Goal: Task Accomplishment & Management: Use online tool/utility

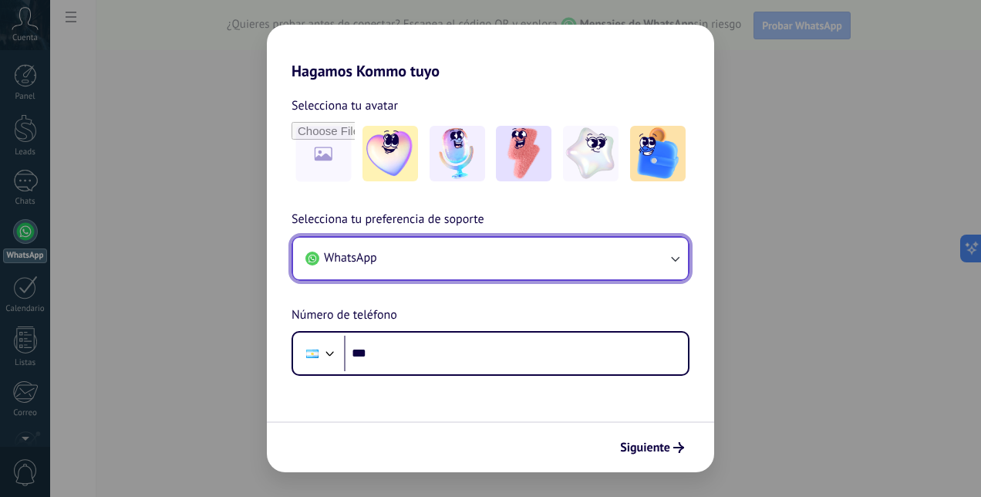
click at [622, 272] on button "WhatsApp" at bounding box center [490, 259] width 395 height 42
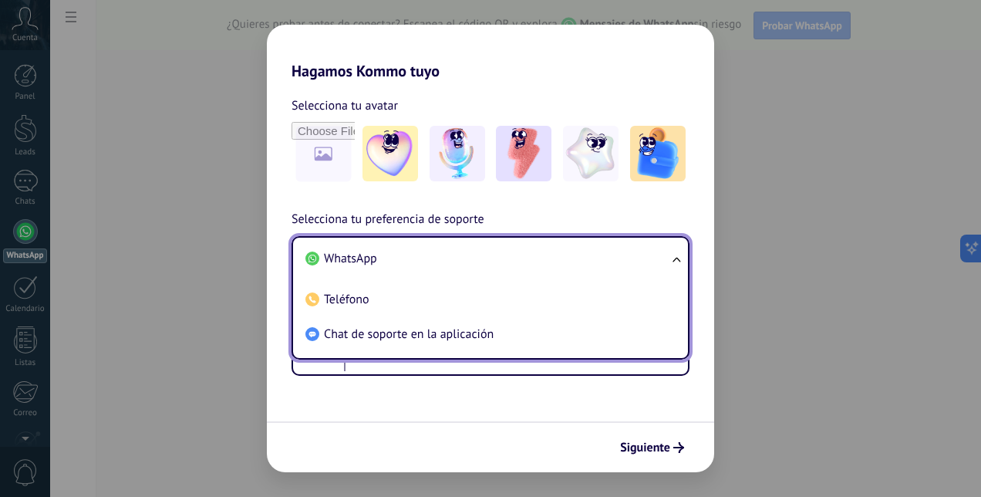
click at [622, 272] on li "WhatsApp" at bounding box center [487, 258] width 376 height 35
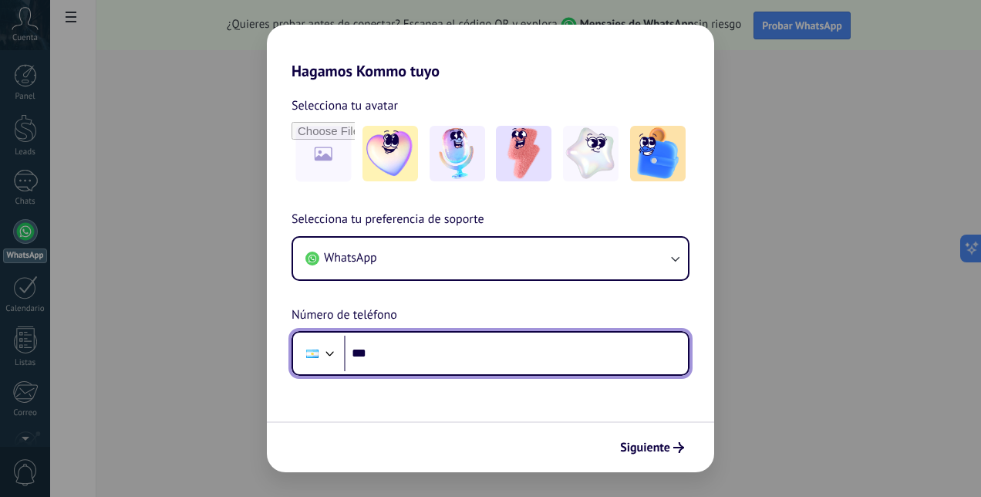
click at [562, 344] on input "***" at bounding box center [516, 353] width 344 height 35
type input "**********"
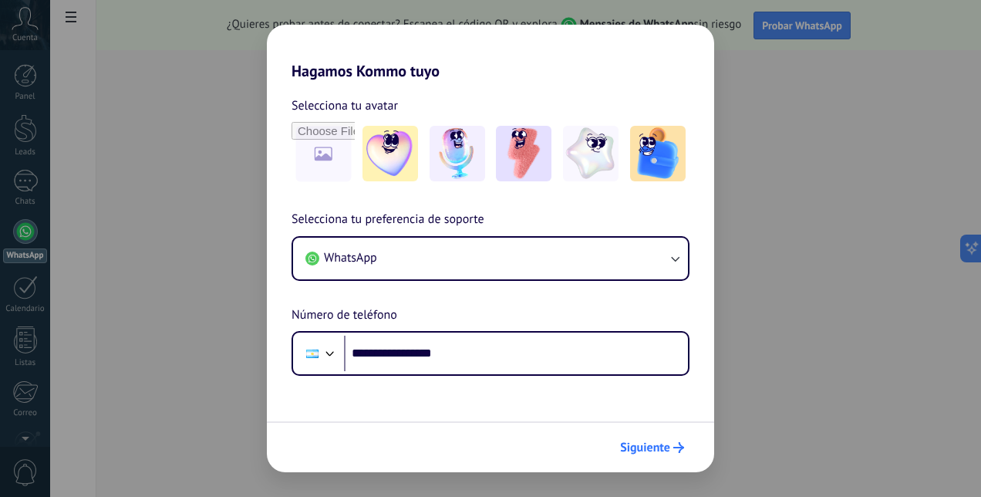
click at [643, 451] on span "Siguiente" at bounding box center [645, 447] width 50 height 11
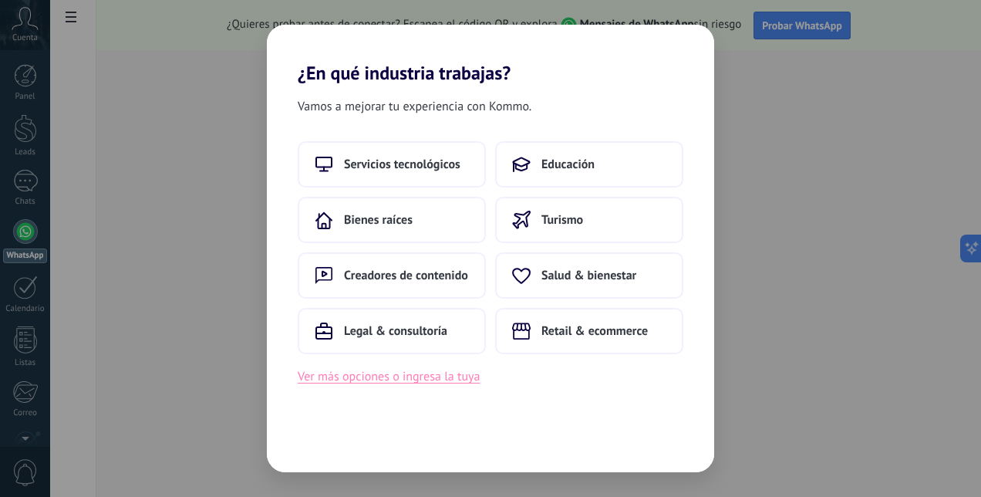
click at [384, 379] on button "Ver más opciones o ingresa la tuya" at bounding box center [389, 376] width 182 height 20
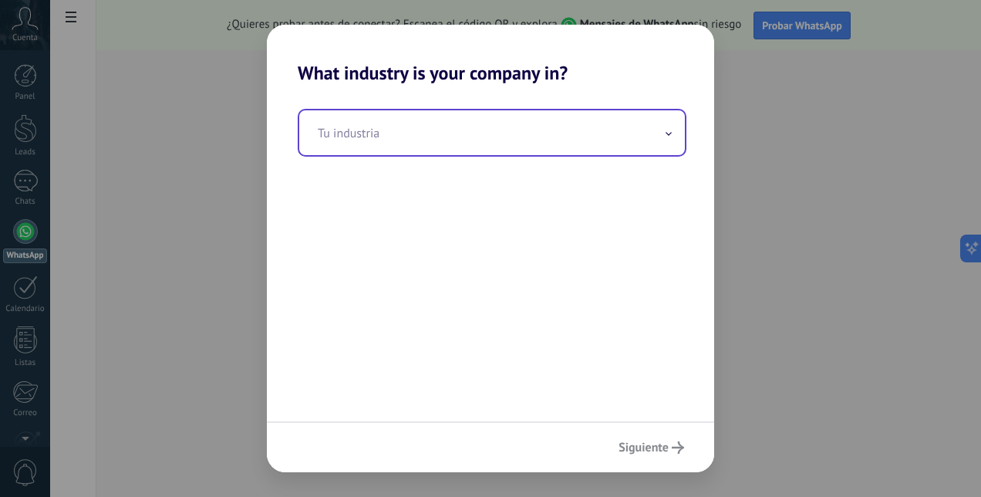
click at [376, 123] on input "text" at bounding box center [492, 132] width 386 height 45
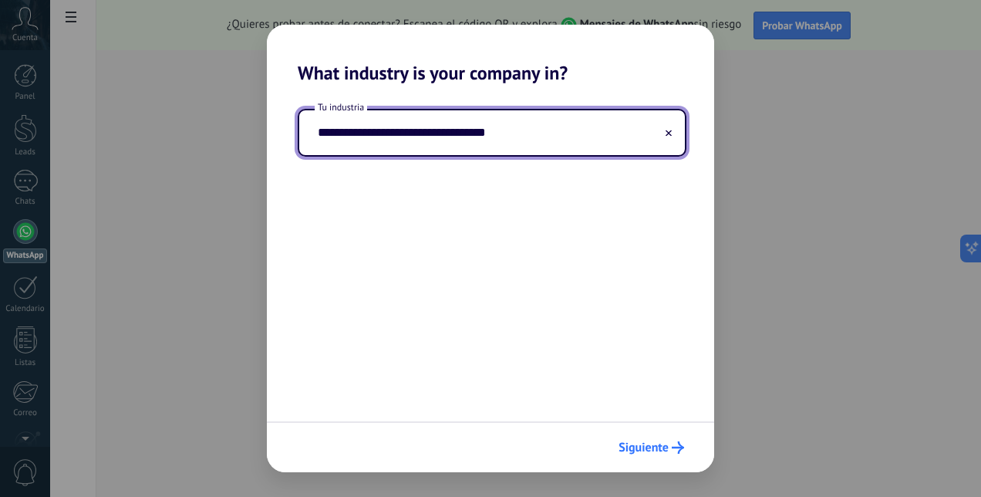
type input "**********"
click at [687, 453] on button "Siguiente" at bounding box center [651, 447] width 79 height 26
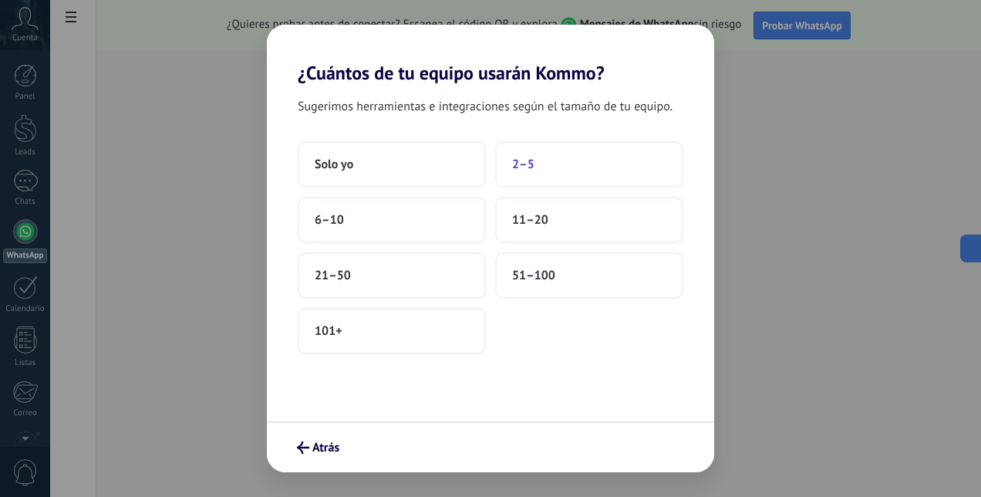
click at [565, 154] on button "2–5" at bounding box center [589, 164] width 188 height 46
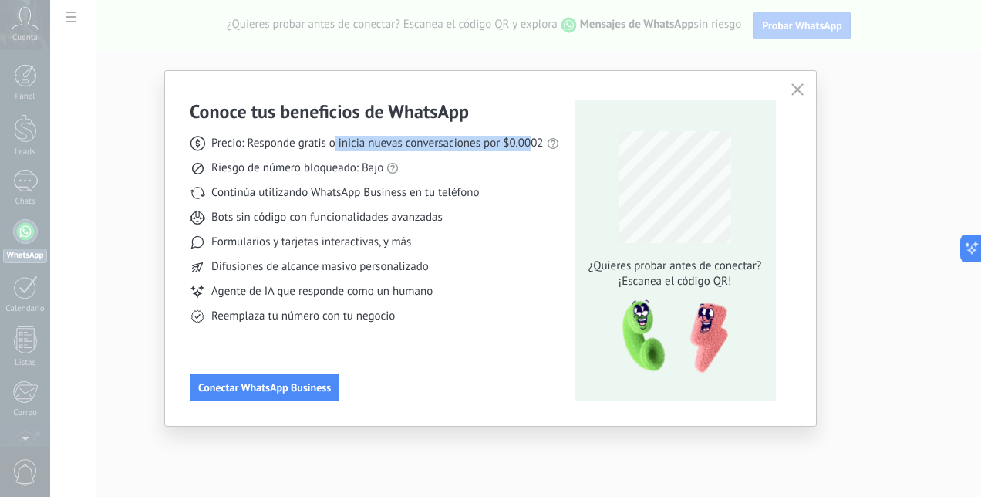
drag, startPoint x: 336, startPoint y: 138, endPoint x: 531, endPoint y: 141, distance: 194.4
click at [531, 141] on span "Precio: Responde gratis o inicia nuevas conversaciones por $0.0002" at bounding box center [377, 143] width 332 height 15
click at [295, 194] on span "Continúa utilizando WhatsApp Business en tu teléfono" at bounding box center [345, 192] width 268 height 15
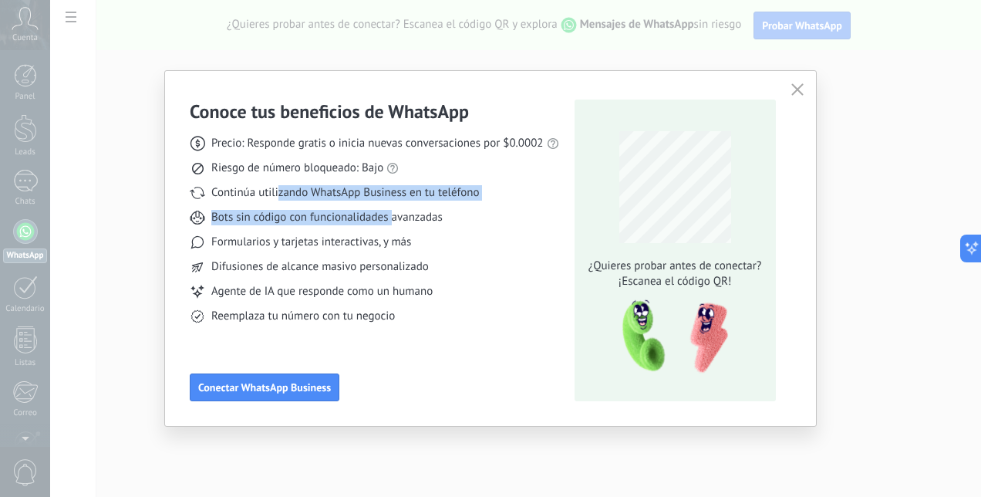
drag, startPoint x: 295, startPoint y: 194, endPoint x: 277, endPoint y: 193, distance: 17.8
click at [277, 193] on div "Precio: Responde gratis o inicia nuevas conversaciones por $0.0002 Riesgo de nú…" at bounding box center [374, 223] width 369 height 201
click at [277, 193] on span "Continúa utilizando WhatsApp Business en tu teléfono" at bounding box center [345, 192] width 268 height 15
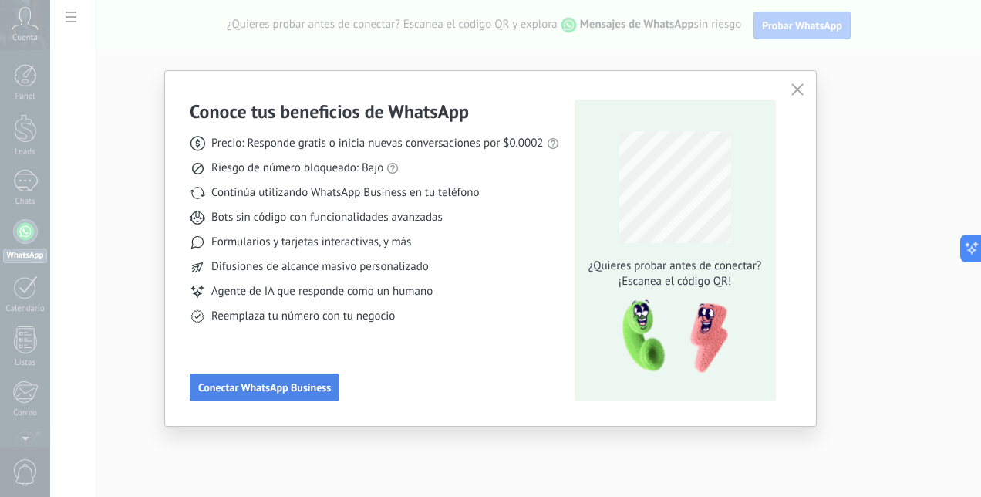
click at [268, 385] on span "Conectar WhatsApp Business" at bounding box center [264, 387] width 133 height 11
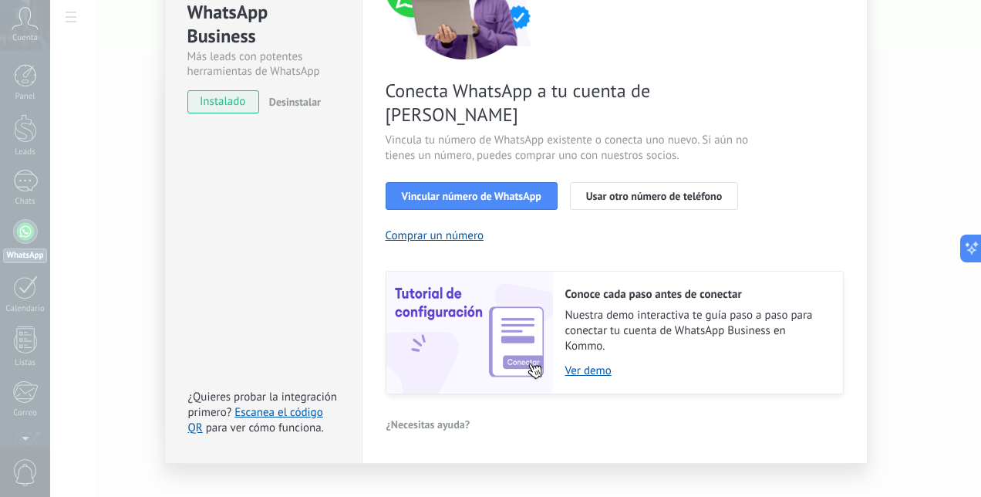
scroll to position [111, 0]
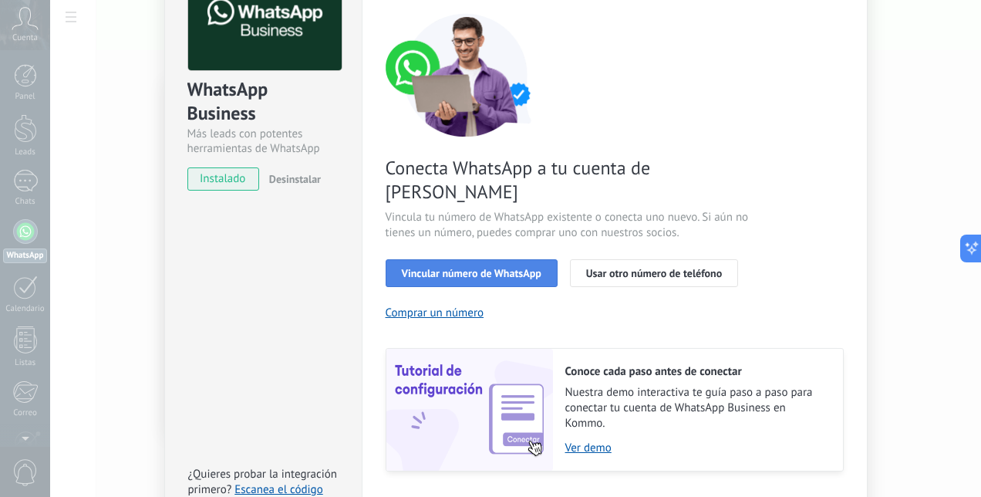
click at [492, 268] on span "Vincular número de WhatsApp" at bounding box center [472, 273] width 140 height 11
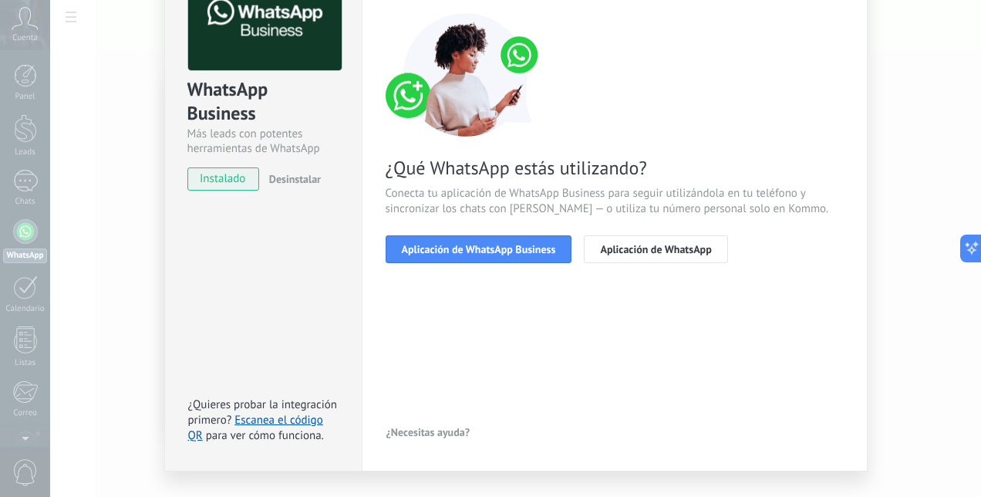
scroll to position [34, 0]
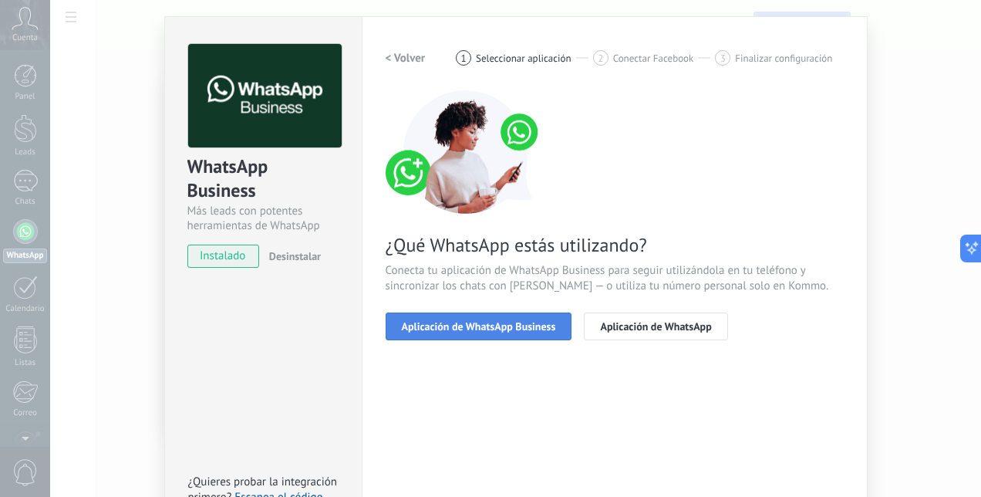
click at [485, 321] on span "Aplicación de WhatsApp Business" at bounding box center [479, 326] width 154 height 11
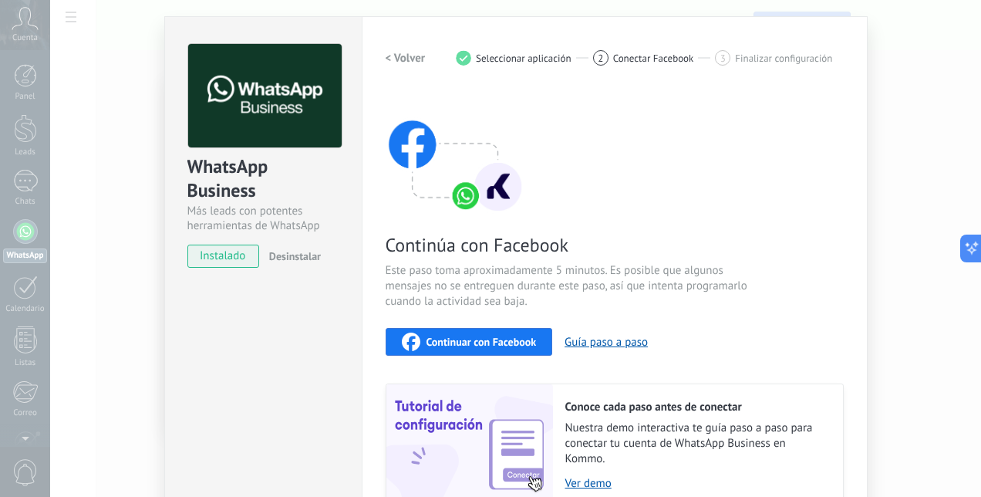
scroll to position [111, 0]
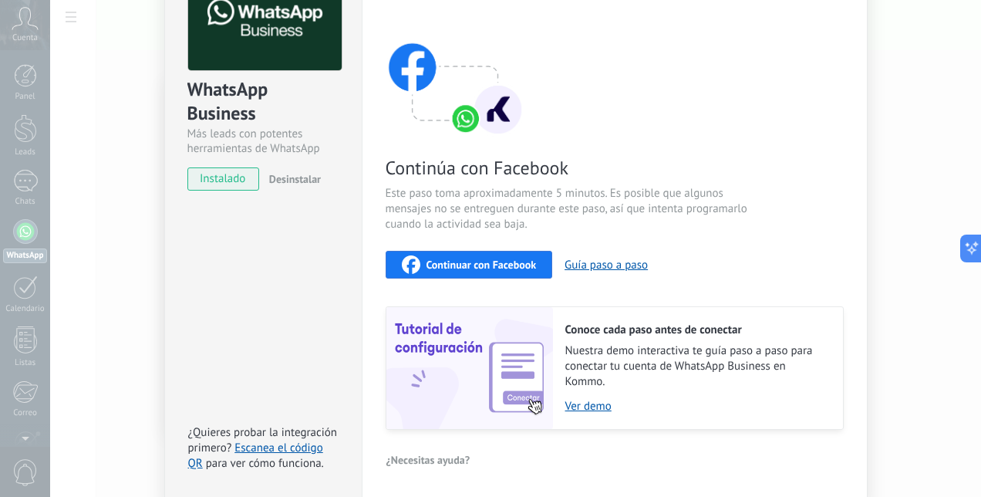
click at [486, 268] on span "Continuar con Facebook" at bounding box center [482, 264] width 110 height 11
click at [501, 274] on button "Continuar con Facebook" at bounding box center [469, 265] width 167 height 28
click at [458, 271] on div "Continuar con Facebook" at bounding box center [469, 264] width 135 height 19
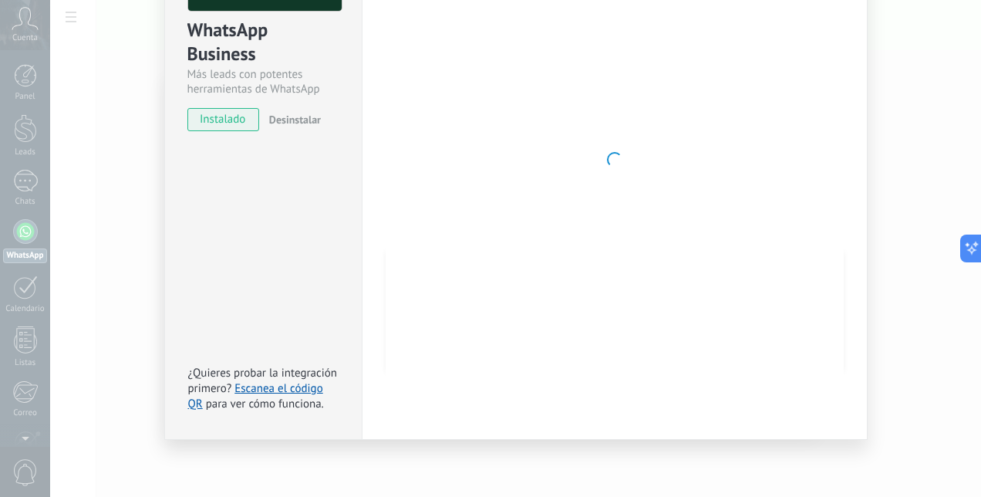
scroll to position [0, 0]
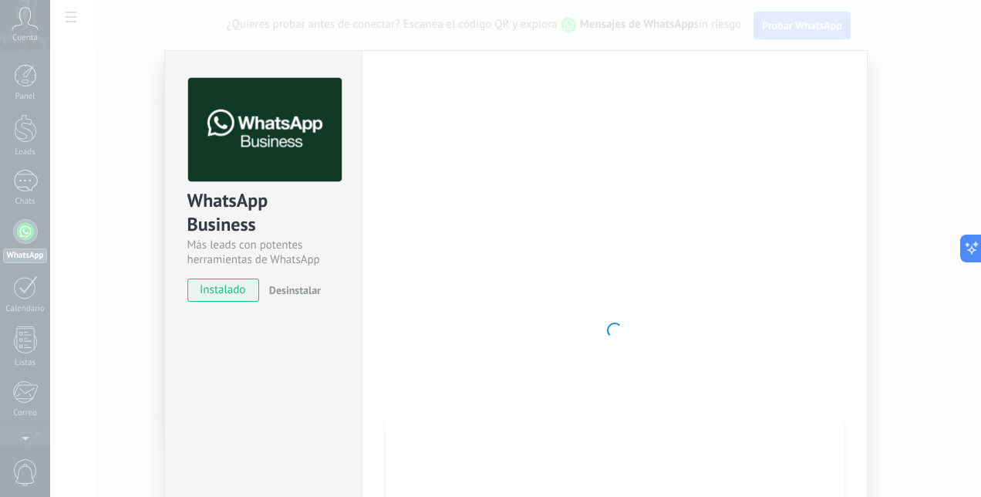
click at [631, 230] on div at bounding box center [615, 330] width 458 height 504
click at [896, 150] on div "WhatsApp Business Más leads con potentes herramientas de WhatsApp instalado Des…" at bounding box center [515, 248] width 931 height 497
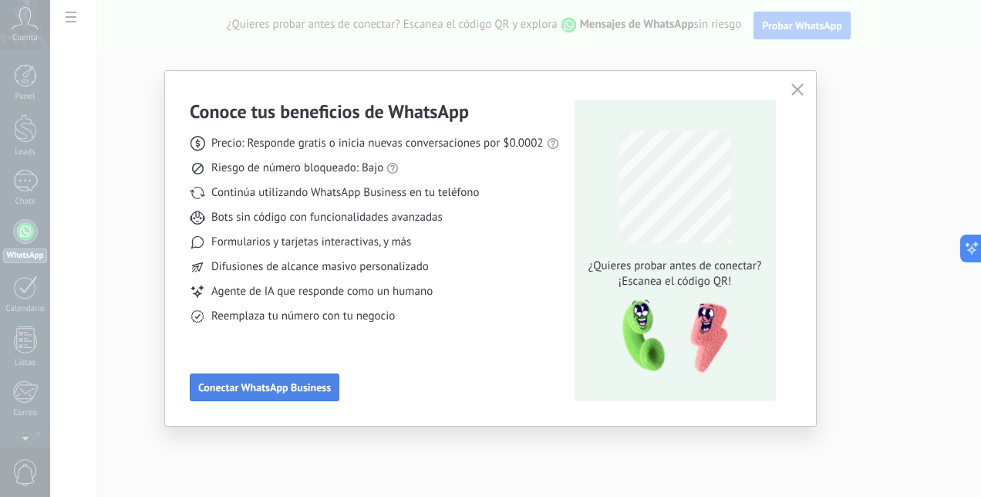
click at [289, 388] on span "Conectar WhatsApp Business" at bounding box center [264, 387] width 133 height 11
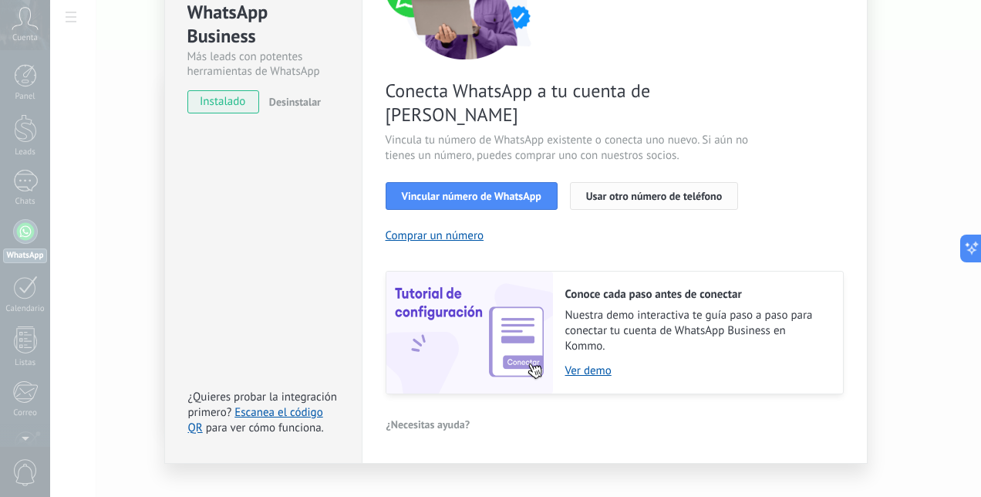
scroll to position [34, 0]
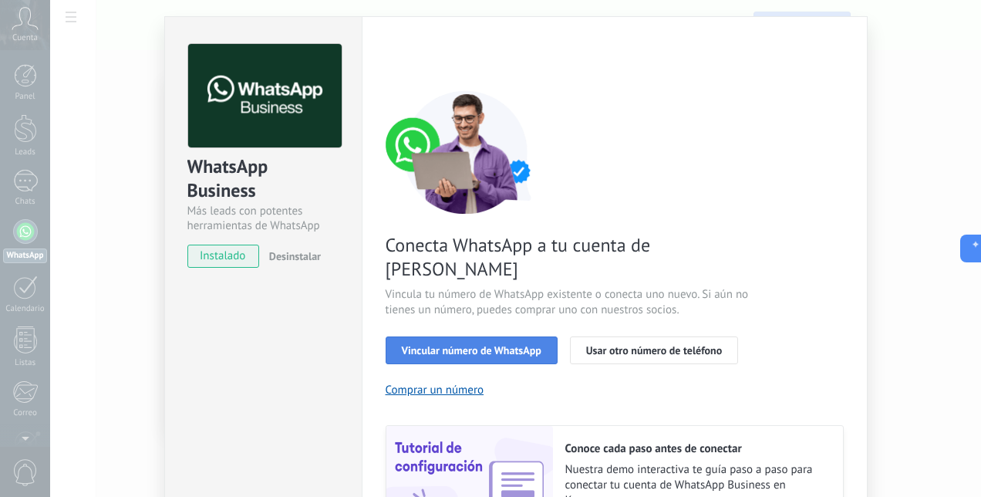
click at [481, 345] on span "Vincular número de WhatsApp" at bounding box center [472, 350] width 140 height 11
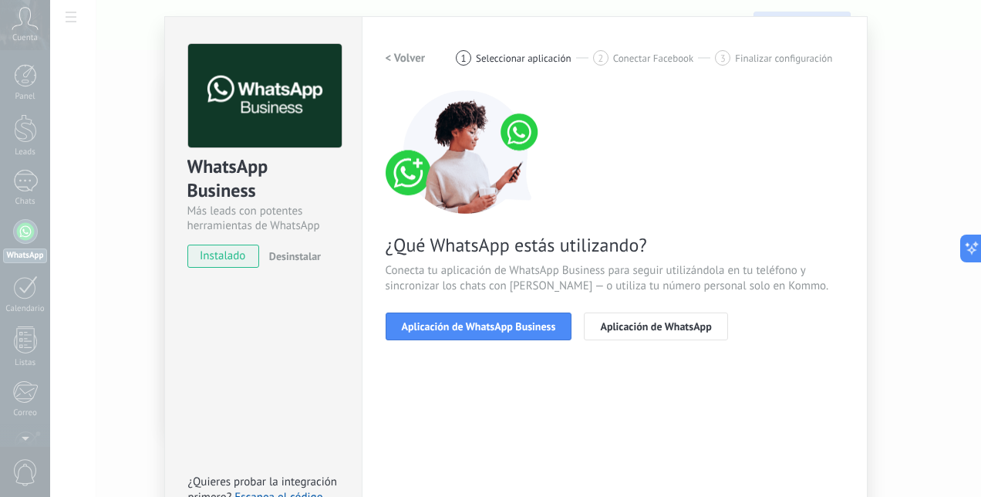
scroll to position [111, 0]
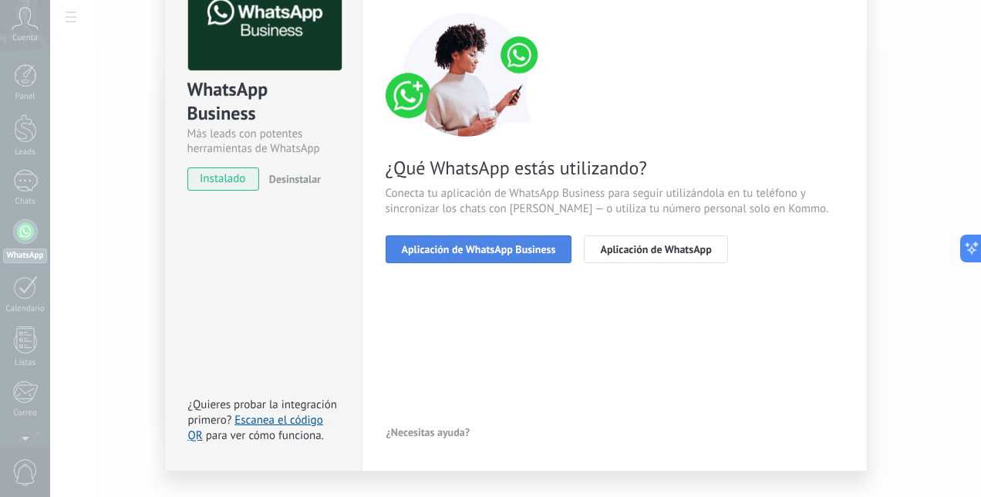
click at [506, 248] on span "Aplicación de WhatsApp Business" at bounding box center [479, 249] width 154 height 11
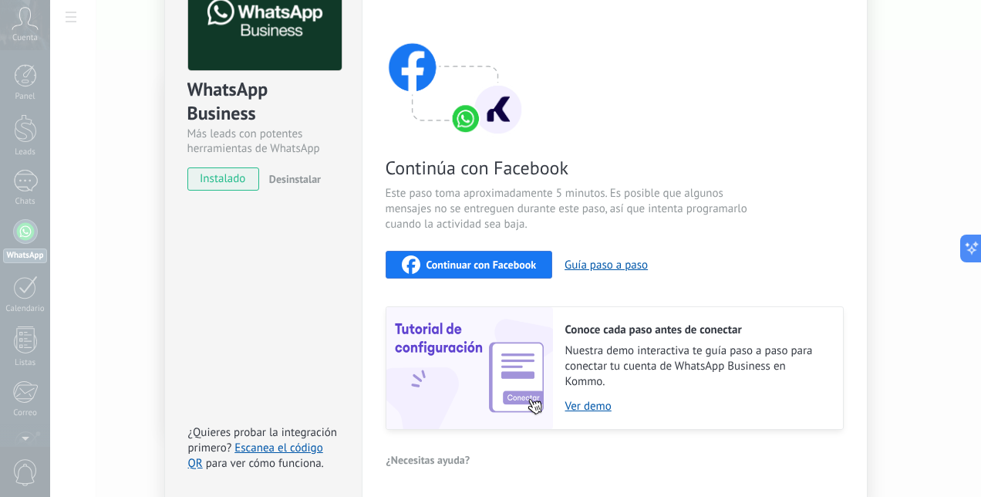
scroll to position [170, 0]
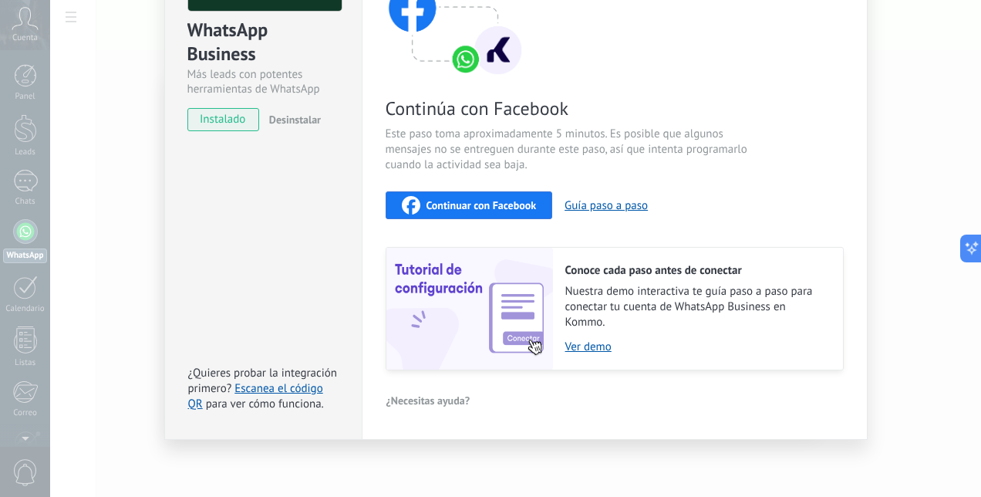
click at [471, 197] on div "Continuar con Facebook" at bounding box center [469, 205] width 135 height 19
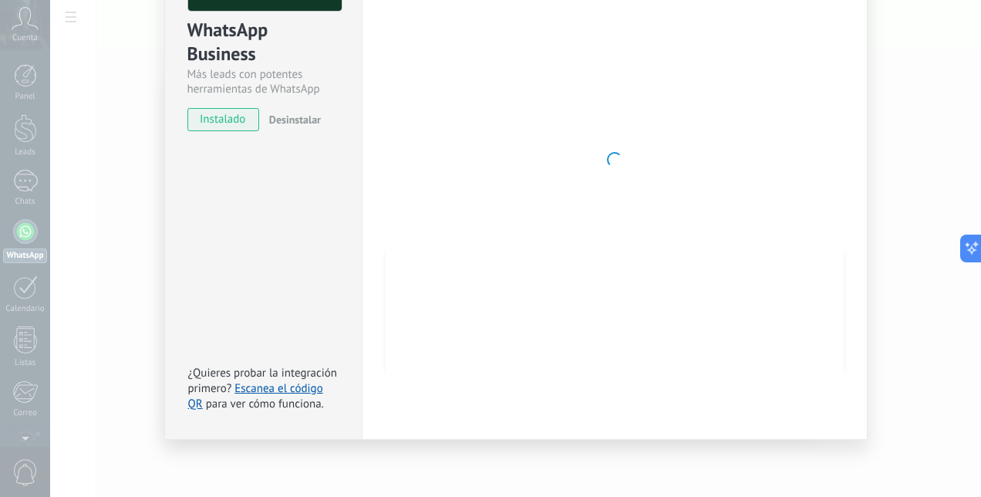
click at [795, 158] on div at bounding box center [615, 159] width 458 height 504
click at [577, 228] on div at bounding box center [615, 159] width 458 height 504
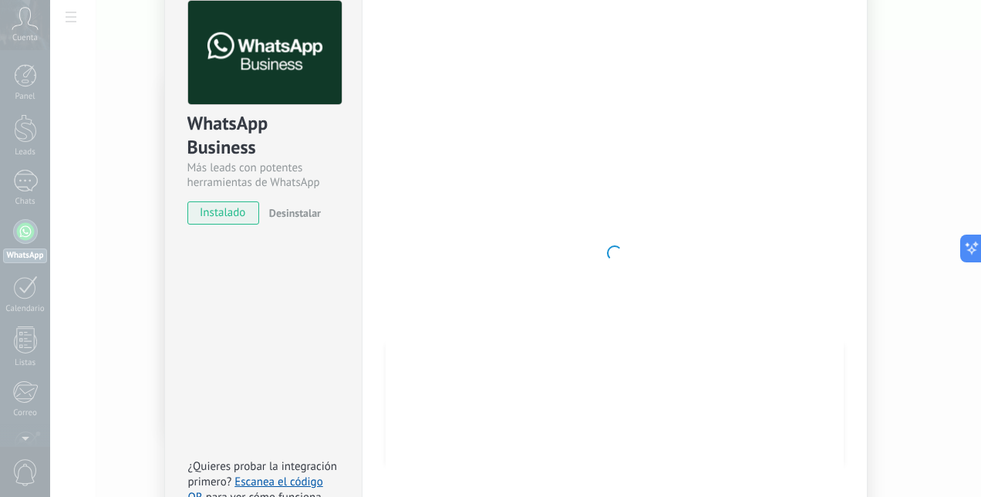
scroll to position [154, 0]
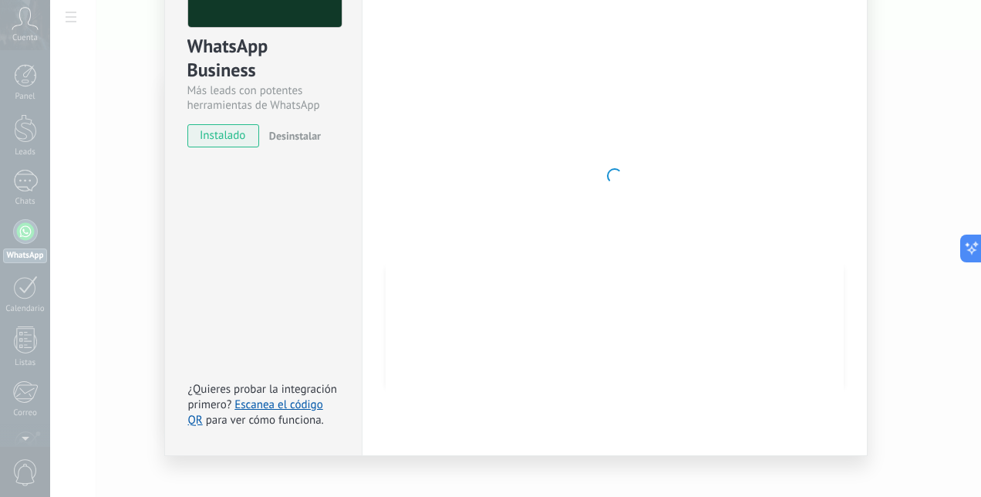
drag, startPoint x: 251, startPoint y: 403, endPoint x: 707, endPoint y: 194, distance: 501.1
click at [709, 190] on div at bounding box center [615, 176] width 458 height 504
drag, startPoint x: 287, startPoint y: 406, endPoint x: 723, endPoint y: 184, distance: 489.2
click at [723, 184] on div at bounding box center [615, 176] width 458 height 504
drag, startPoint x: 283, startPoint y: 403, endPoint x: 673, endPoint y: 130, distance: 476.3
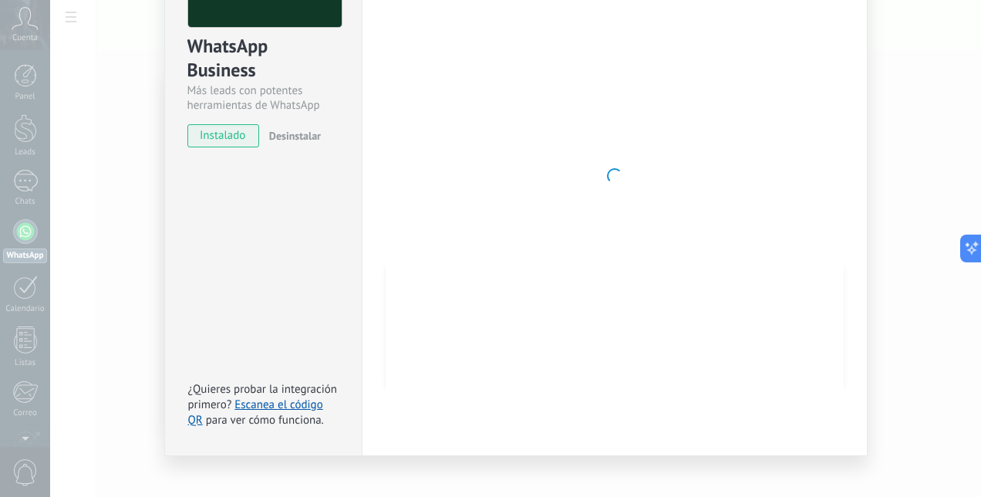
click at [673, 115] on div at bounding box center [615, 176] width 458 height 504
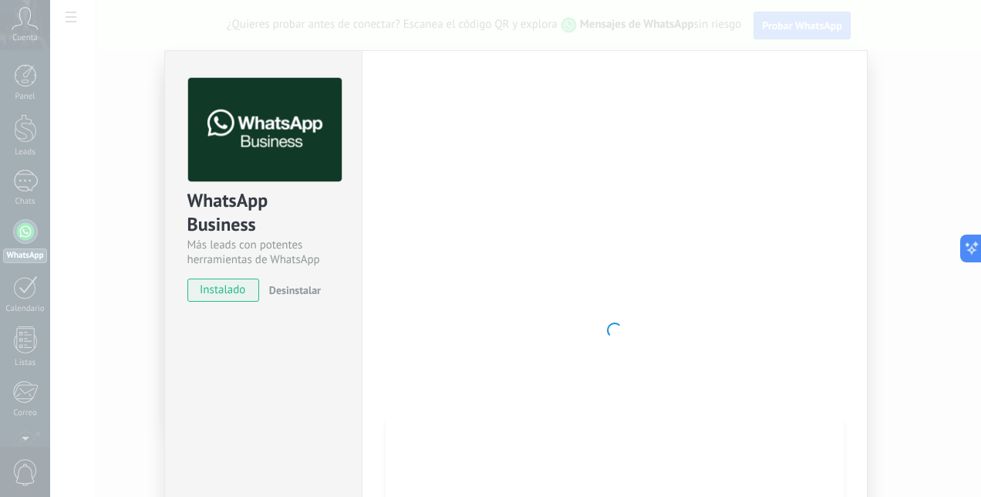
click at [663, 187] on div at bounding box center [615, 330] width 458 height 504
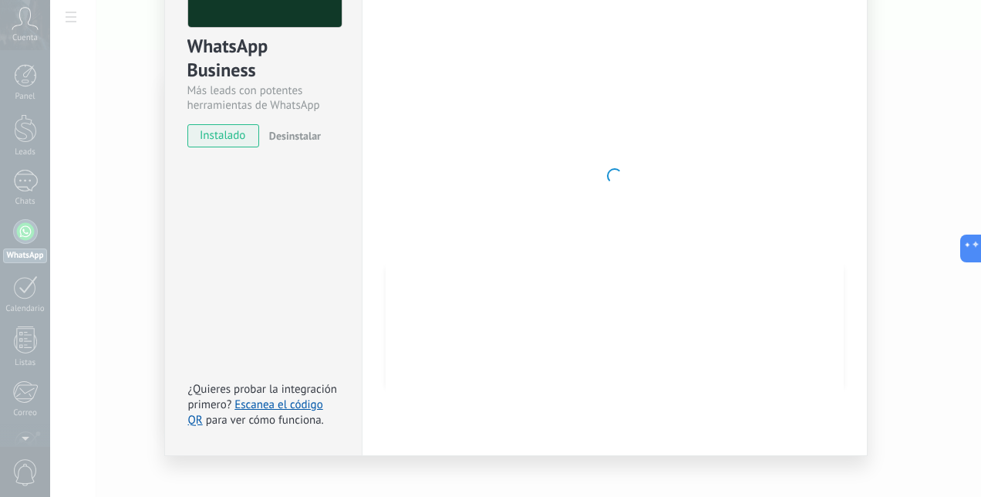
scroll to position [170, 0]
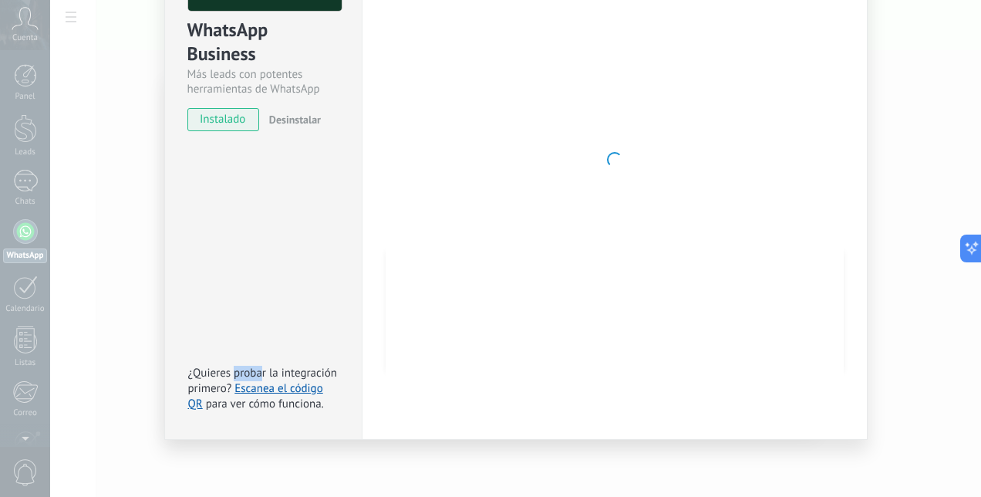
drag, startPoint x: 241, startPoint y: 369, endPoint x: 261, endPoint y: 369, distance: 20.1
click at [261, 369] on span "¿Quieres probar la integración primero?" at bounding box center [263, 381] width 150 height 30
click at [279, 390] on link "Escanea el código QR" at bounding box center [255, 396] width 135 height 30
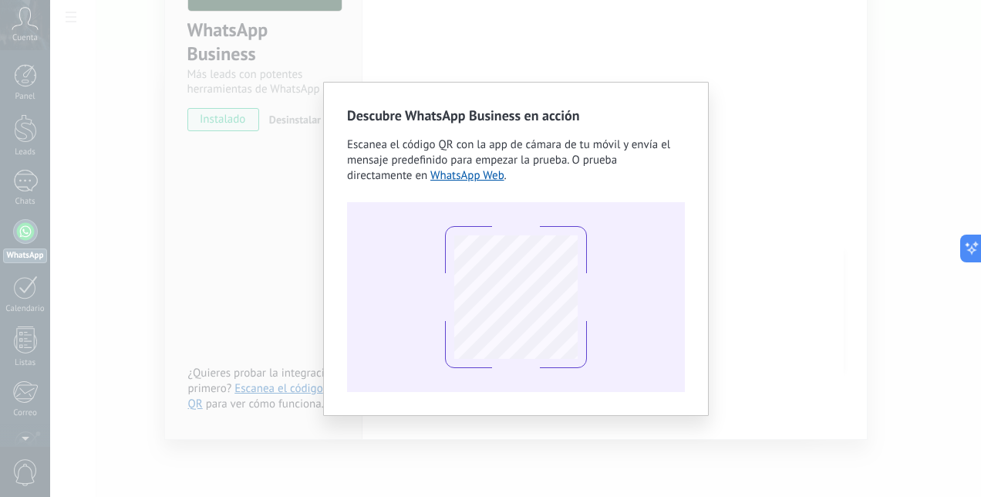
drag, startPoint x: 293, startPoint y: 274, endPoint x: 285, endPoint y: 265, distance: 12.0
click at [292, 268] on div "Descubre WhatsApp Business en acción Escanea el código QR con la app de cámara …" at bounding box center [515, 248] width 931 height 497
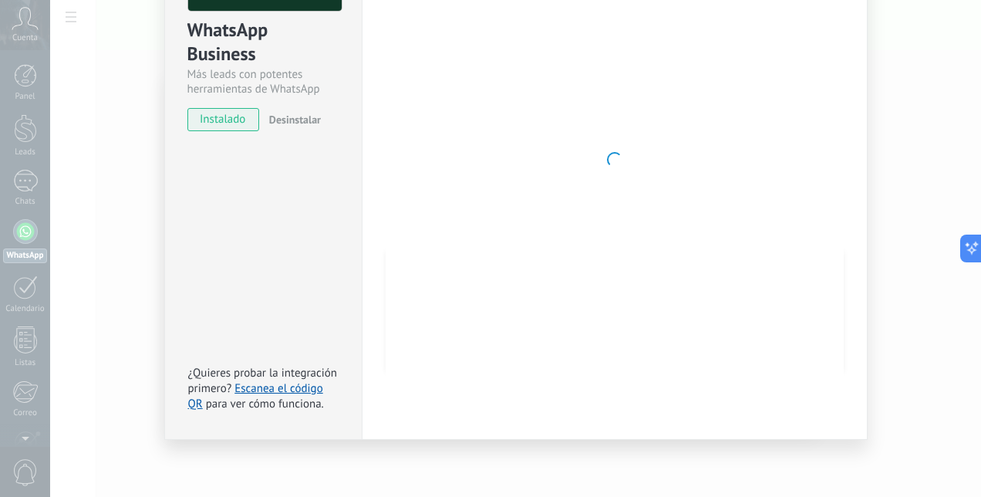
scroll to position [0, 0]
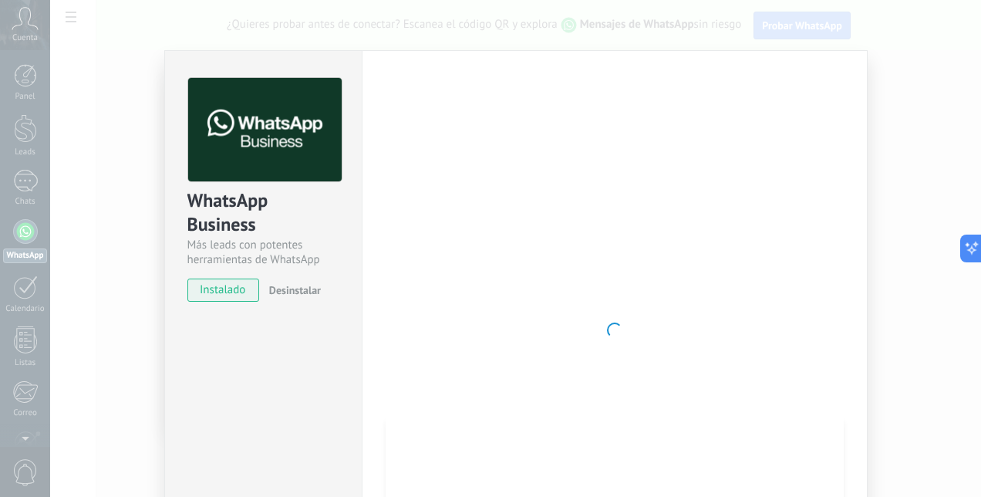
click at [123, 208] on div "WhatsApp Business Más leads con potentes herramientas de WhatsApp instalado Des…" at bounding box center [515, 248] width 931 height 497
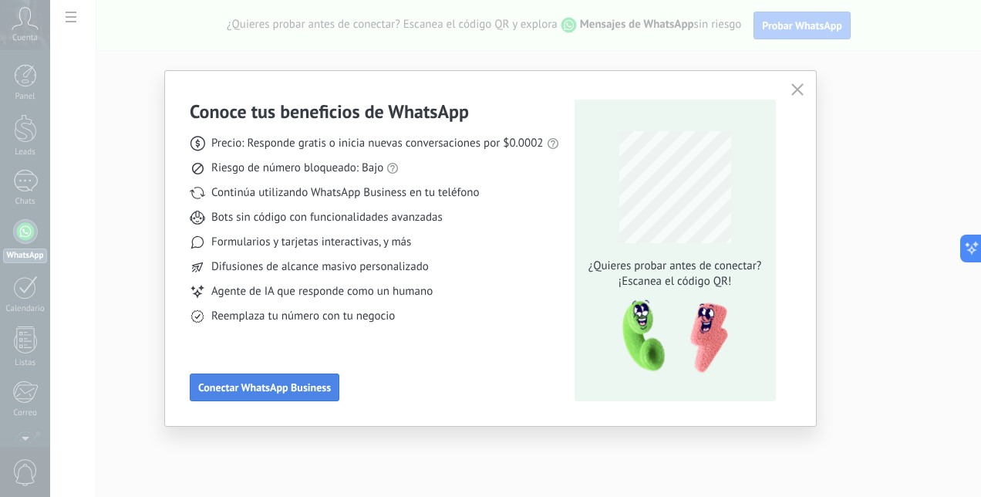
click at [234, 393] on span "Conectar WhatsApp Business" at bounding box center [264, 387] width 133 height 11
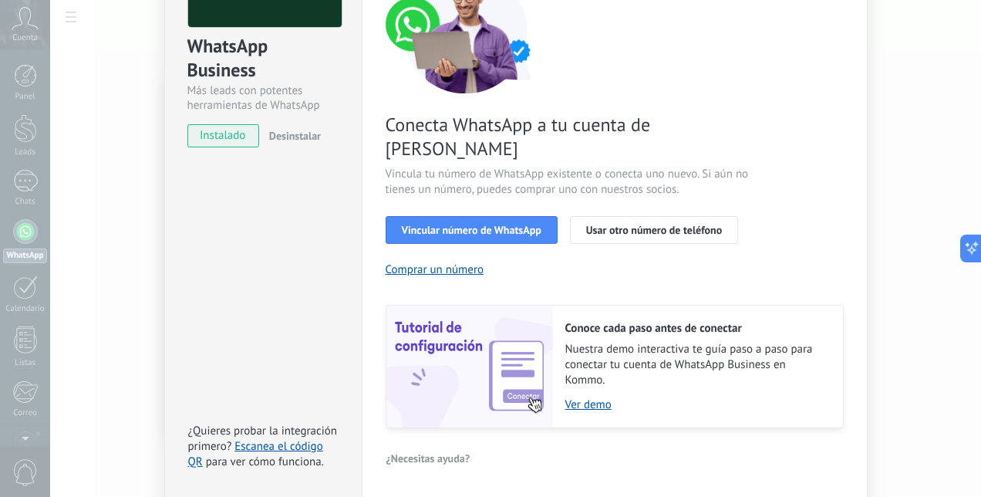
scroll to position [188, 0]
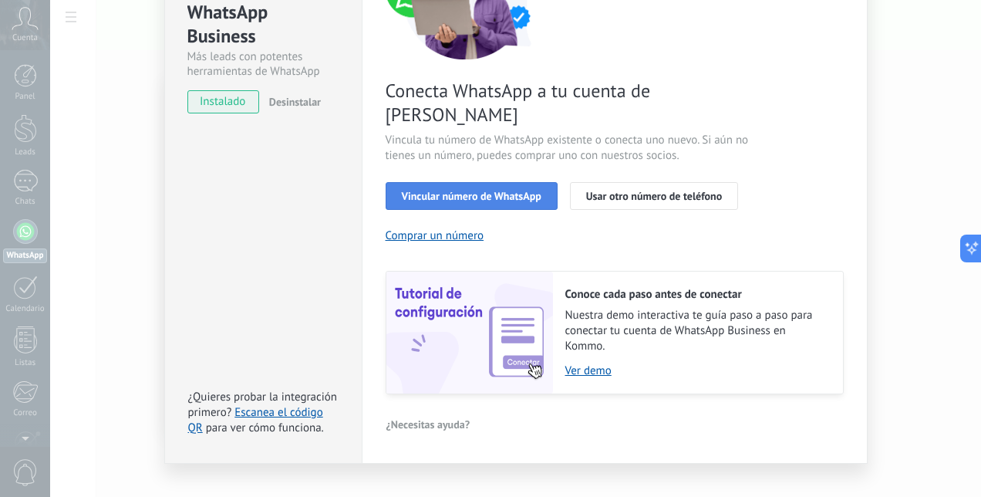
click at [437, 191] on span "Vincular número de WhatsApp" at bounding box center [472, 196] width 140 height 11
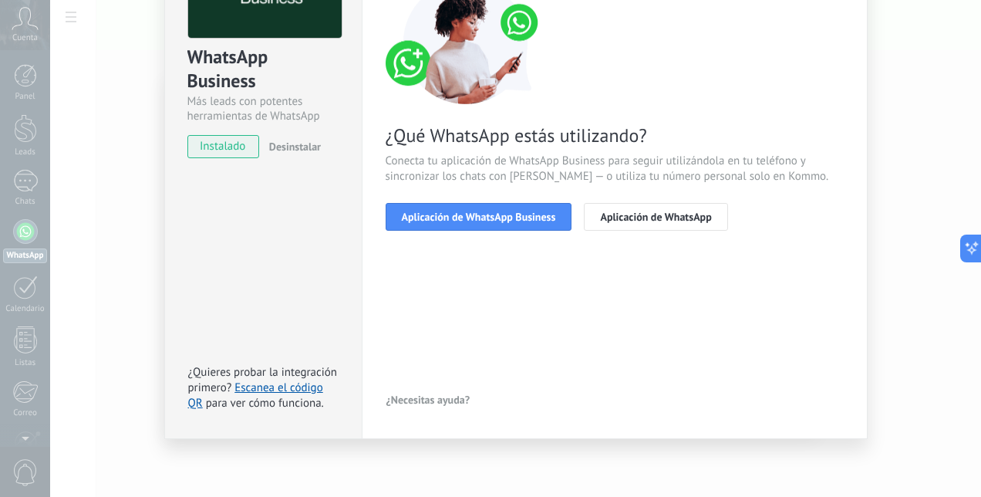
scroll to position [143, 0]
click at [481, 214] on span "Aplicación de WhatsApp Business" at bounding box center [479, 216] width 154 height 11
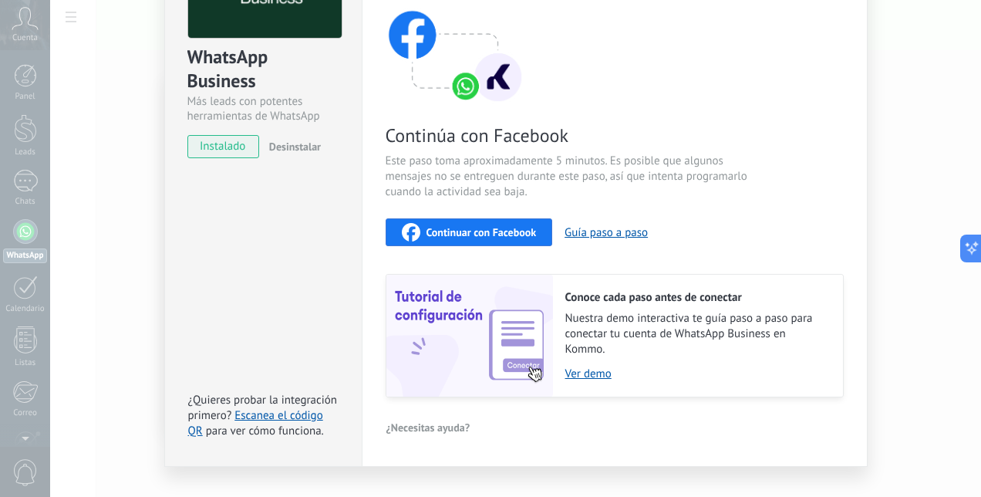
click at [458, 238] on span "Continuar con Facebook" at bounding box center [482, 232] width 110 height 11
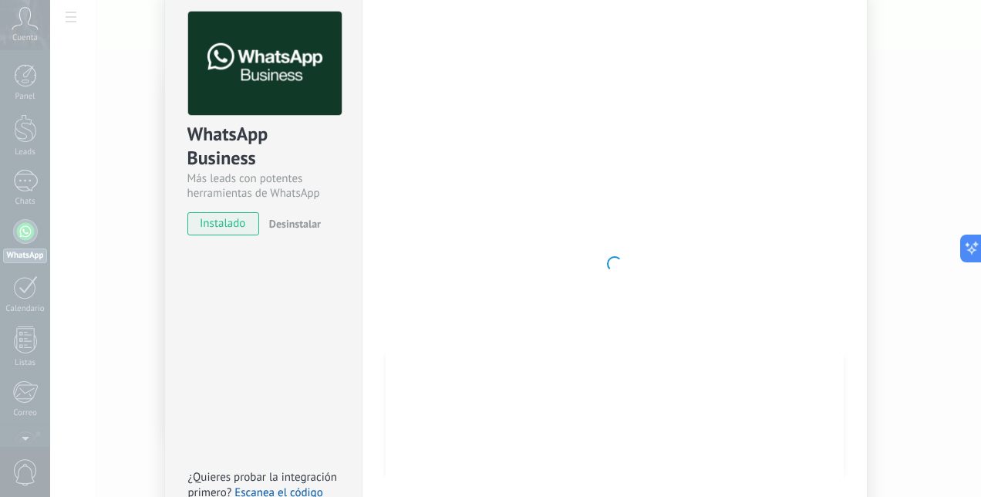
scroll to position [0, 0]
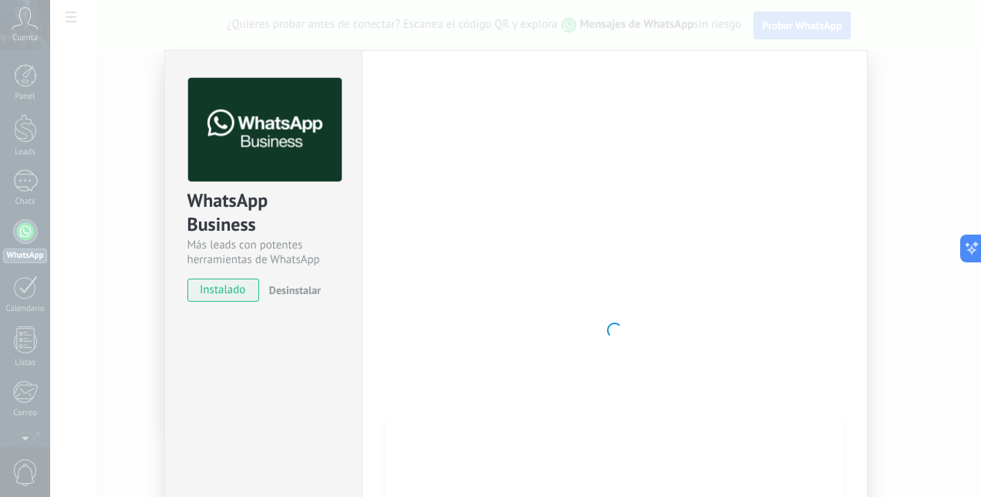
click at [545, 191] on div at bounding box center [615, 330] width 458 height 504
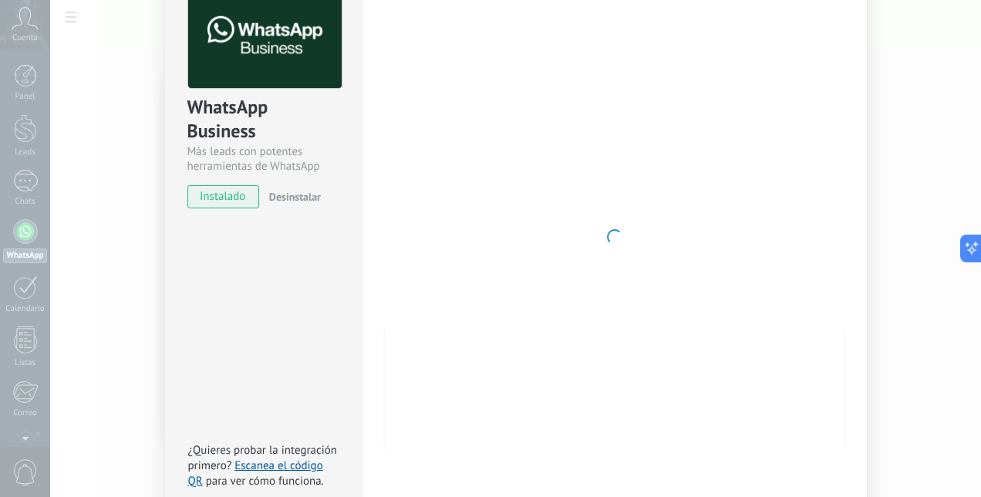
scroll to position [16, 0]
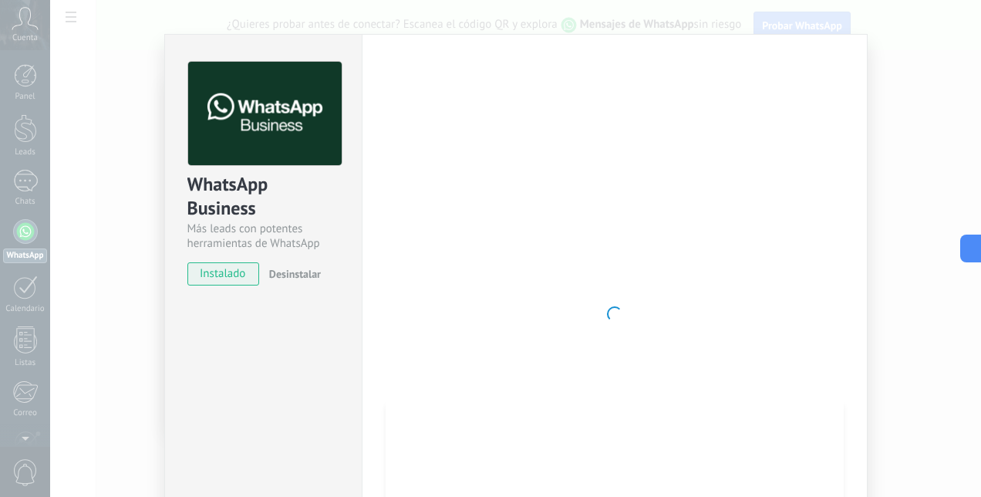
click at [568, 256] on div at bounding box center [615, 314] width 458 height 504
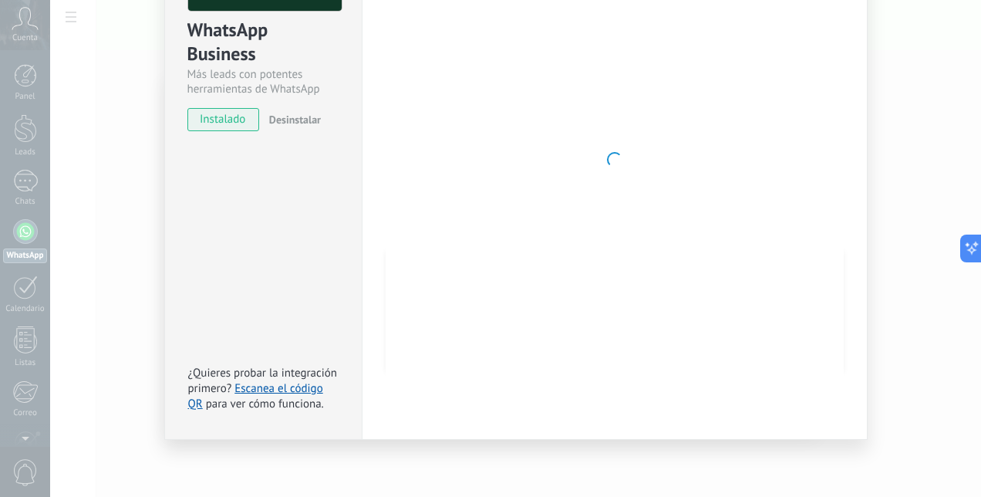
scroll to position [0, 0]
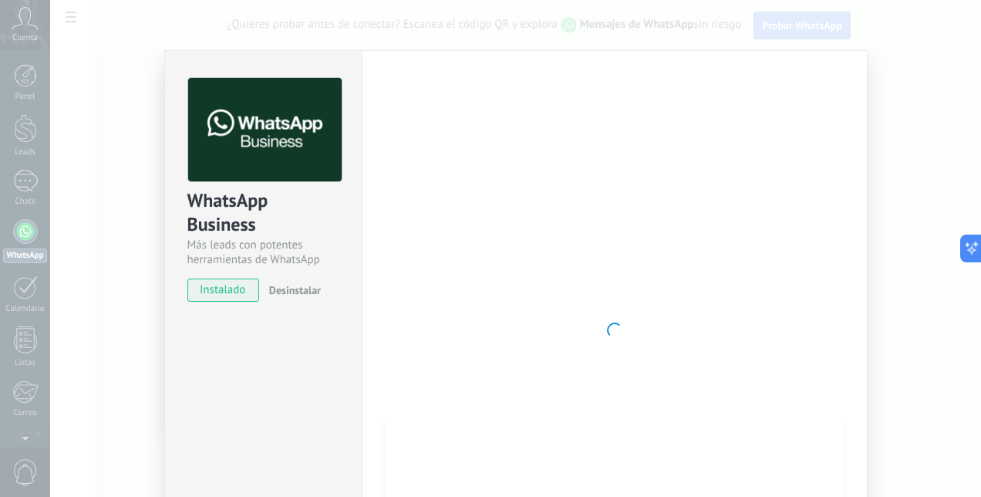
click at [557, 309] on div at bounding box center [615, 330] width 458 height 504
click at [517, 228] on div at bounding box center [615, 330] width 458 height 504
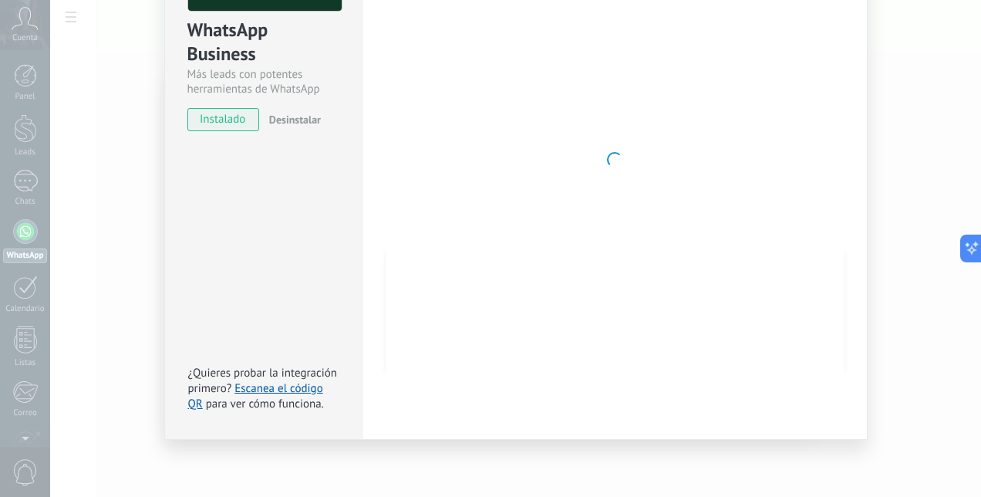
click at [147, 312] on div "WhatsApp Business Más leads con potentes herramientas de WhatsApp instalado Des…" at bounding box center [515, 248] width 931 height 497
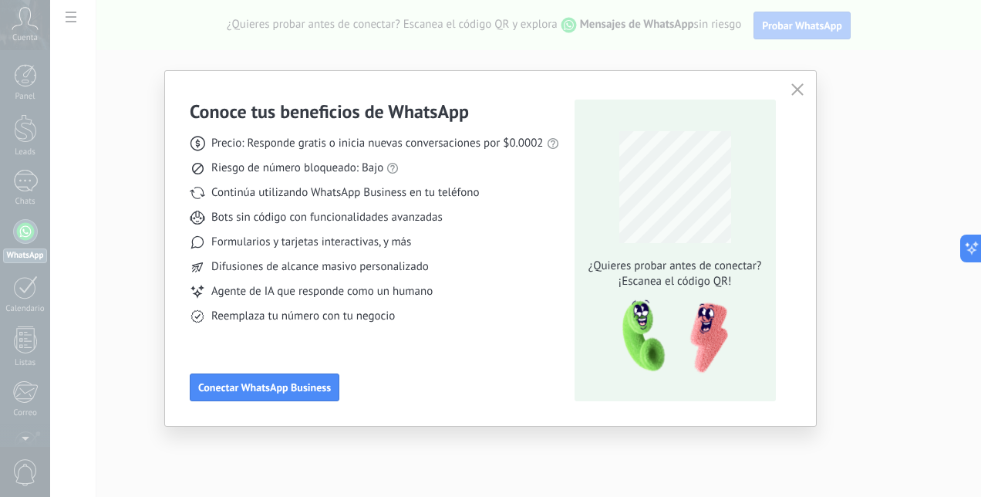
scroll to position [0, 0]
click at [146, 294] on div "Conoce tus beneficios de WhatsApp Precio: Responde gratis o inicia nuevas conve…" at bounding box center [490, 248] width 981 height 497
click at [24, 229] on div "Conoce tus beneficios de WhatsApp Precio: Responde gratis o inicia nuevas conve…" at bounding box center [490, 248] width 981 height 497
click at [800, 82] on button "button" at bounding box center [798, 90] width 20 height 22
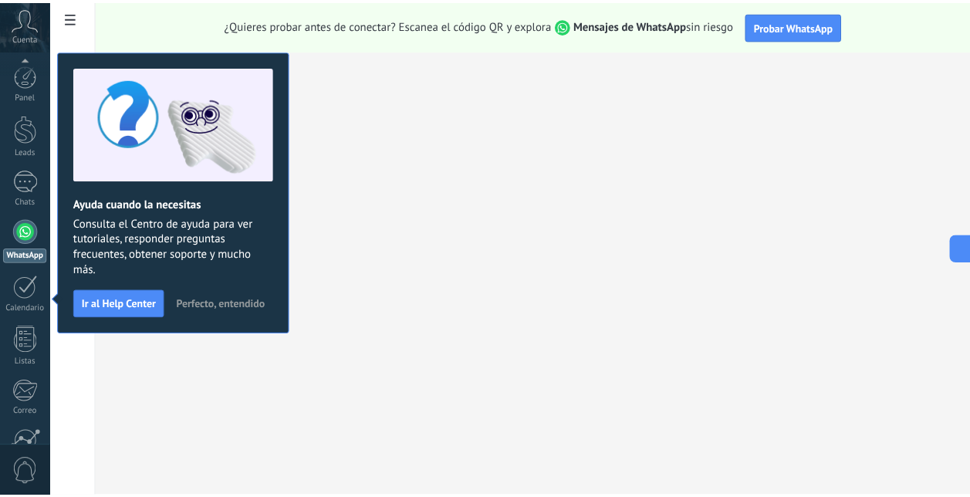
scroll to position [145, 0]
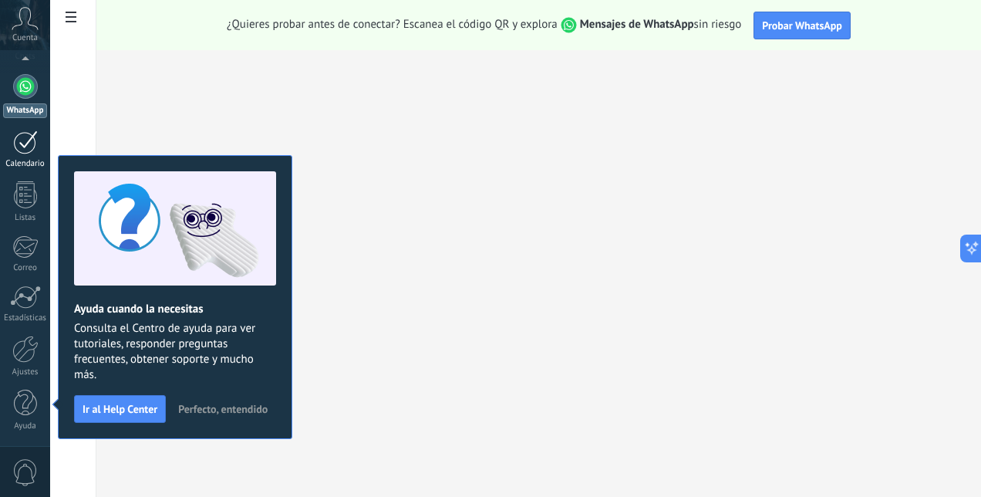
click at [38, 142] on link "Calendario" at bounding box center [25, 149] width 50 height 39
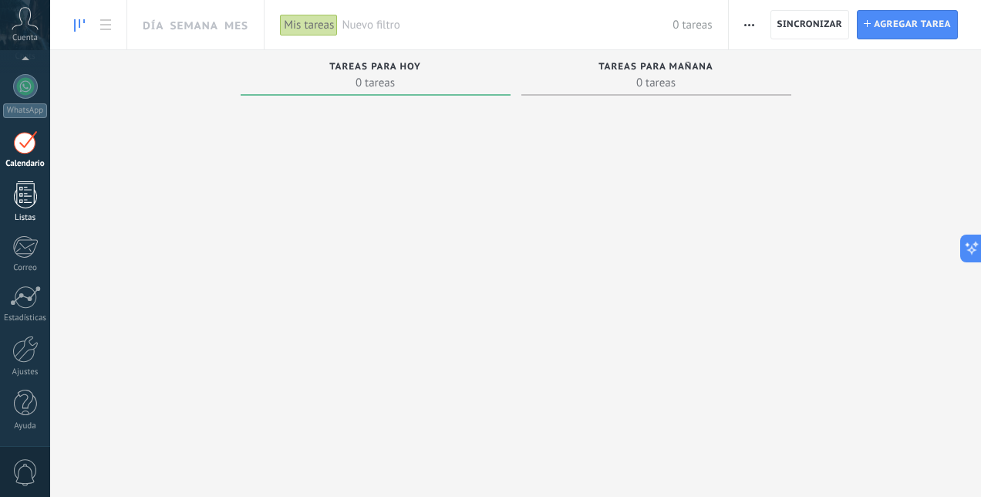
click at [20, 204] on div at bounding box center [25, 194] width 23 height 27
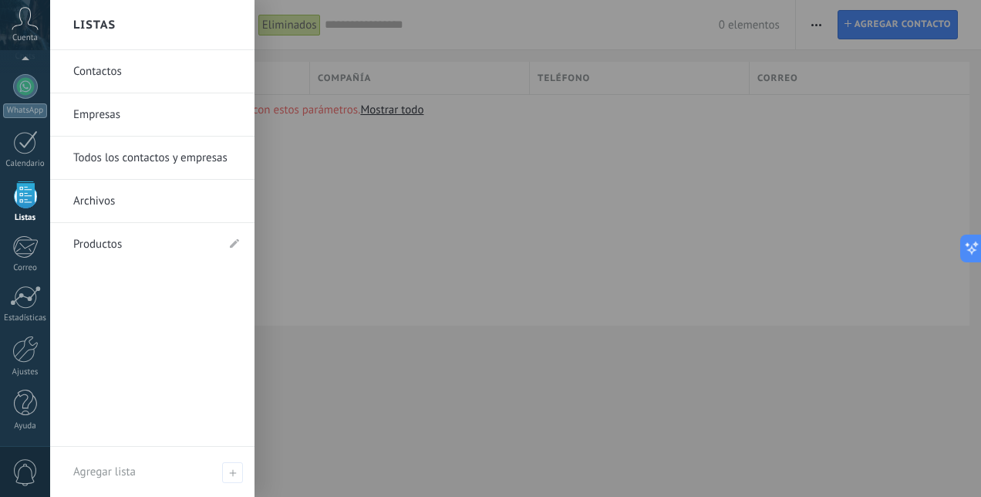
click at [118, 76] on link "Contactos" at bounding box center [156, 71] width 166 height 43
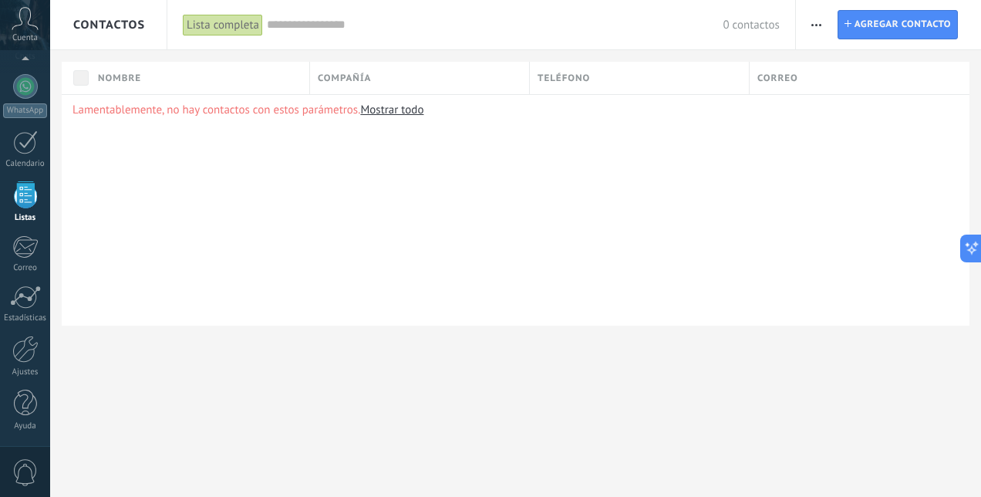
drag, startPoint x: 197, startPoint y: 109, endPoint x: 211, endPoint y: 109, distance: 13.9
click at [211, 109] on p "Lamentablemente, no hay contactos con estos parámetros. Mostrar todo" at bounding box center [516, 110] width 886 height 15
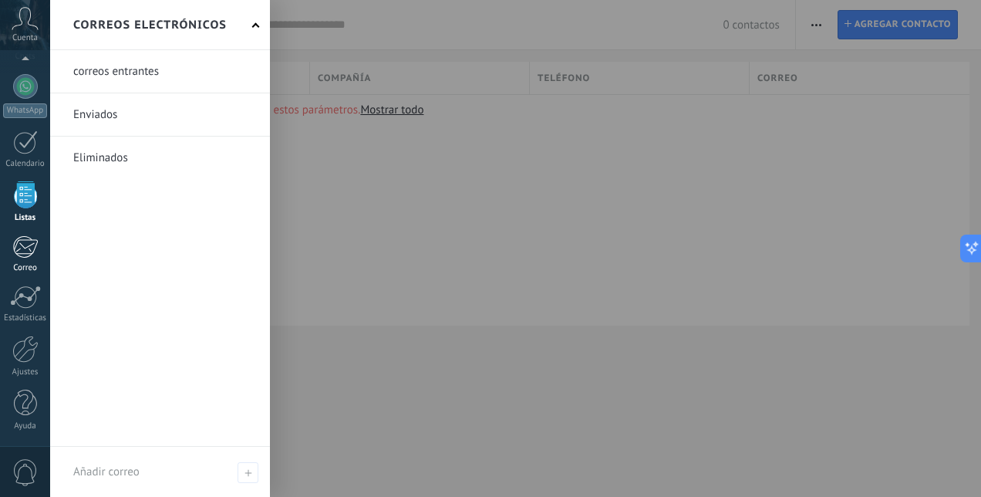
click at [19, 255] on div at bounding box center [24, 246] width 25 height 23
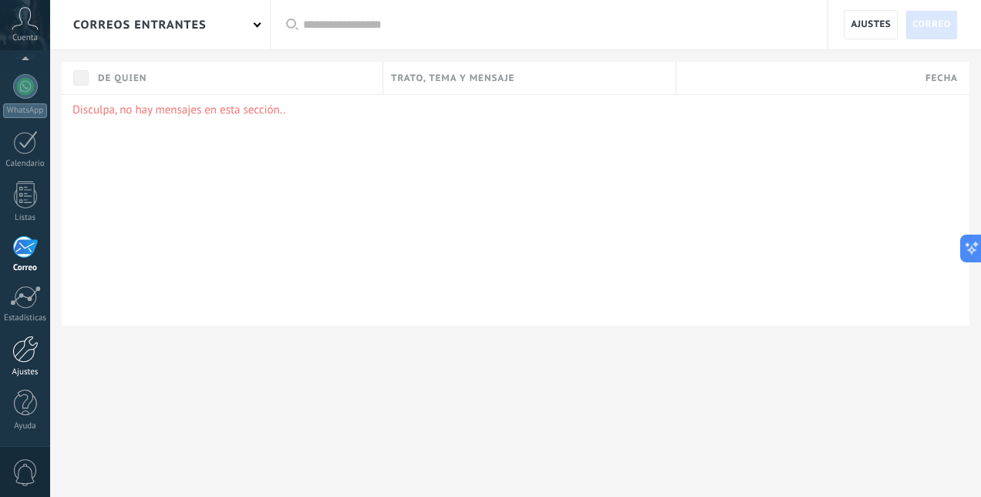
click at [25, 354] on div at bounding box center [25, 349] width 26 height 27
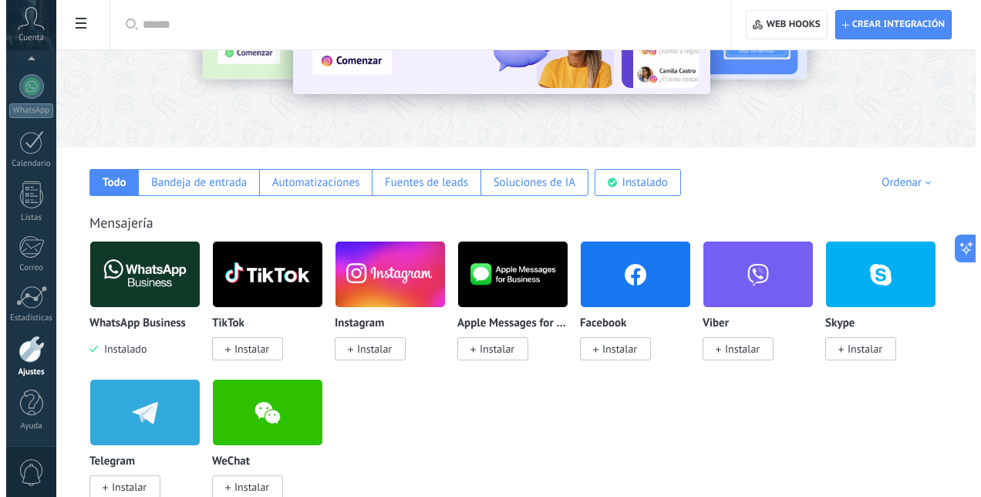
scroll to position [231, 0]
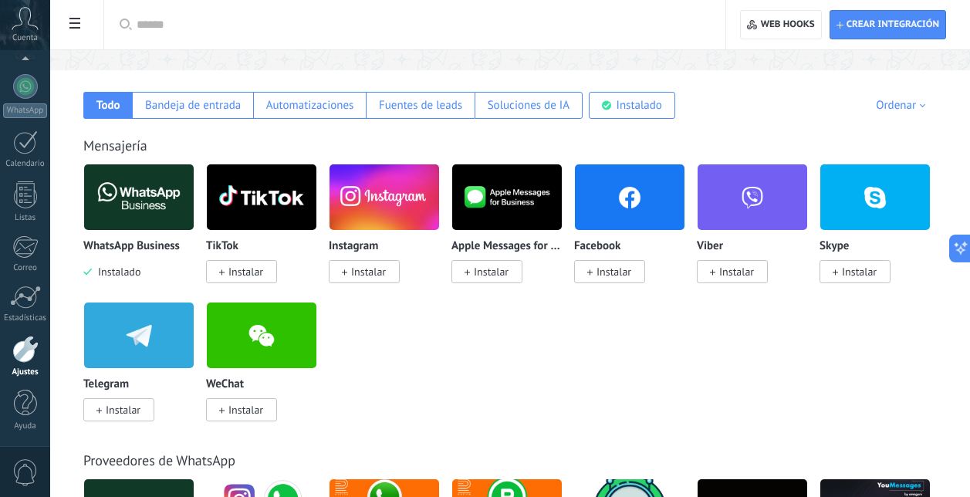
click at [148, 193] on img at bounding box center [139, 197] width 110 height 75
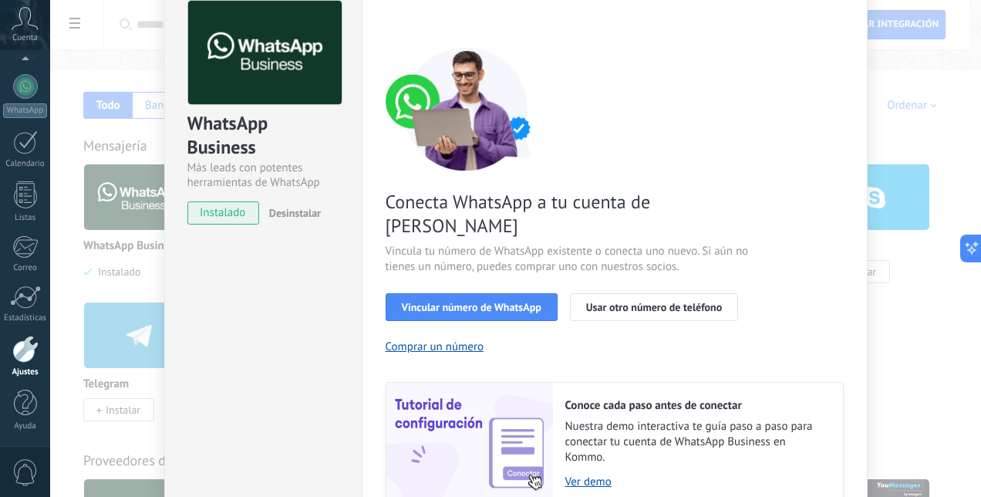
scroll to position [154, 0]
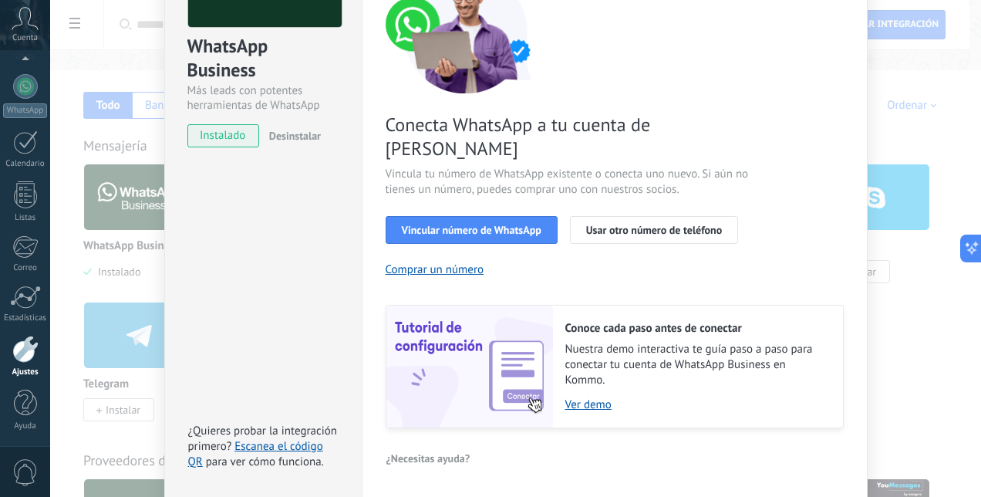
click at [76, 270] on div "WhatsApp Business Más leads con potentes herramientas de WhatsApp instalado Des…" at bounding box center [515, 248] width 931 height 497
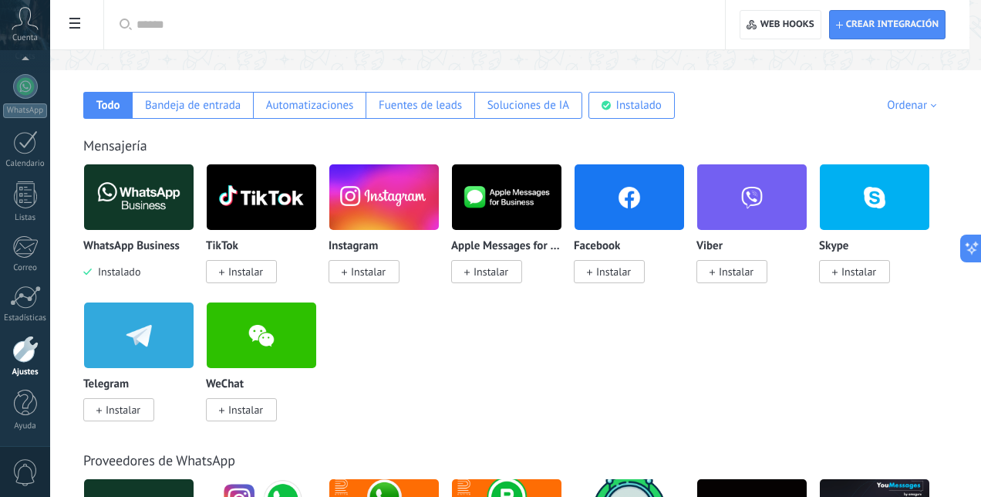
scroll to position [0, 0]
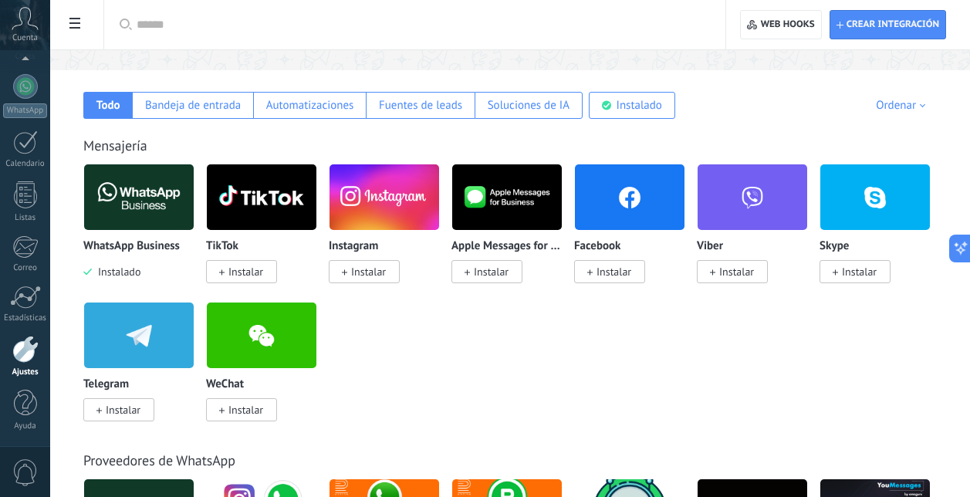
click at [379, 268] on span "Instalar" at bounding box center [368, 272] width 35 height 14
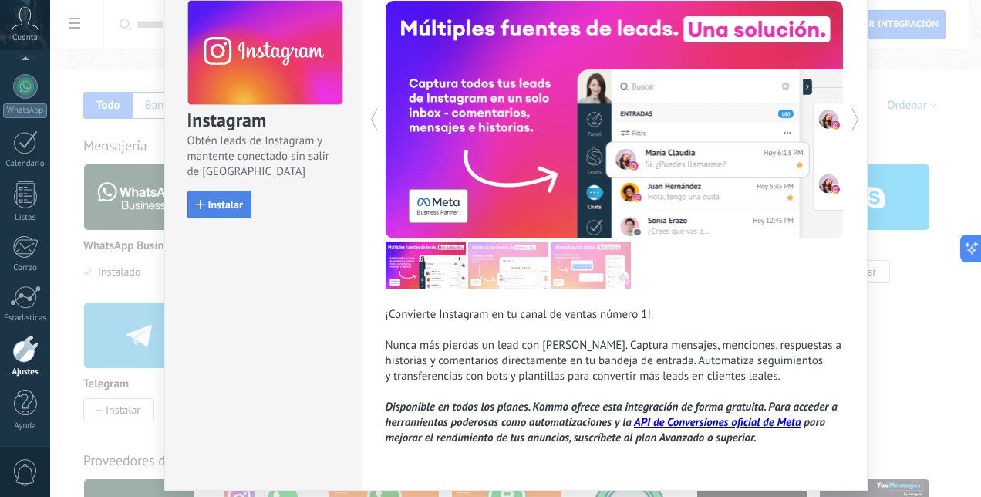
click at [217, 201] on span "Instalar" at bounding box center [225, 204] width 35 height 11
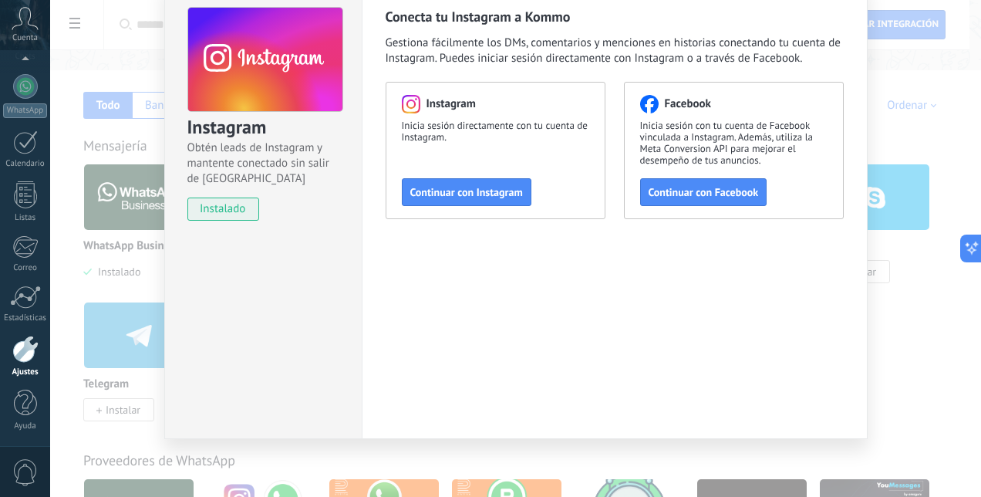
scroll to position [70, 0]
click at [477, 191] on span "Continuar con Instagram" at bounding box center [466, 192] width 113 height 11
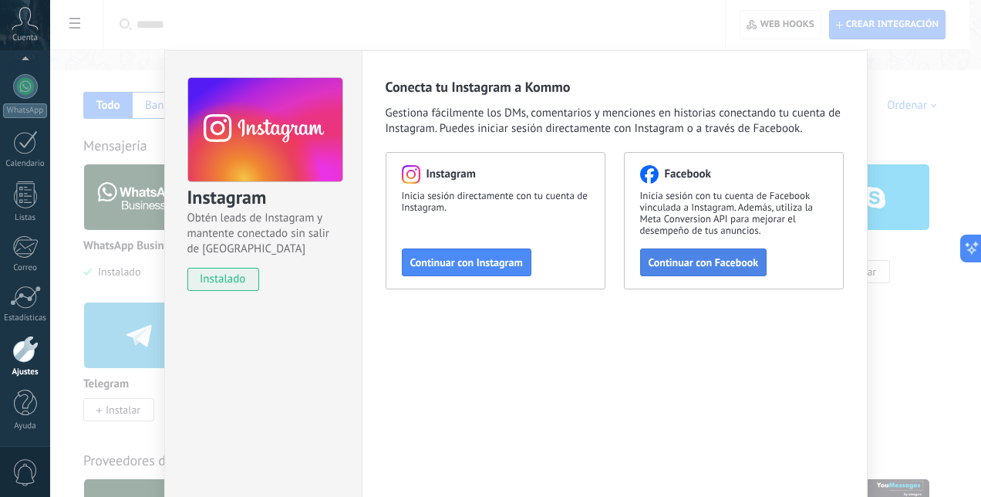
click at [691, 261] on span "Continuar con Facebook" at bounding box center [704, 262] width 110 height 11
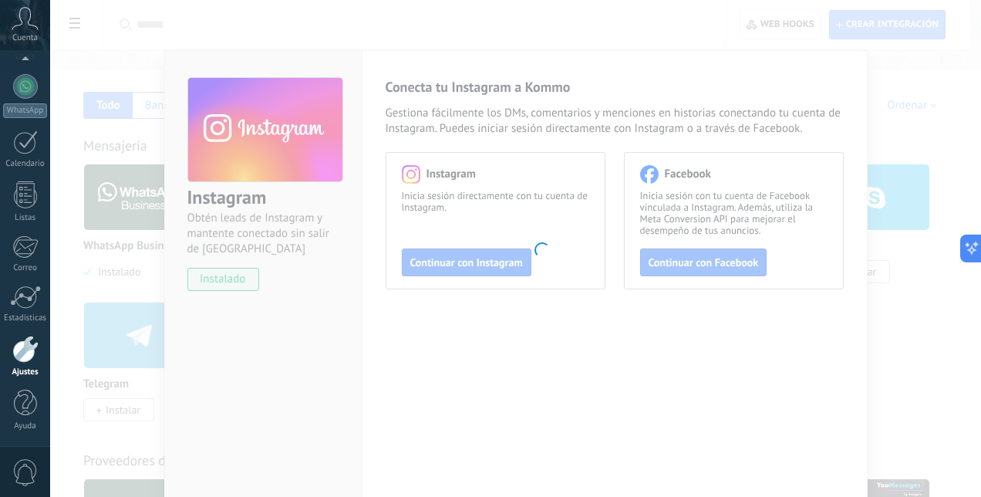
click at [707, 265] on body ".abccls-1,.abccls-2{fill-rule:evenodd}.abccls-2{fill:#fff} .abfcls-1{fill:none}…" at bounding box center [490, 17] width 981 height 497
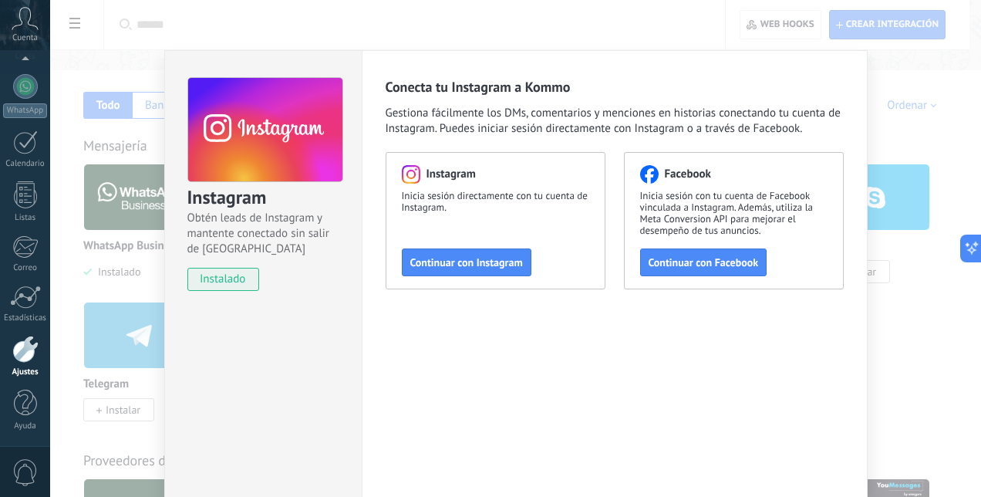
scroll to position [70, 0]
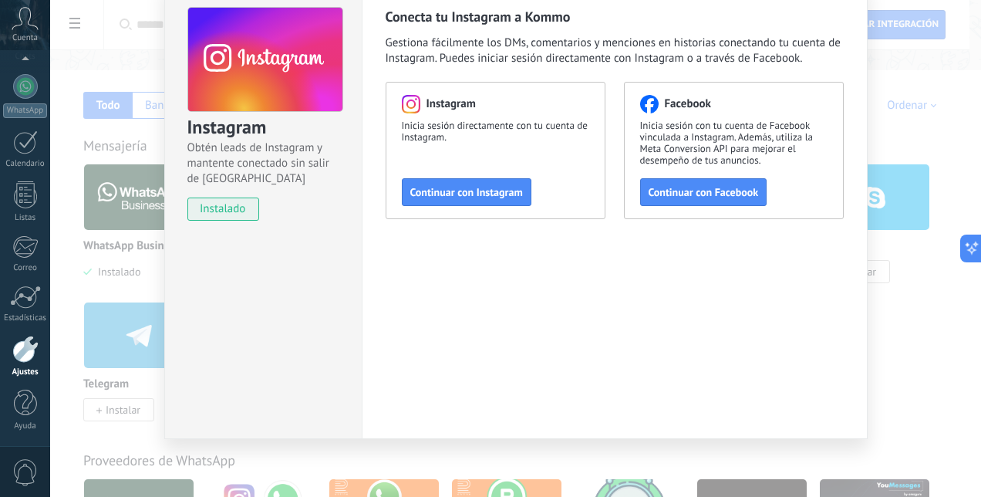
click at [646, 325] on div "Conecta tu Instagram a Kommo Gestiona fácilmente los DMs, comentarios y mencion…" at bounding box center [615, 209] width 506 height 459
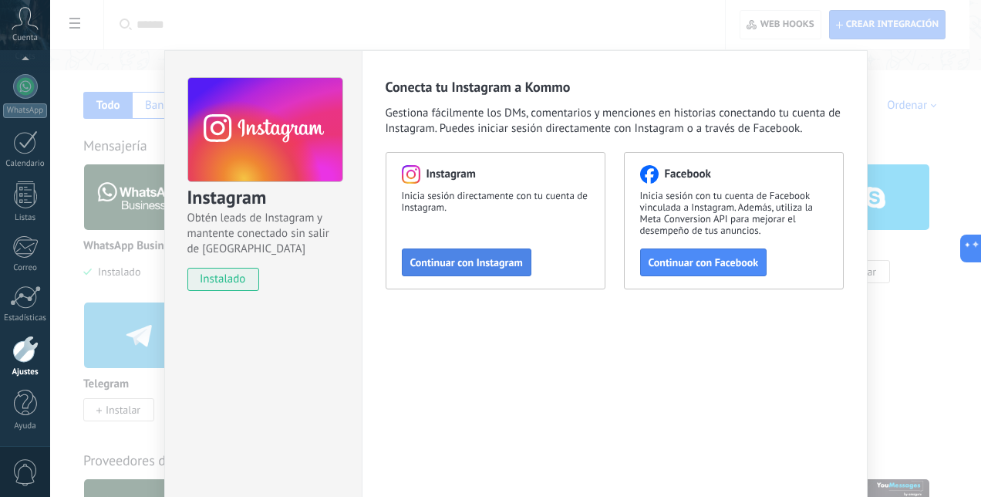
click at [474, 255] on button "Continuar con Instagram" at bounding box center [467, 262] width 130 height 28
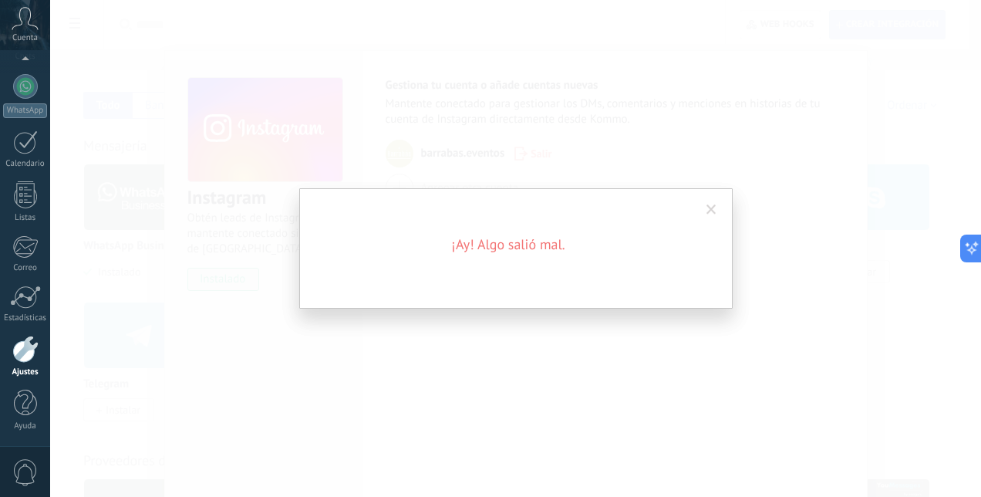
click at [521, 248] on h2 "¡Ay! Algo salió mal." at bounding box center [508, 244] width 370 height 19
click at [799, 247] on div "¡Ay! Algo salió mal." at bounding box center [515, 248] width 931 height 497
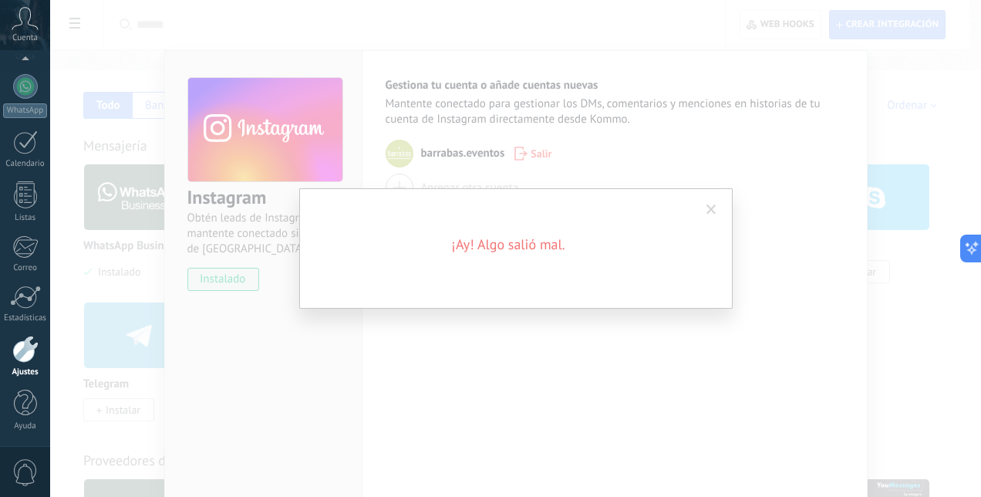
click at [809, 278] on div "¡Ay! Algo salió mal." at bounding box center [515, 248] width 931 height 497
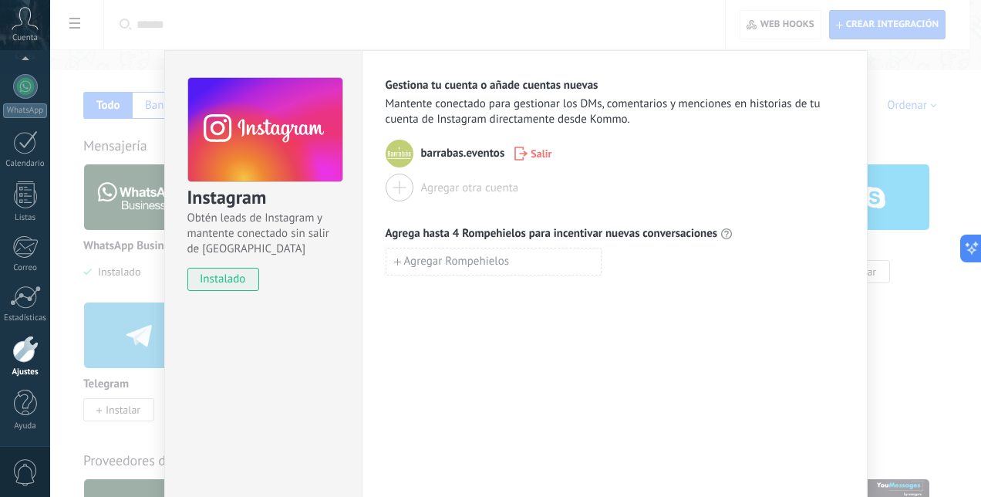
click at [893, 349] on div "Instagram Obtén leads de Instagram y mantente conectado sin salir de Kommo inst…" at bounding box center [515, 248] width 931 height 497
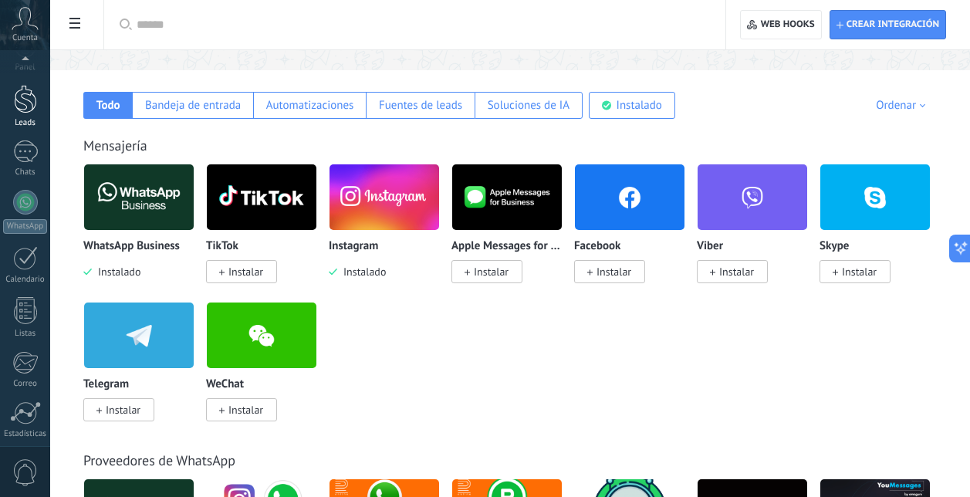
scroll to position [18, 0]
click at [28, 159] on div at bounding box center [25, 163] width 25 height 22
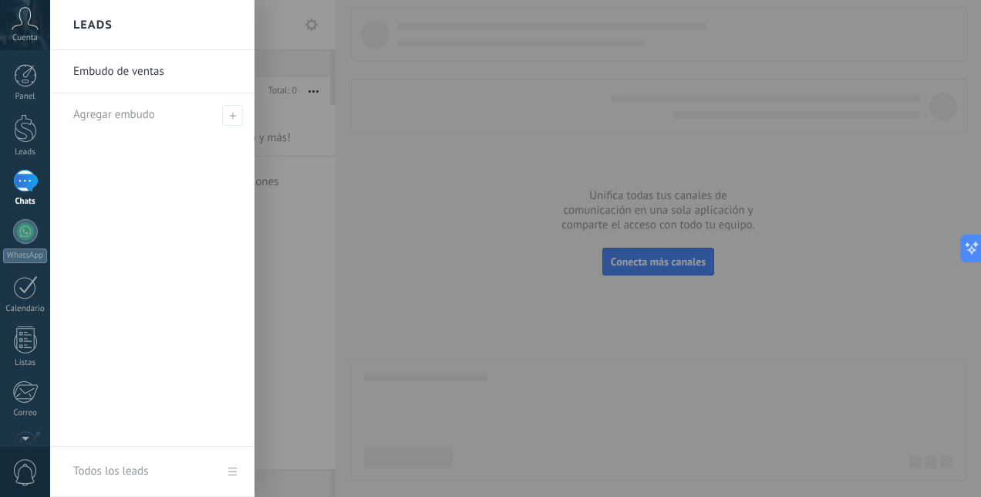
click at [146, 166] on div "Embudo de ventas Agregar embudo" at bounding box center [152, 248] width 204 height 396
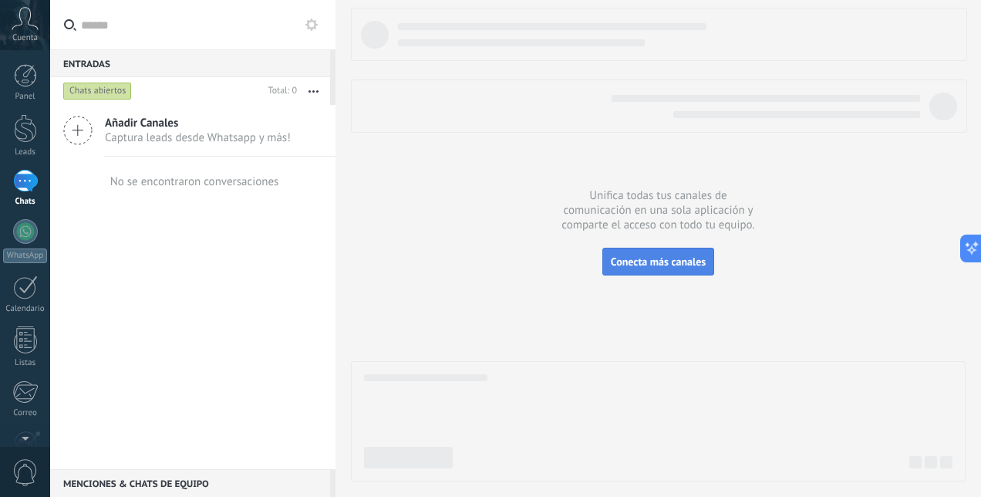
click at [639, 259] on span "Conecta más canales" at bounding box center [658, 262] width 95 height 14
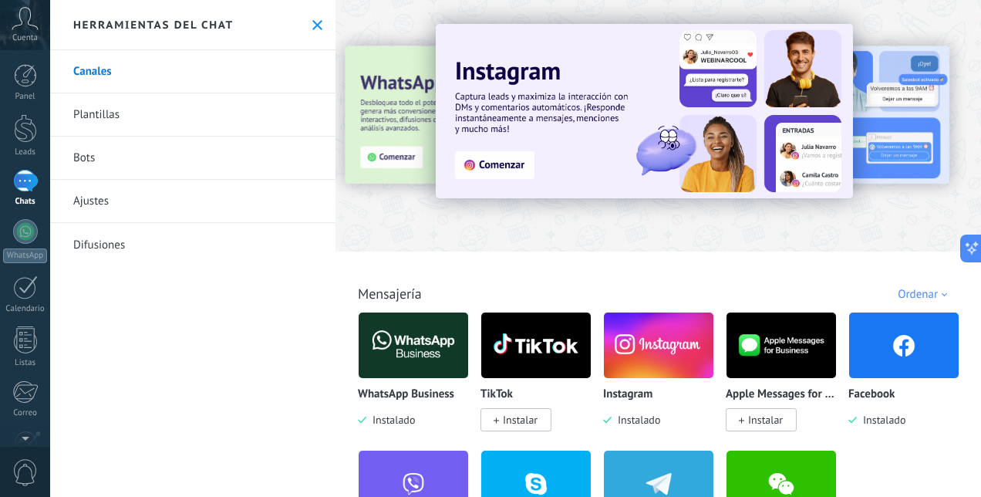
click at [315, 25] on icon at bounding box center [317, 25] width 10 height 10
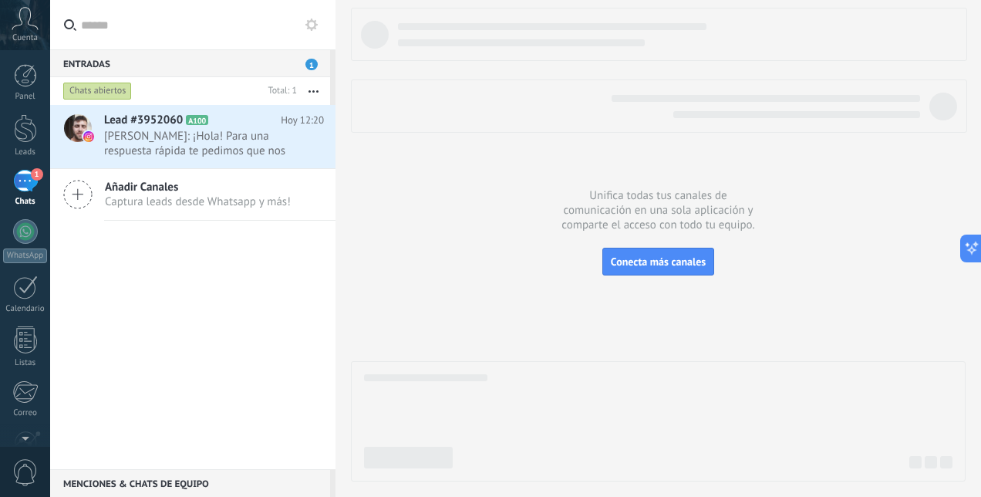
click at [470, 234] on div at bounding box center [658, 245] width 615 height 474
click at [235, 248] on div "Lead #3952060 A100 [DATE] 12:20 [PERSON_NAME]: ¡Hola! Para una respuesta rápida…" at bounding box center [192, 287] width 285 height 364
click at [29, 234] on div at bounding box center [25, 231] width 25 height 25
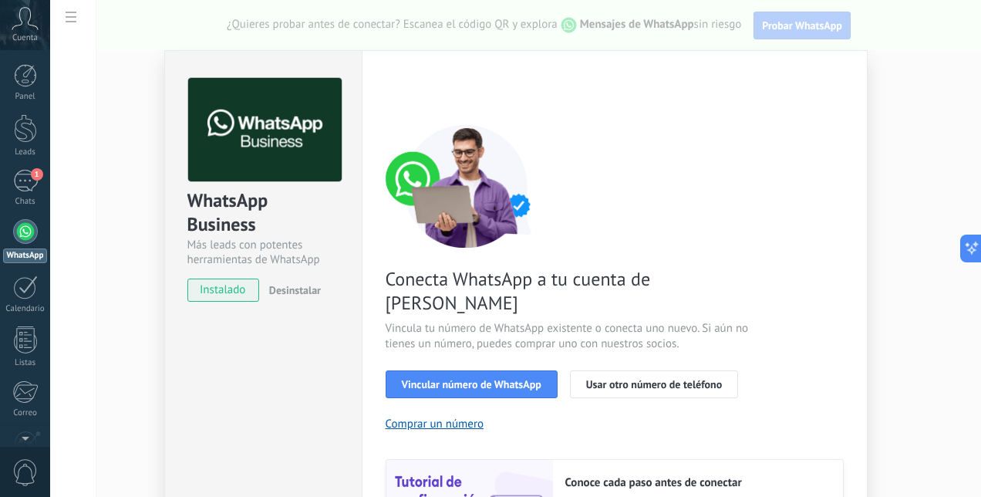
click at [209, 295] on span "instalado" at bounding box center [223, 289] width 70 height 23
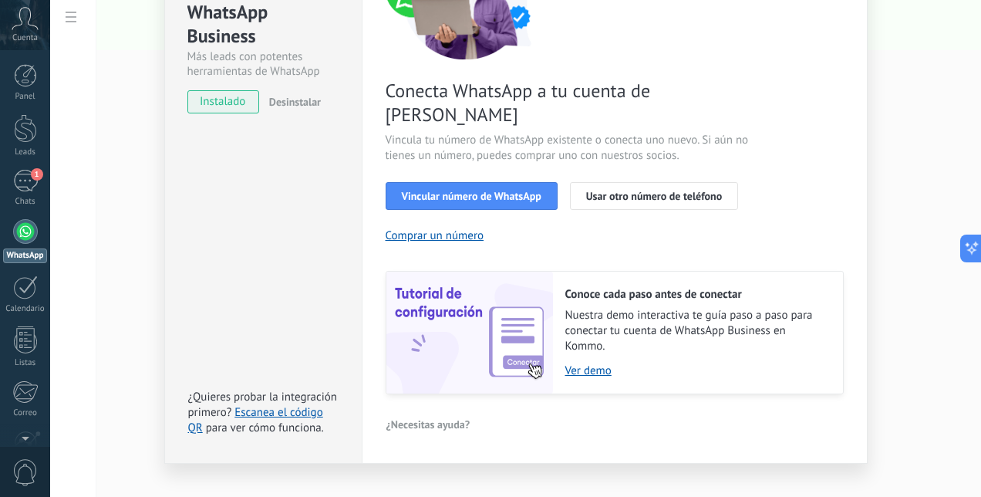
scroll to position [34, 0]
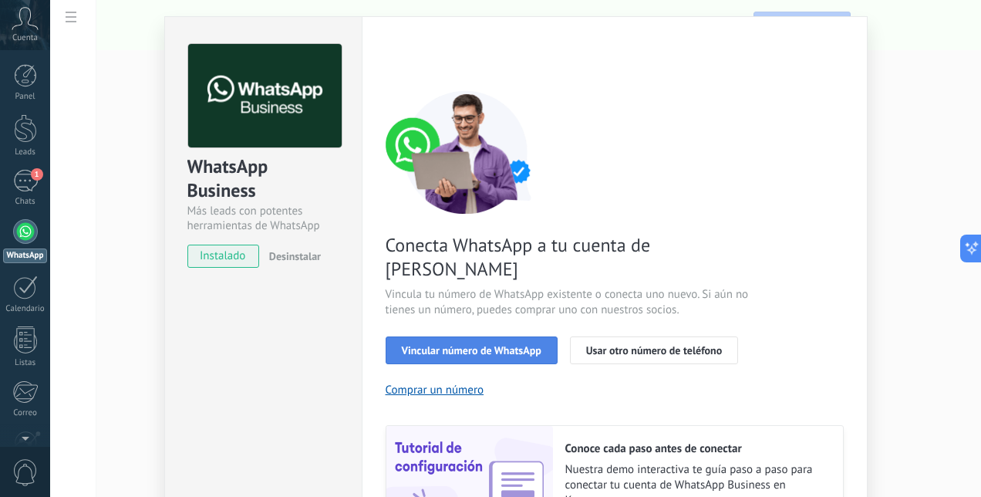
click at [439, 345] on span "Vincular número de WhatsApp" at bounding box center [472, 350] width 140 height 11
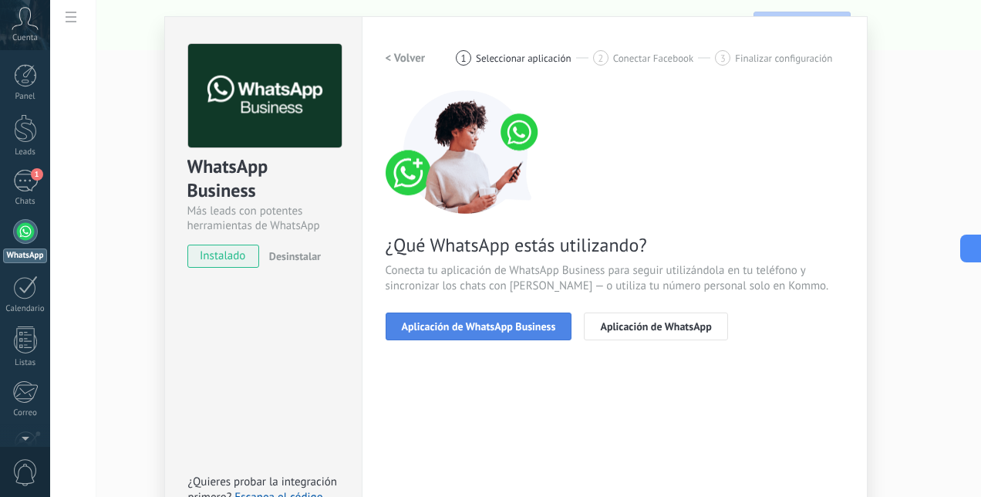
click at [471, 325] on span "Aplicación de WhatsApp Business" at bounding box center [479, 326] width 154 height 11
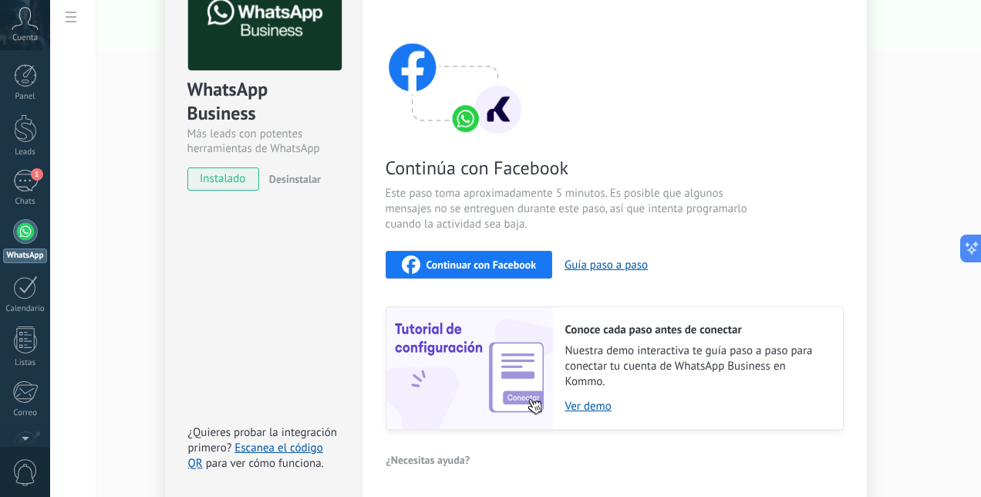
scroll to position [170, 0]
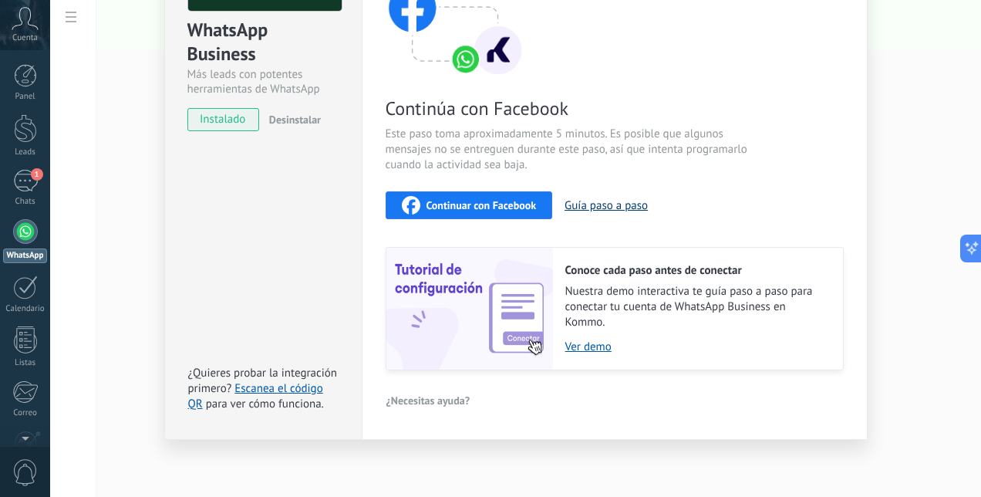
click at [609, 203] on button "Guía paso a paso" at bounding box center [606, 205] width 83 height 15
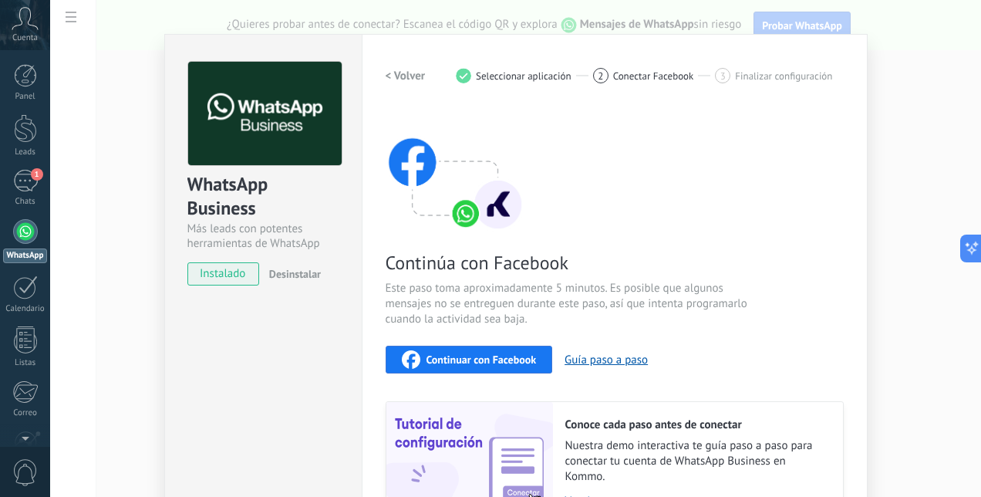
click at [461, 224] on img at bounding box center [455, 169] width 139 height 123
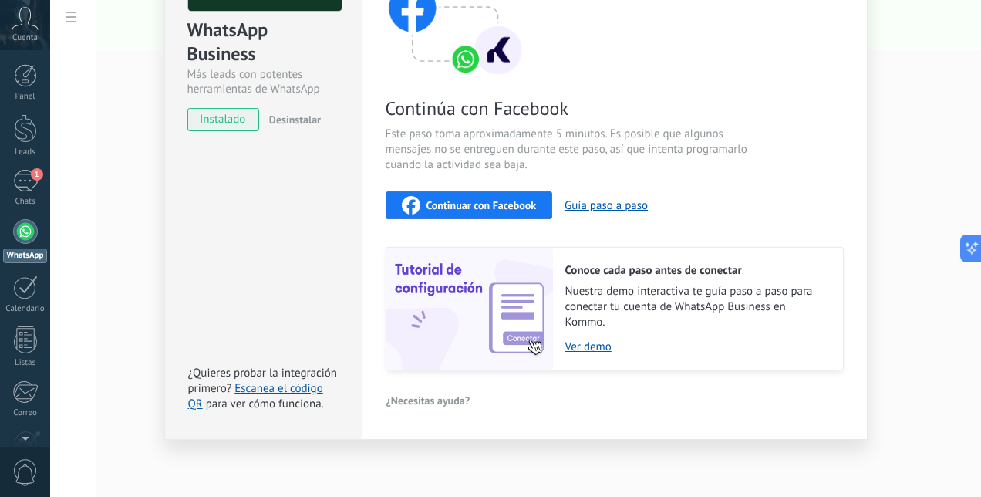
scroll to position [93, 0]
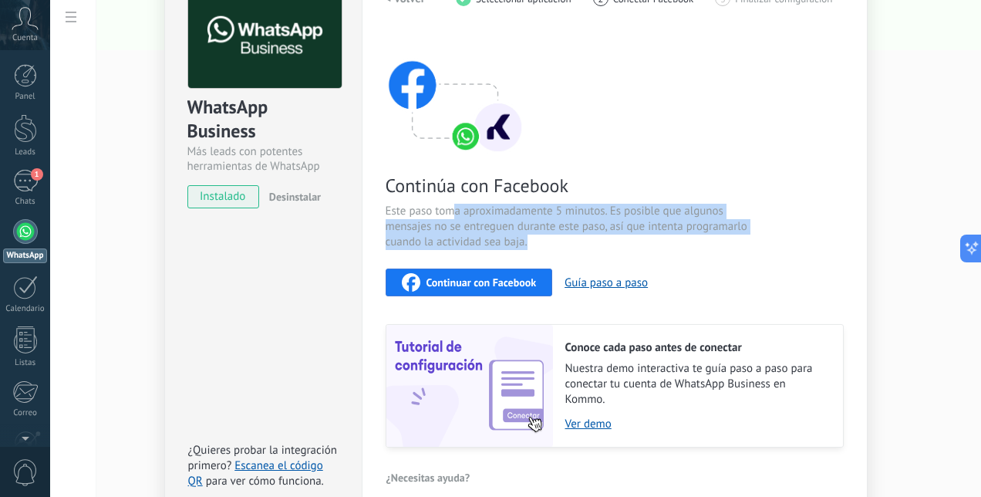
drag, startPoint x: 449, startPoint y: 212, endPoint x: 538, endPoint y: 239, distance: 92.7
click at [538, 239] on span "Este paso toma aproximadamente 5 minutos. Es posible que algunos mensajes no se…" at bounding box center [569, 227] width 367 height 46
drag, startPoint x: 526, startPoint y: 241, endPoint x: 442, endPoint y: 217, distance: 87.4
click at [442, 217] on span "Este paso toma aproximadamente 5 minutos. Es posible que algunos mensajes no se…" at bounding box center [569, 227] width 367 height 46
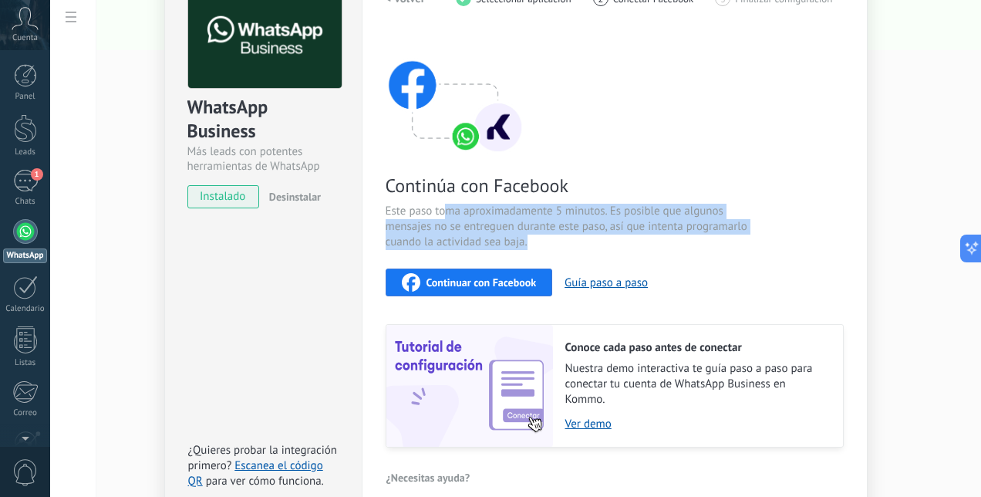
click at [442, 217] on span "Este paso toma aproximadamente 5 minutos. Es posible que algunos mensajes no se…" at bounding box center [569, 227] width 367 height 46
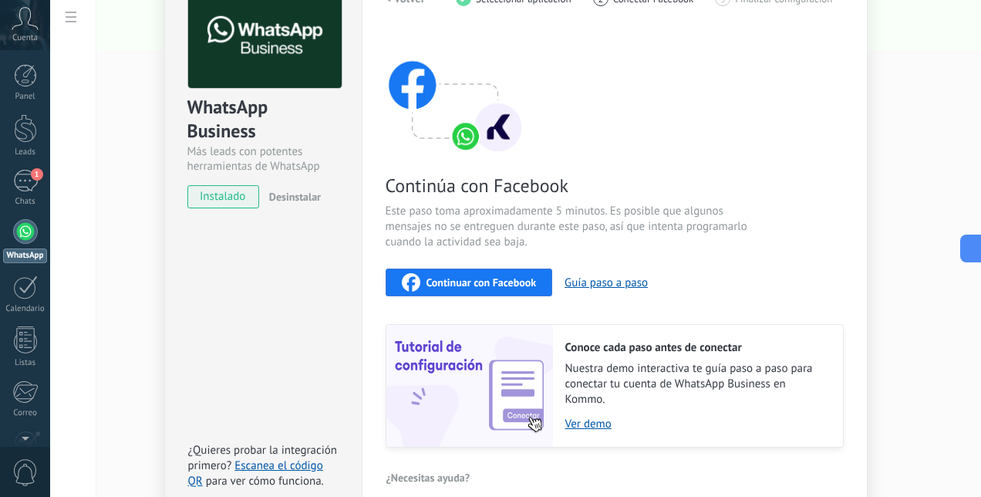
scroll to position [170, 0]
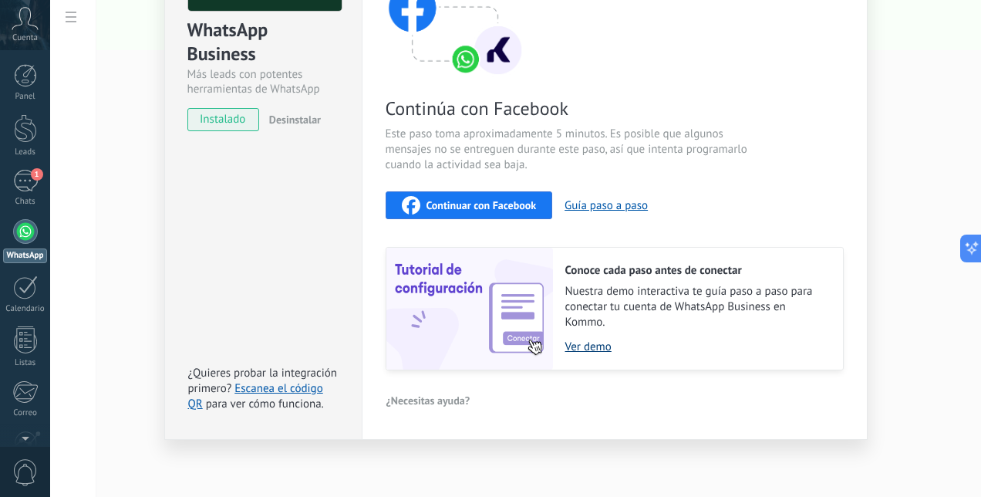
click at [585, 339] on link "Ver demo" at bounding box center [696, 346] width 262 height 15
click at [435, 206] on span "Continuar con Facebook" at bounding box center [482, 205] width 110 height 11
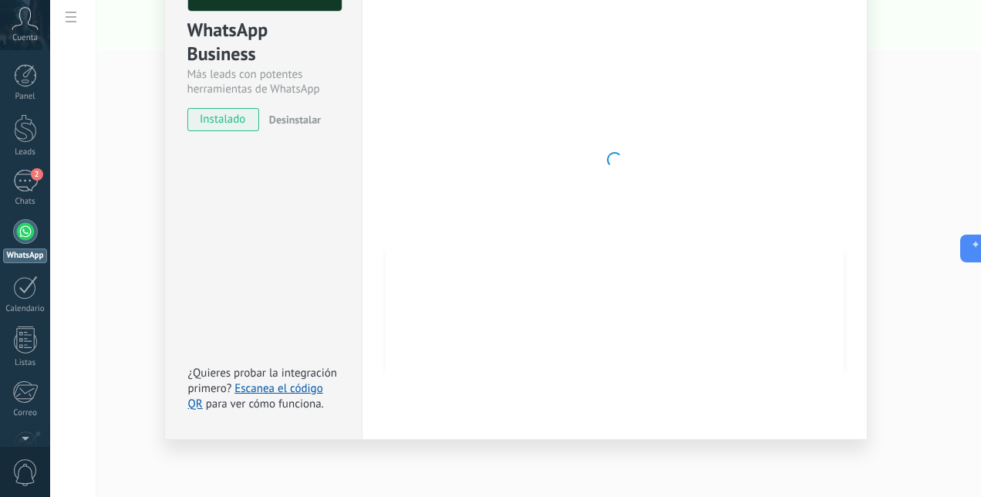
scroll to position [16, 0]
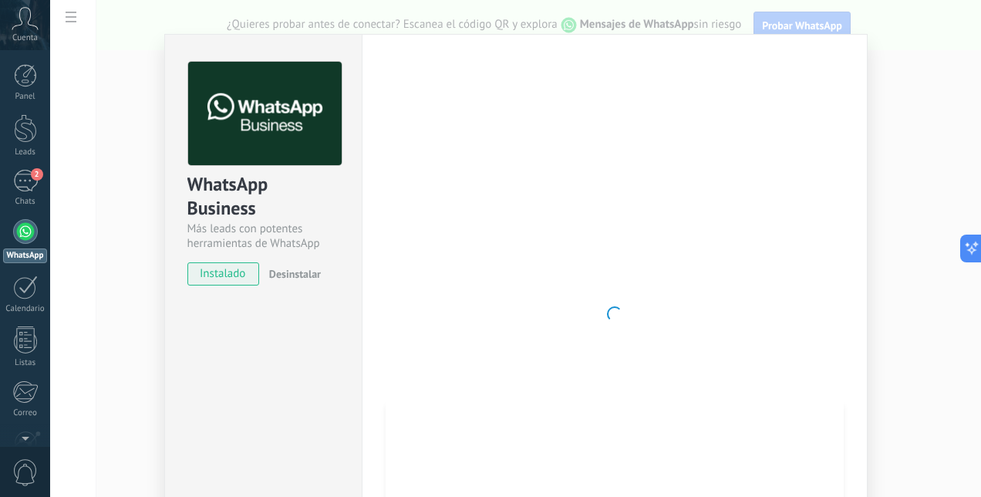
click at [22, 168] on div "Panel Leads 2 Chats WhatsApp Clientes" at bounding box center [25, 328] width 50 height 528
click at [34, 183] on div "2" at bounding box center [25, 181] width 25 height 22
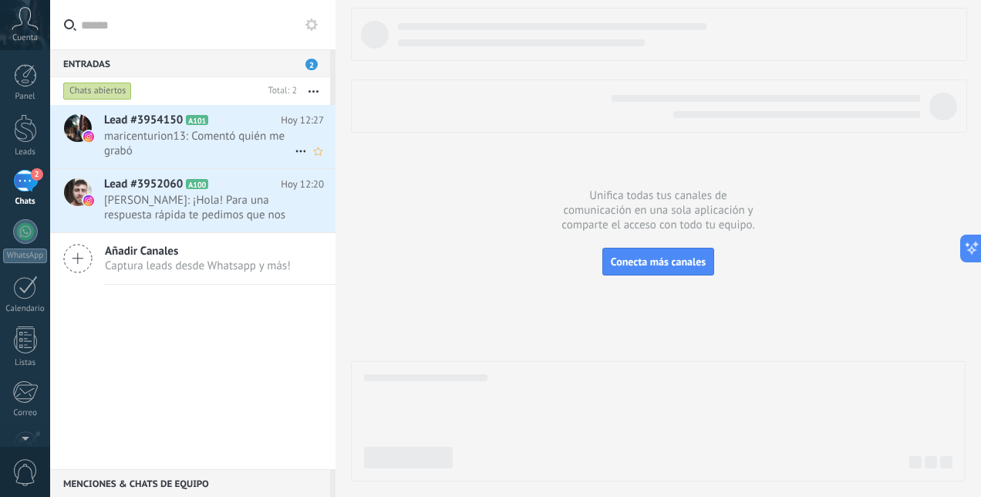
click at [182, 147] on span "maricenturion13: Comentó quién me grabó" at bounding box center [199, 143] width 191 height 29
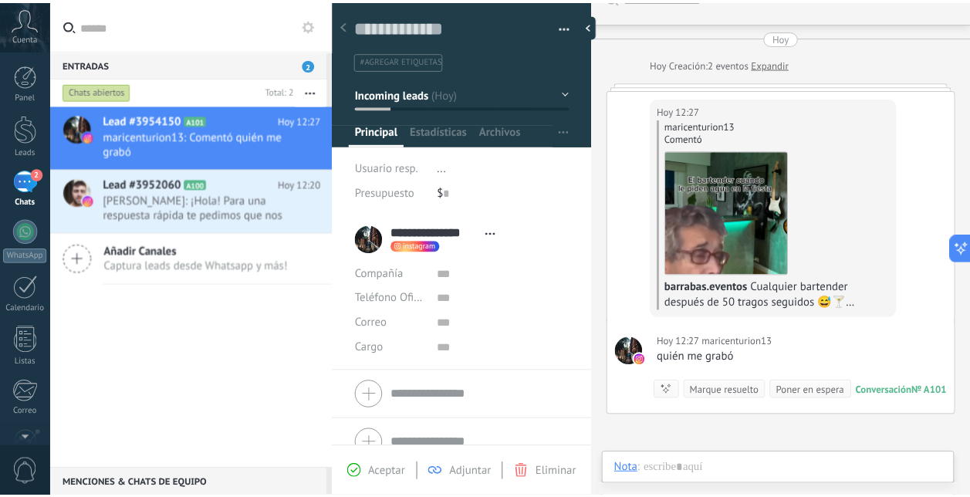
scroll to position [181, 0]
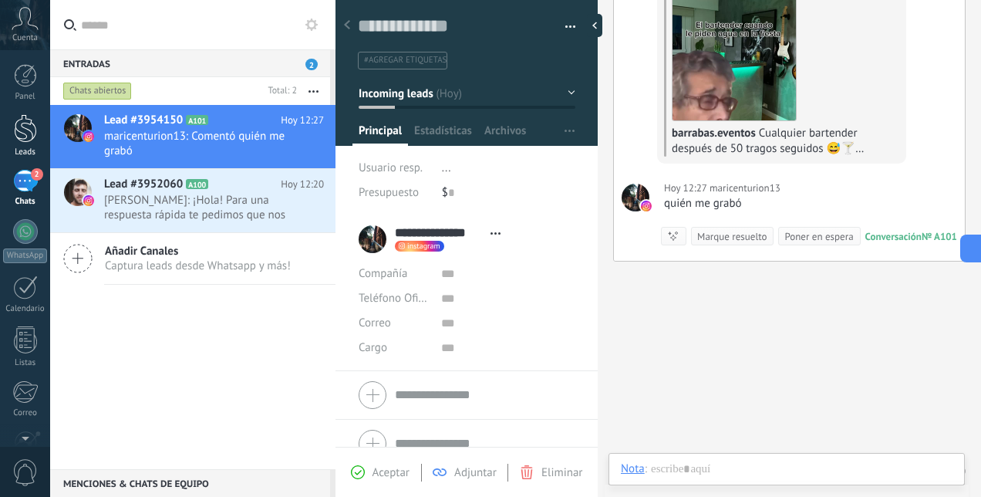
click at [29, 134] on div at bounding box center [25, 128] width 23 height 29
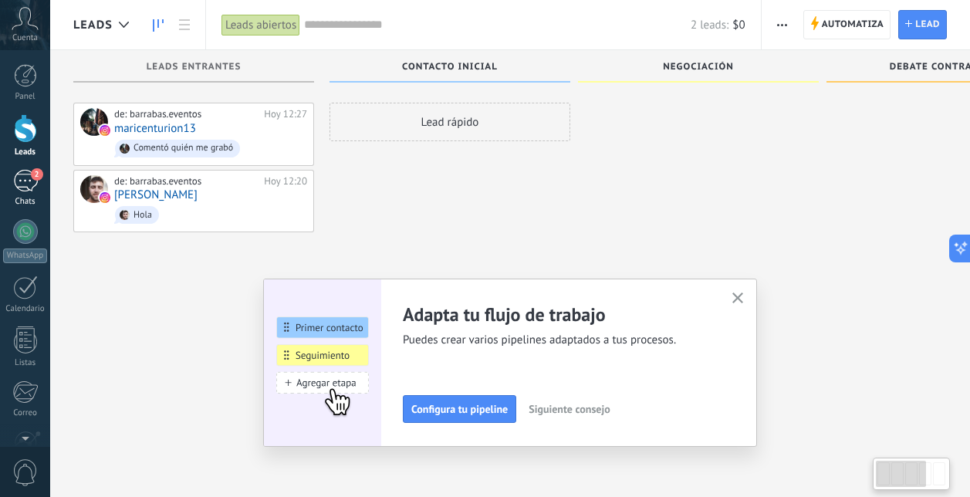
scroll to position [26, 0]
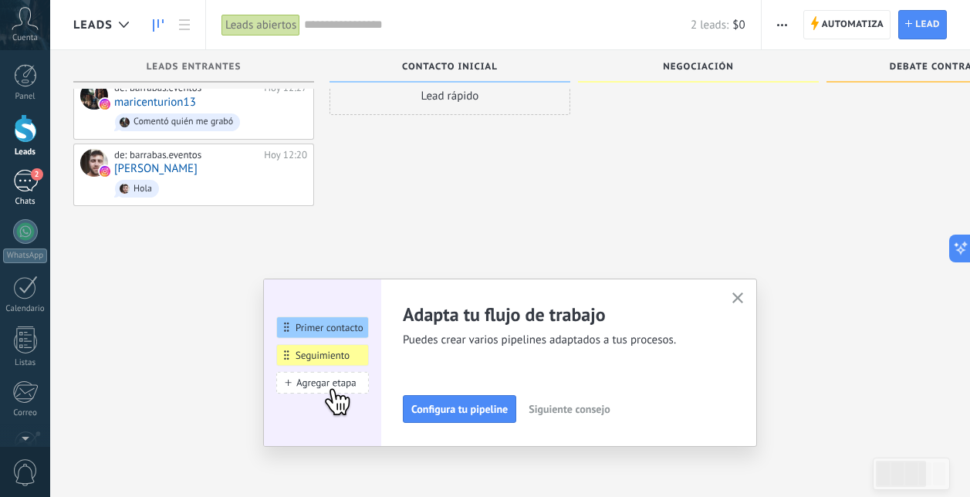
click at [22, 189] on div "2" at bounding box center [25, 181] width 25 height 22
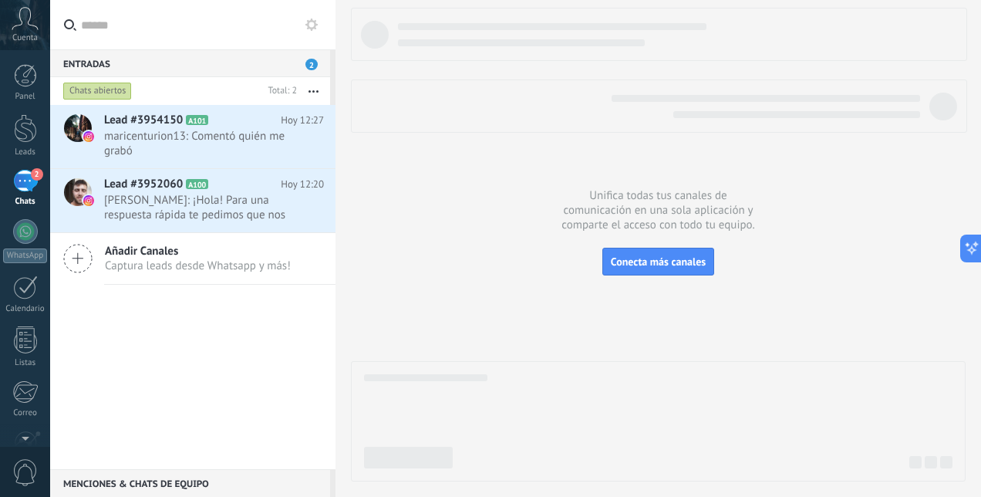
click at [316, 89] on button "button" at bounding box center [313, 91] width 33 height 28
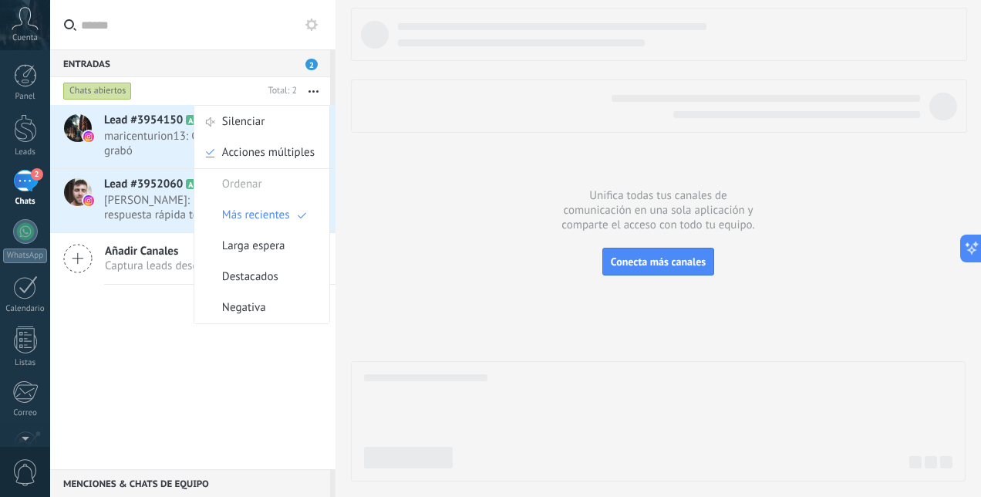
click at [143, 381] on div "Lead #3954150 A101 [DATE] 12:27 maricenturion13: Comentó quién me grabó Lead #3…" at bounding box center [192, 287] width 285 height 364
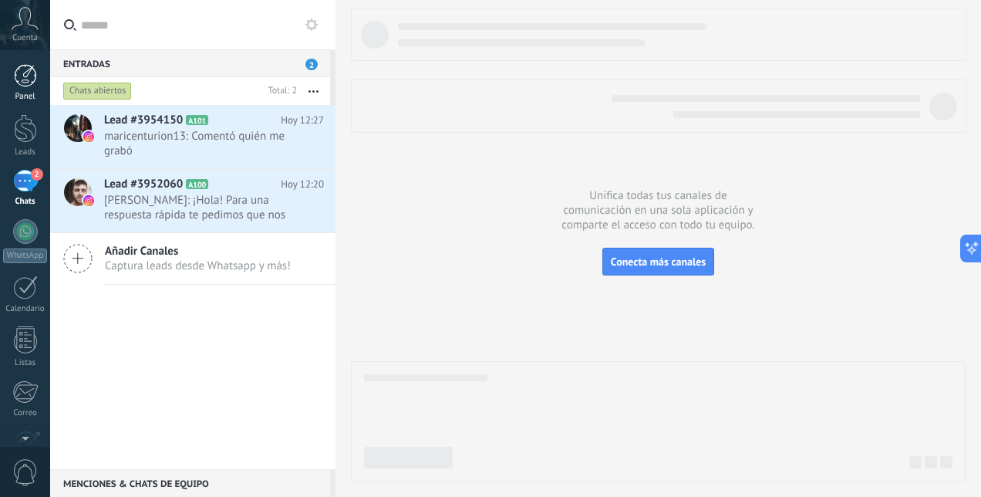
click at [25, 85] on div at bounding box center [25, 75] width 23 height 23
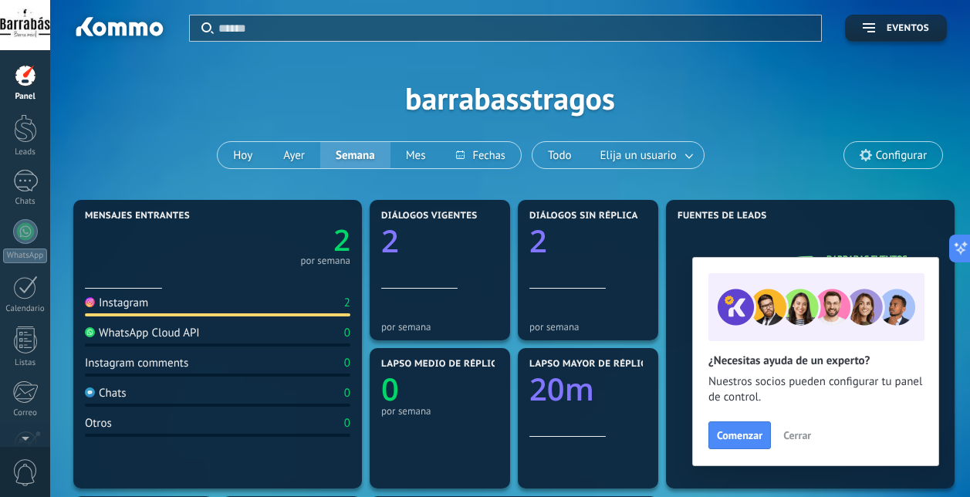
click at [170, 336] on div "WhatsApp Cloud API" at bounding box center [142, 333] width 115 height 15
click at [29, 183] on div at bounding box center [25, 181] width 25 height 22
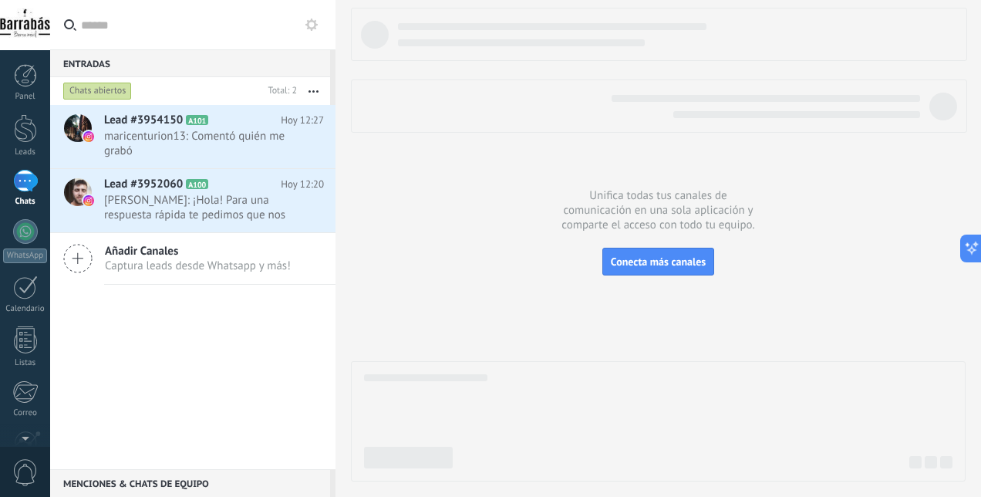
click at [73, 255] on icon at bounding box center [77, 258] width 29 height 29
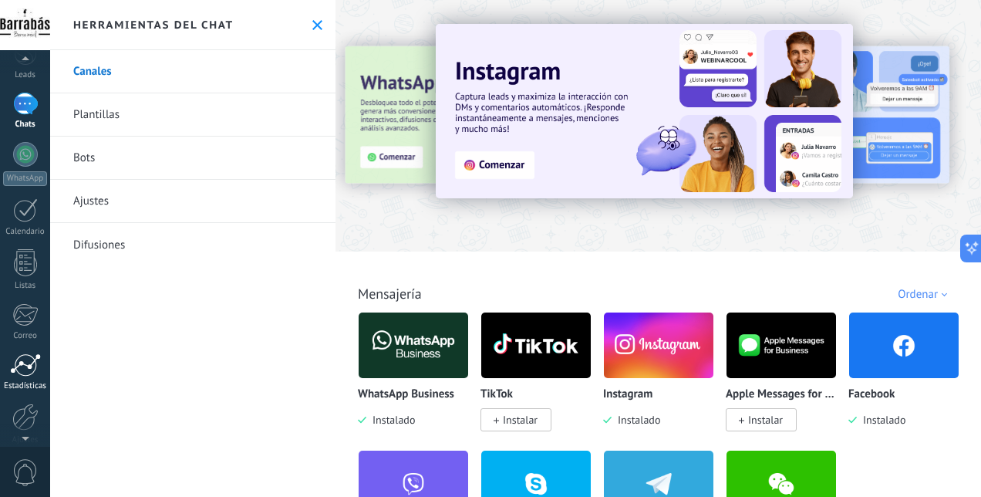
scroll to position [145, 0]
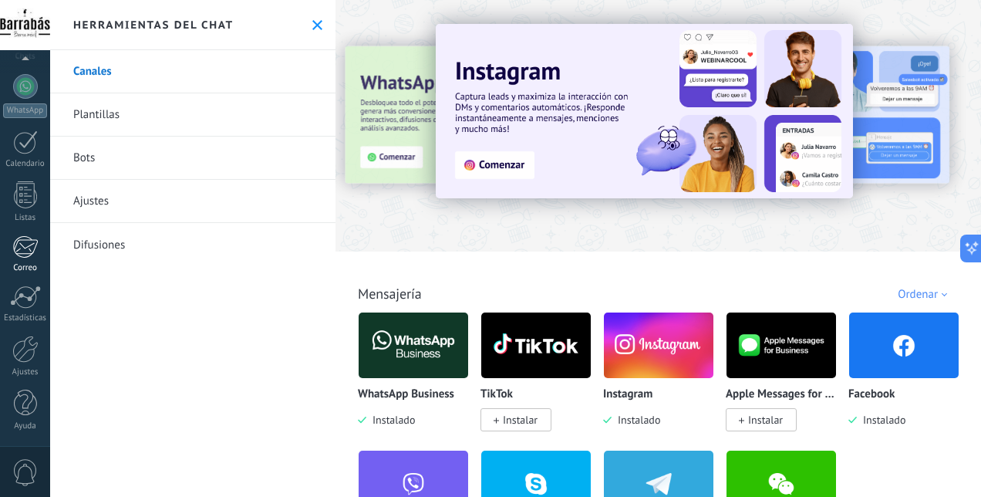
click at [28, 261] on link "Correo" at bounding box center [25, 254] width 50 height 38
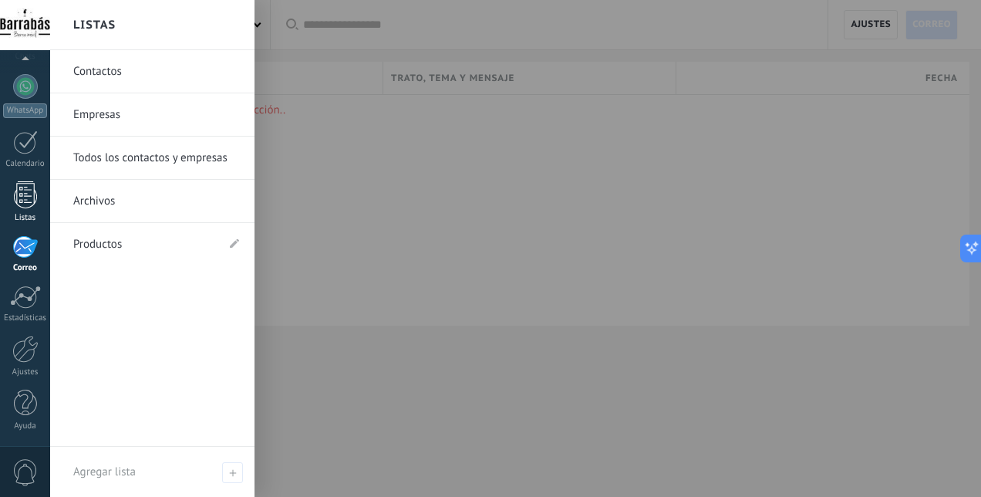
click at [23, 204] on div at bounding box center [25, 194] width 23 height 27
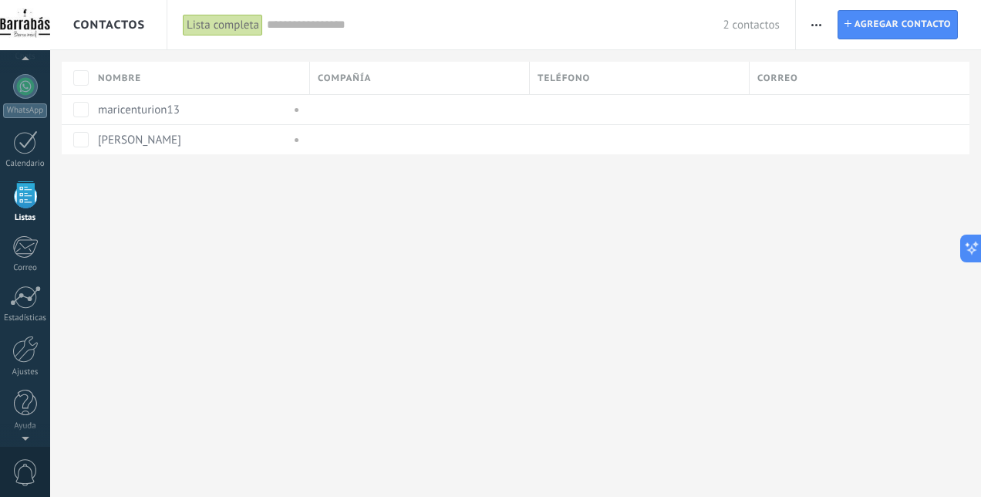
scroll to position [96, 0]
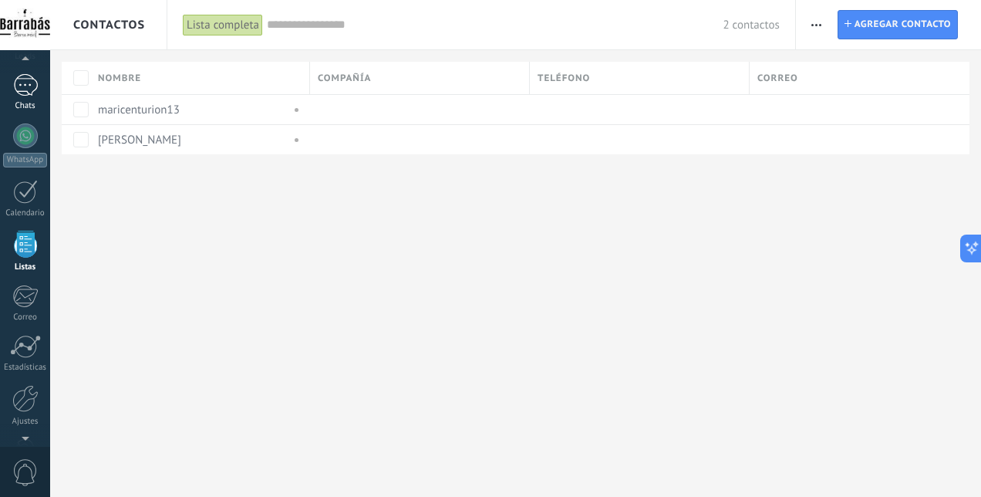
click at [21, 93] on div at bounding box center [25, 85] width 25 height 22
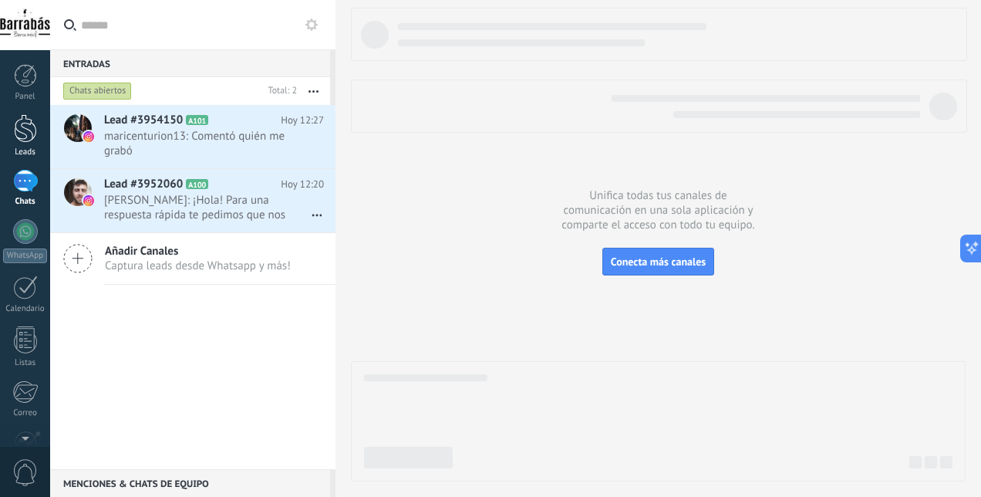
click at [34, 129] on div at bounding box center [25, 128] width 23 height 29
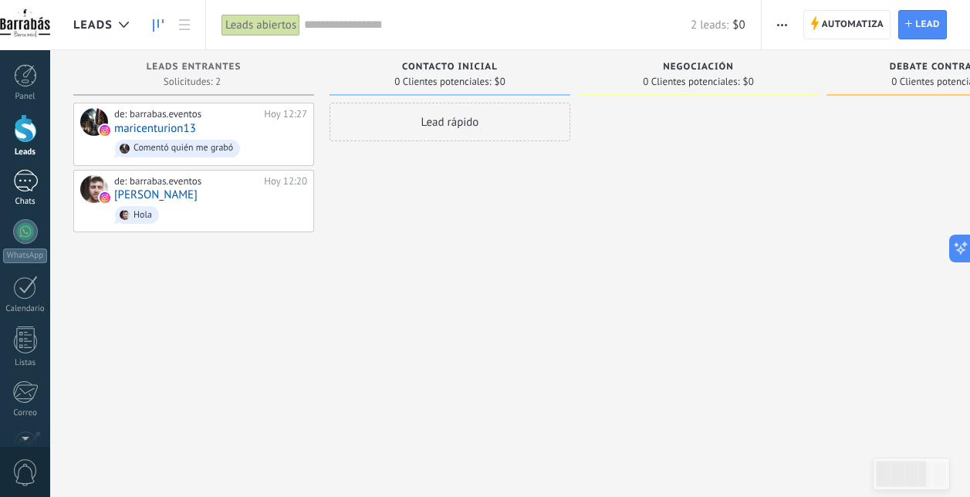
click at [25, 184] on div at bounding box center [25, 181] width 25 height 22
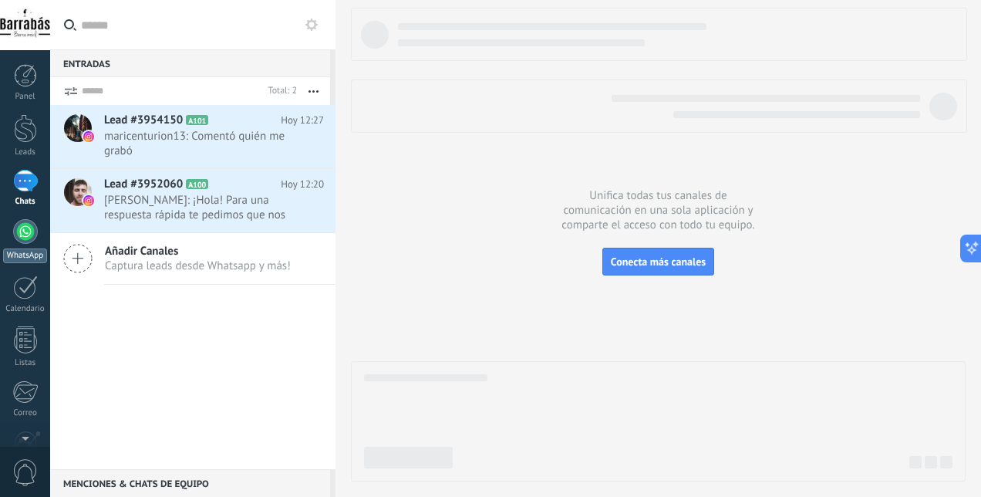
click at [24, 238] on div at bounding box center [25, 231] width 25 height 25
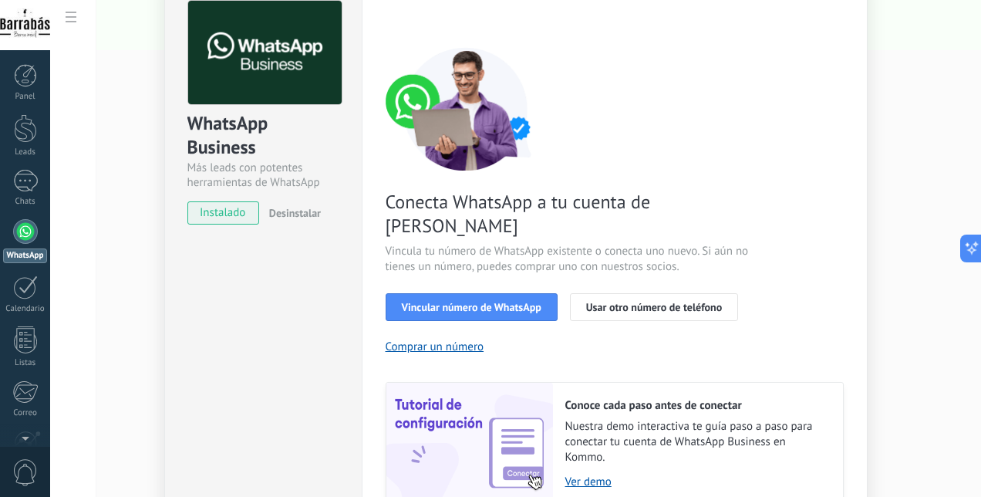
scroll to position [154, 0]
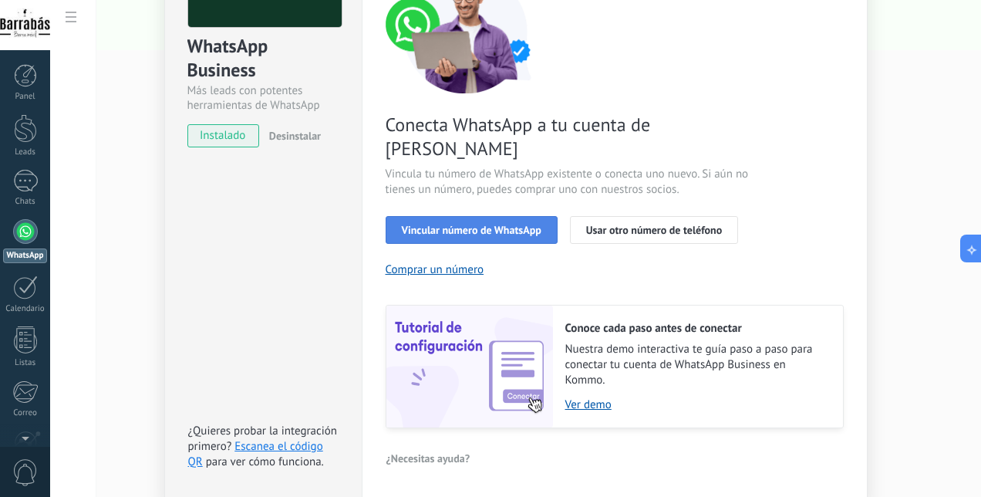
click at [479, 224] on span "Vincular número de WhatsApp" at bounding box center [472, 229] width 140 height 11
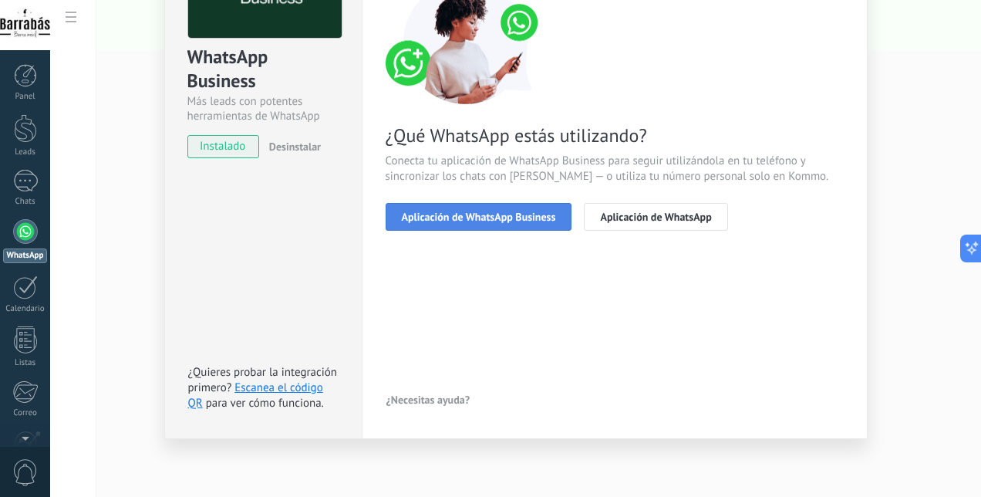
click at [497, 219] on span "Aplicación de WhatsApp Business" at bounding box center [479, 216] width 154 height 11
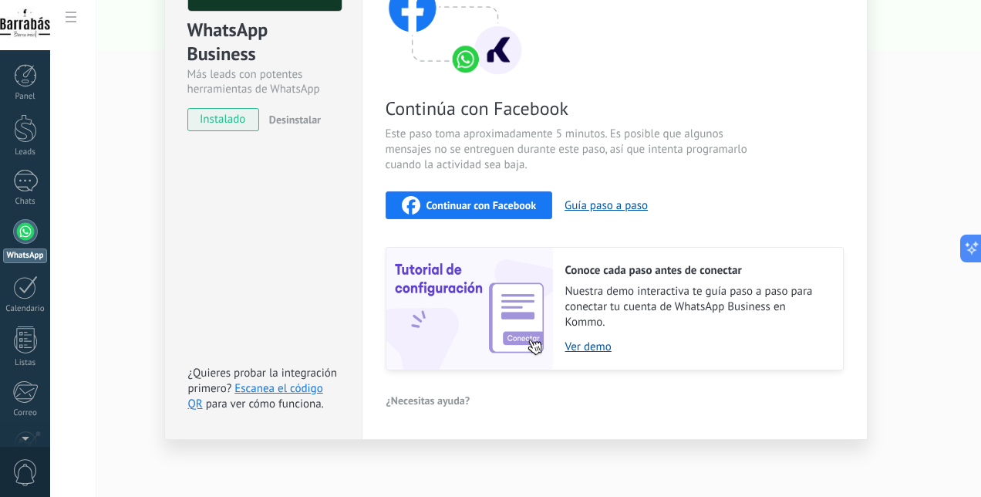
scroll to position [16, 0]
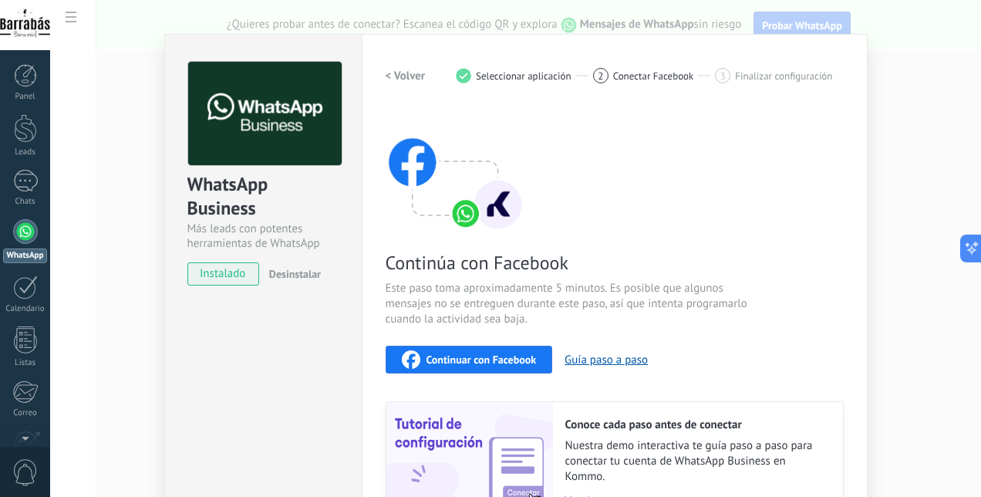
click at [440, 354] on span "Continuar con Facebook" at bounding box center [482, 359] width 110 height 11
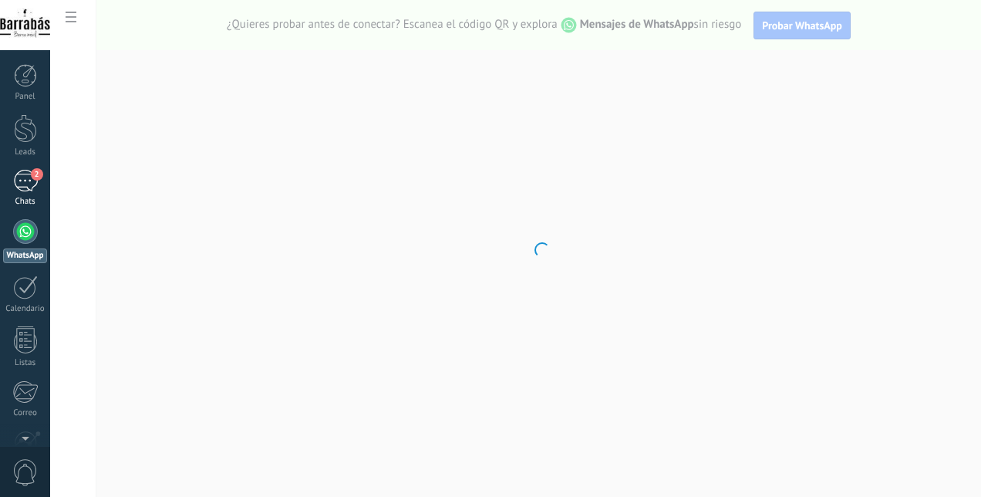
click at [31, 170] on div "2" at bounding box center [25, 181] width 25 height 22
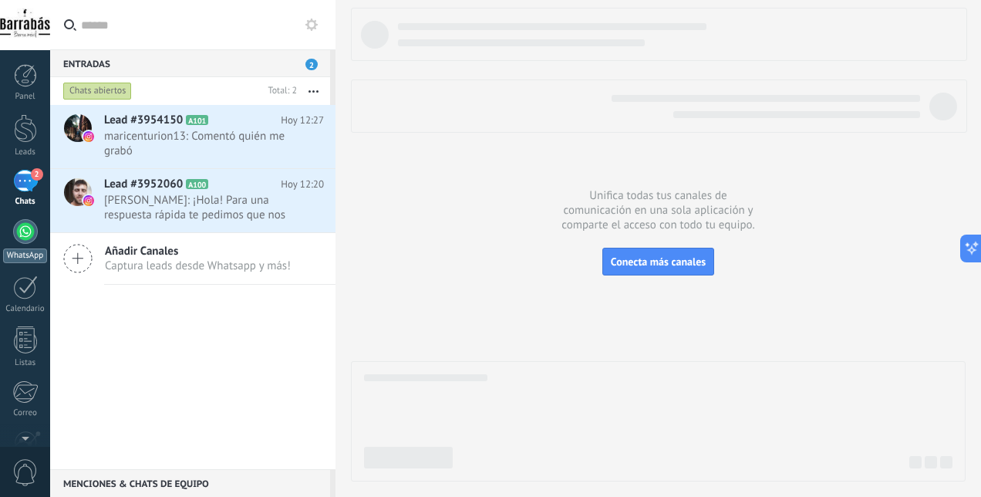
click at [23, 229] on div at bounding box center [25, 231] width 25 height 25
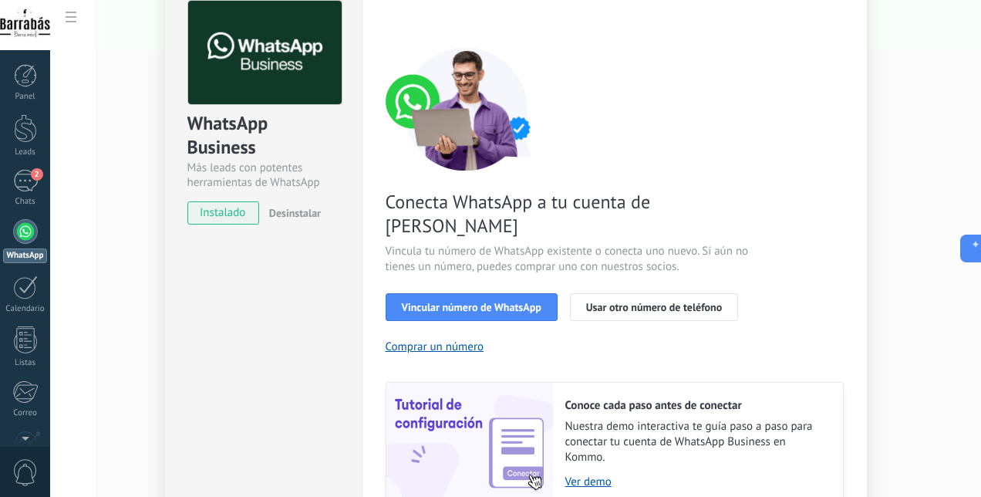
scroll to position [188, 0]
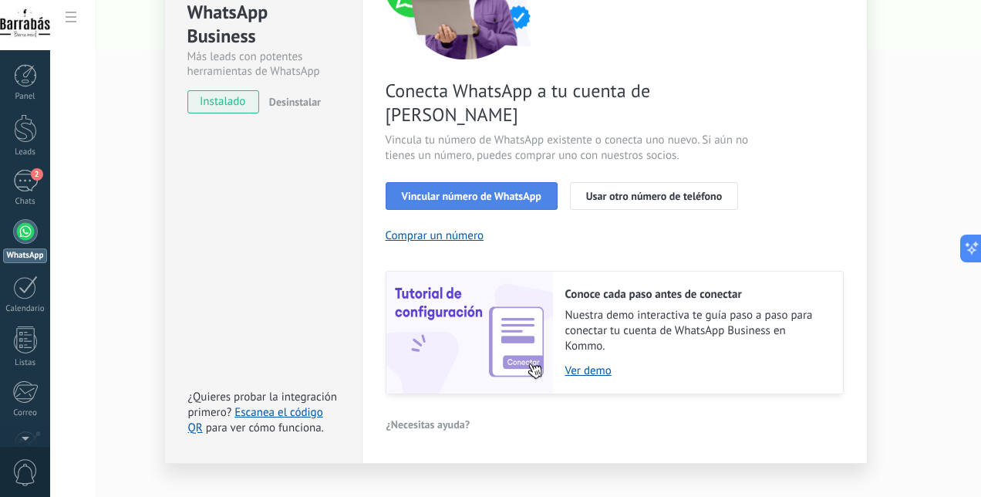
click at [436, 191] on span "Vincular número de WhatsApp" at bounding box center [472, 196] width 140 height 11
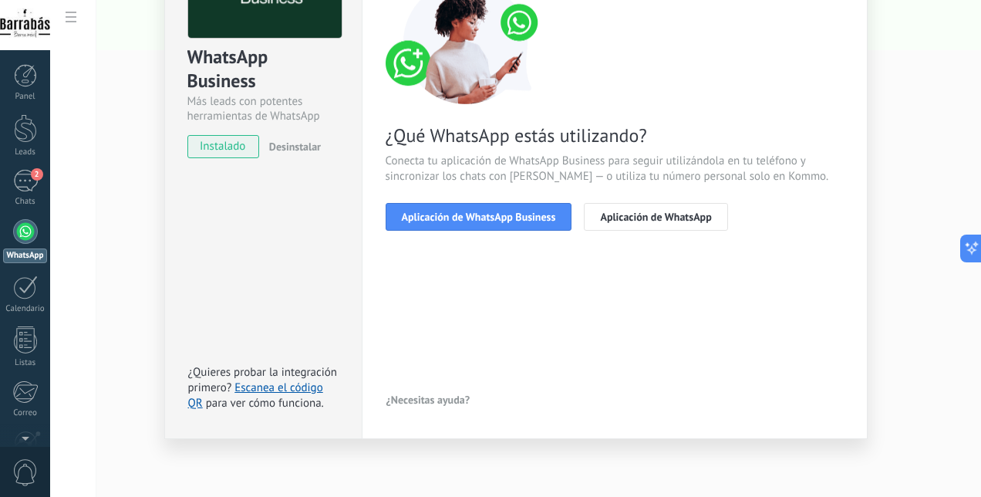
scroll to position [66, 0]
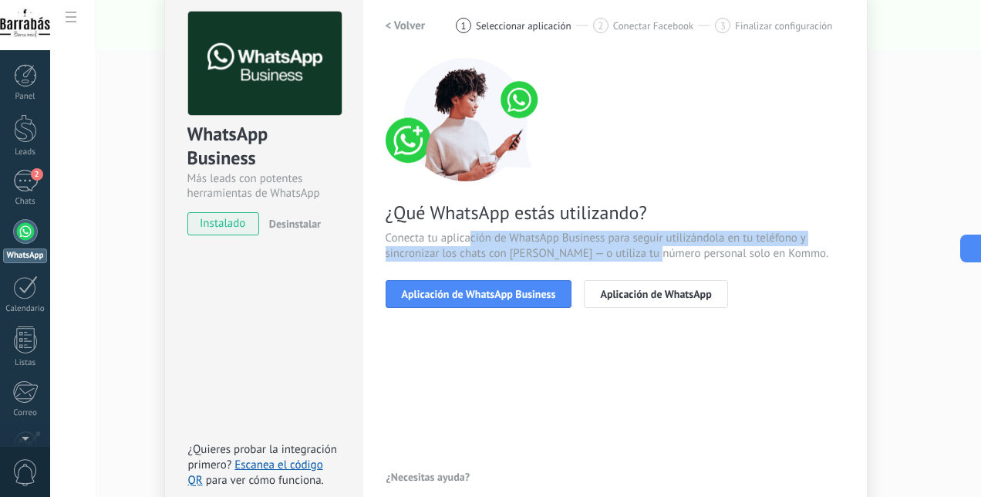
drag, startPoint x: 470, startPoint y: 244, endPoint x: 663, endPoint y: 250, distance: 192.9
click at [663, 250] on span "Conecta tu aplicación de WhatsApp Business para seguir utilizándola en tu teléf…" at bounding box center [615, 246] width 458 height 31
drag, startPoint x: 648, startPoint y: 250, endPoint x: 526, endPoint y: 231, distance: 123.3
click at [526, 231] on span "Conecta tu aplicación de WhatsApp Business para seguir utilizándola en tu teléf…" at bounding box center [615, 246] width 458 height 31
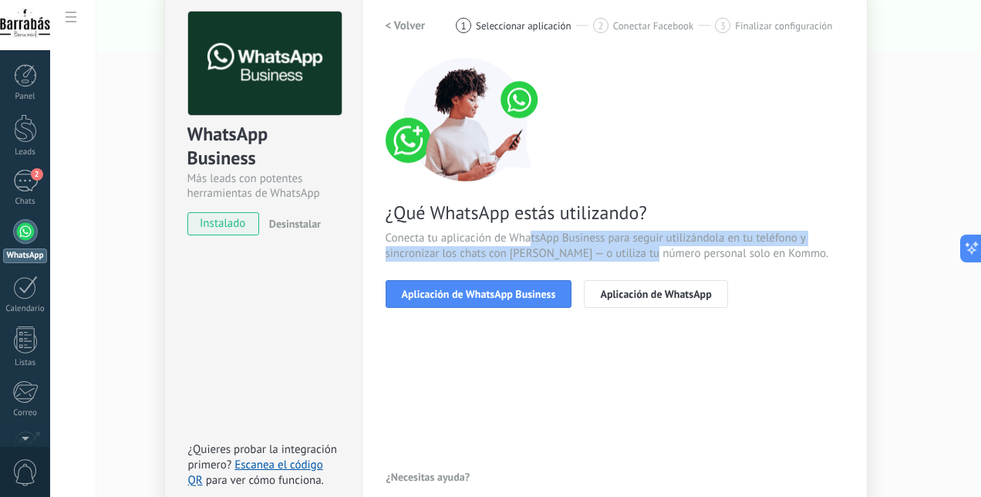
click at [526, 231] on span "Conecta tu aplicación de WhatsApp Business para seguir utilizándola en tu teléf…" at bounding box center [615, 246] width 458 height 31
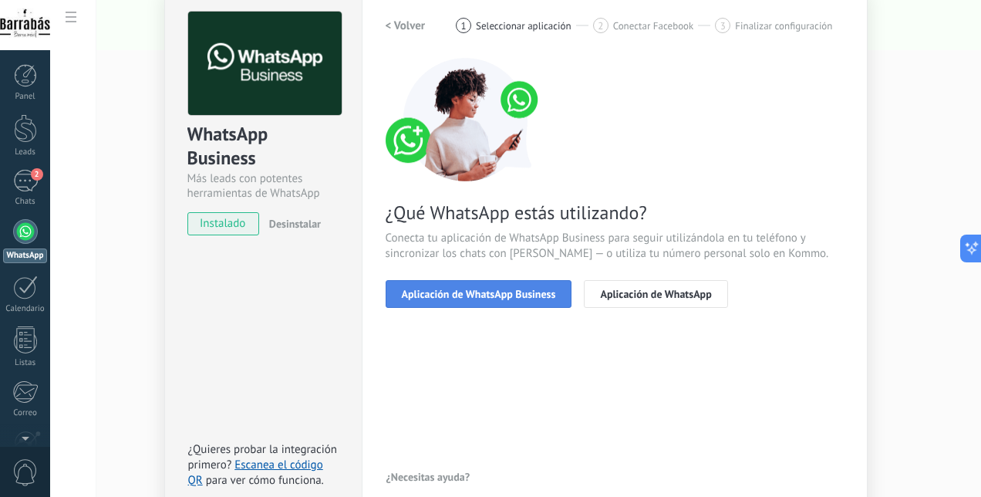
click at [478, 295] on span "Aplicación de WhatsApp Business" at bounding box center [479, 293] width 154 height 11
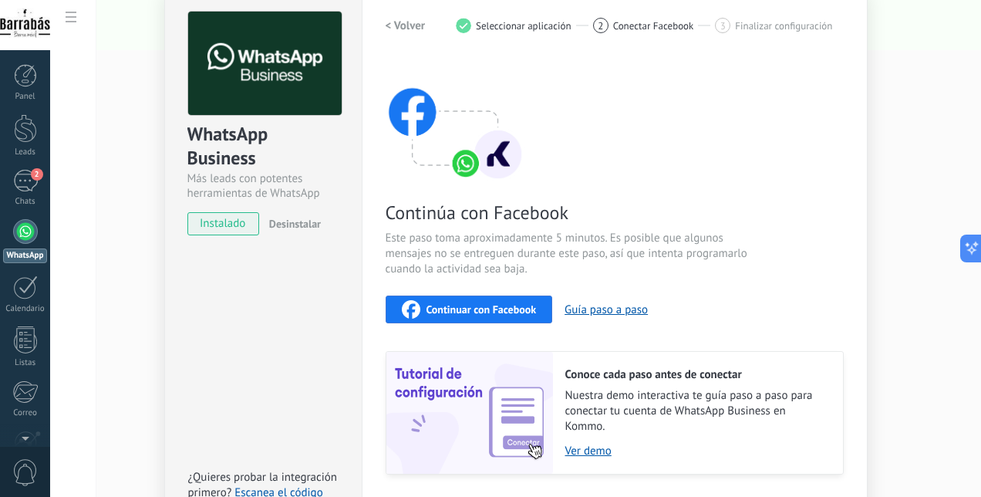
scroll to position [170, 0]
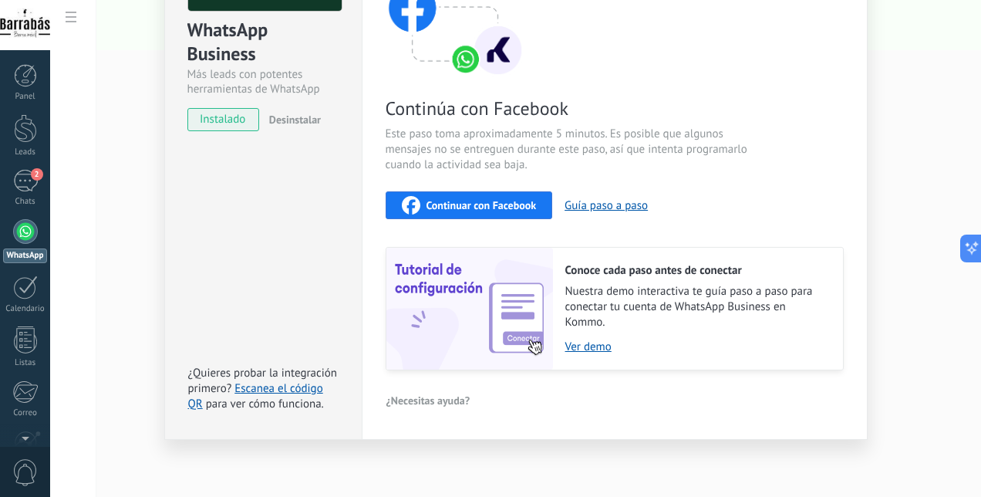
click at [468, 204] on span "Continuar con Facebook" at bounding box center [482, 205] width 110 height 11
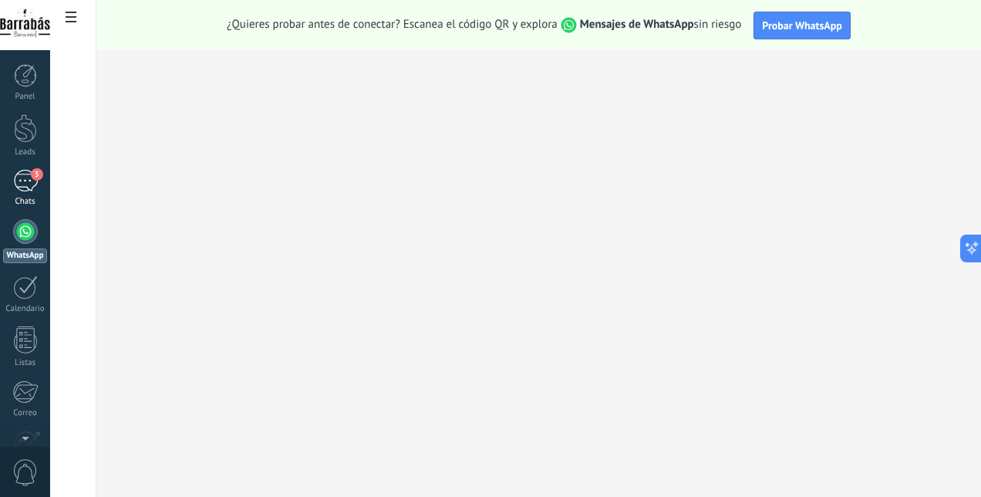
click at [19, 186] on div "3" at bounding box center [25, 181] width 25 height 22
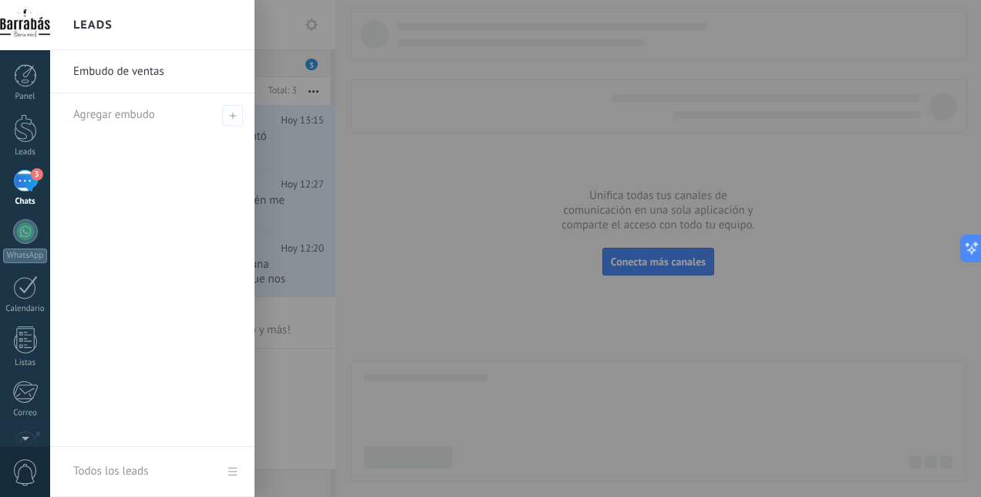
click at [426, 197] on div at bounding box center [540, 248] width 981 height 497
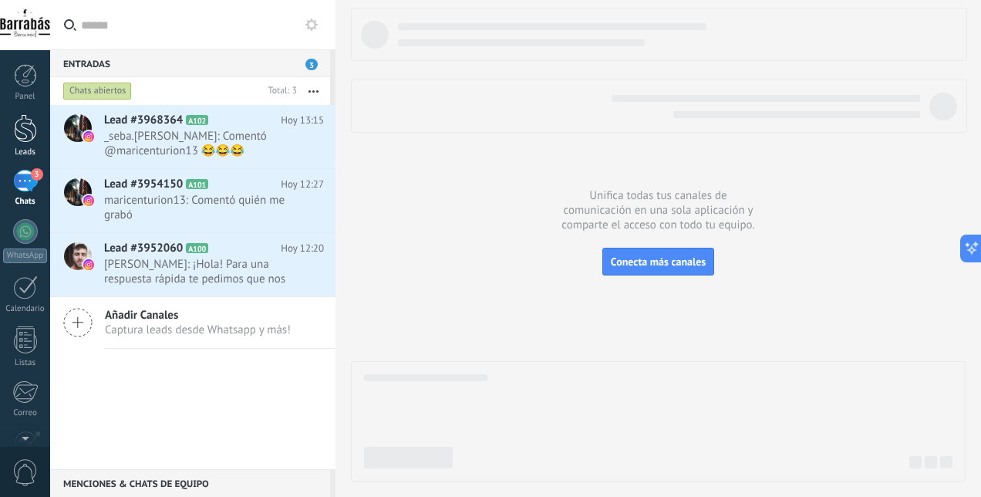
click at [26, 148] on div "Leads" at bounding box center [25, 152] width 45 height 10
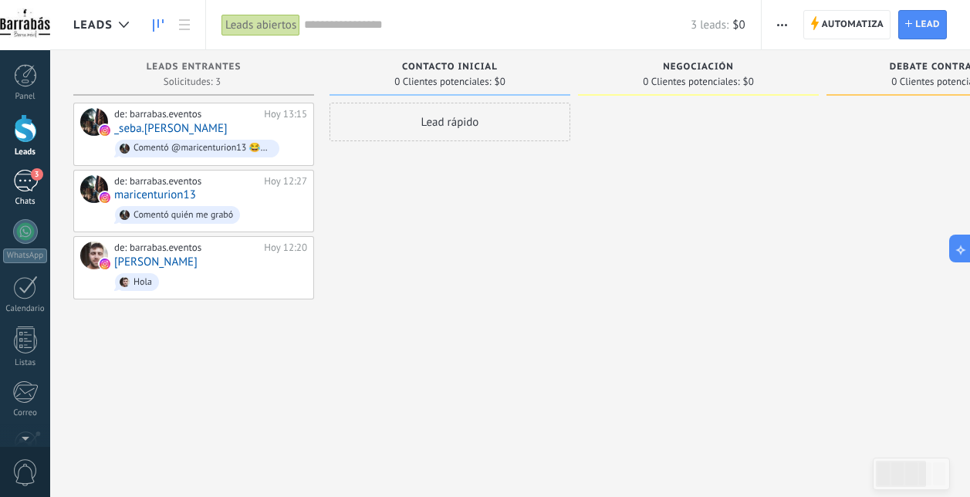
click at [27, 192] on link "3 Chats" at bounding box center [25, 188] width 50 height 37
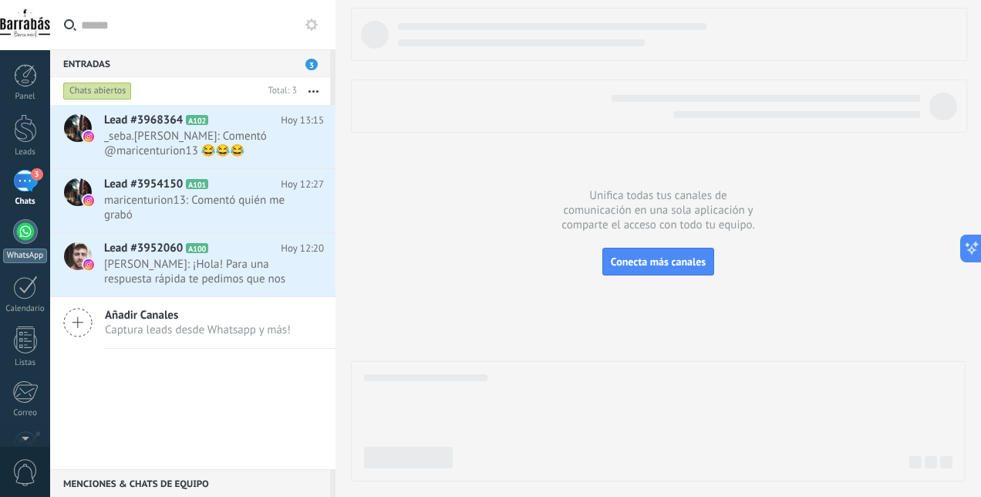
click at [26, 237] on div at bounding box center [25, 231] width 25 height 25
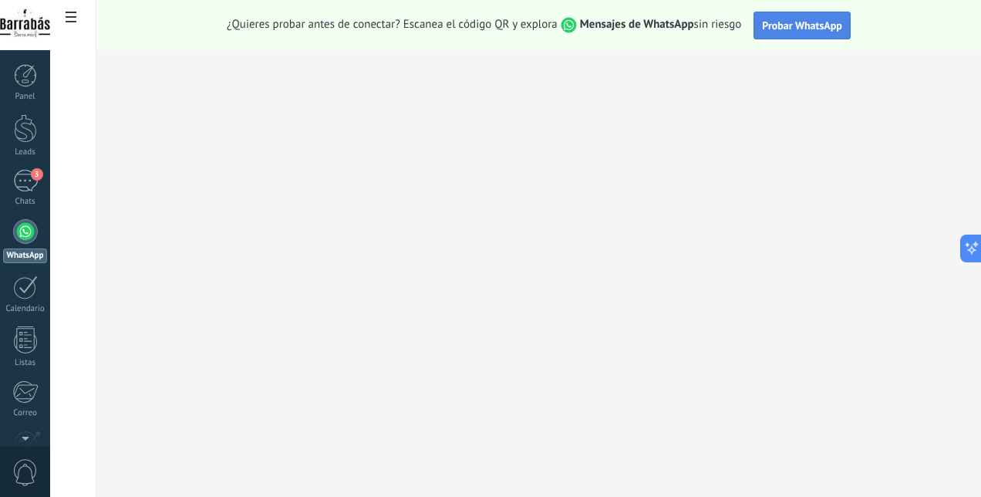
click at [813, 25] on span "Probar WhatsApp" at bounding box center [802, 26] width 80 height 14
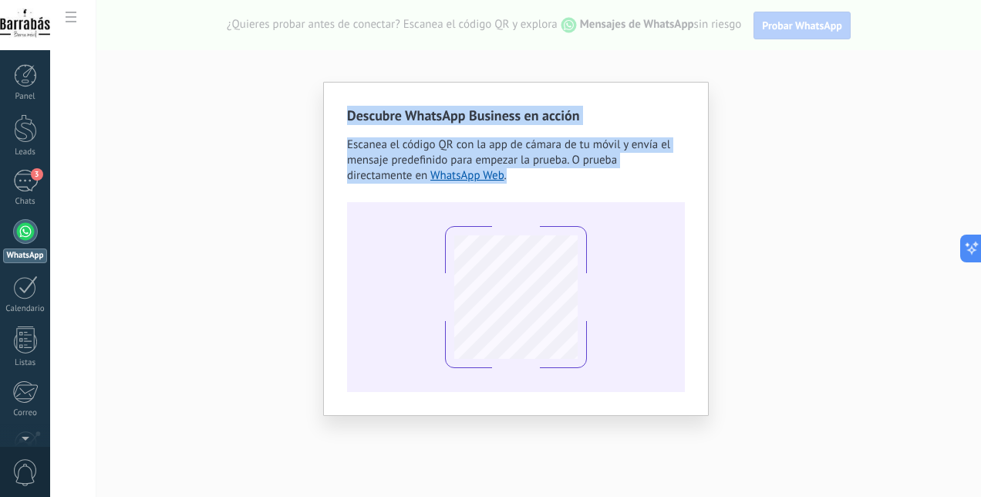
drag, startPoint x: 737, startPoint y: 224, endPoint x: 574, endPoint y: 210, distance: 163.3
click at [574, 210] on div "Descubre WhatsApp Business en acción Escanea el código QR con la app de cámara …" at bounding box center [515, 248] width 931 height 497
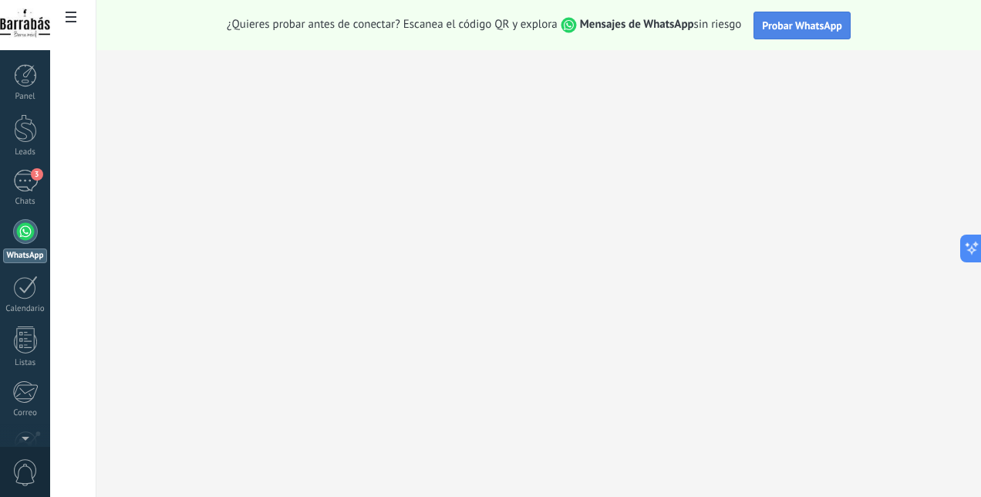
drag, startPoint x: 574, startPoint y: 210, endPoint x: 781, endPoint y: 28, distance: 275.5
click at [781, 28] on span "Probar WhatsApp" at bounding box center [802, 26] width 80 height 14
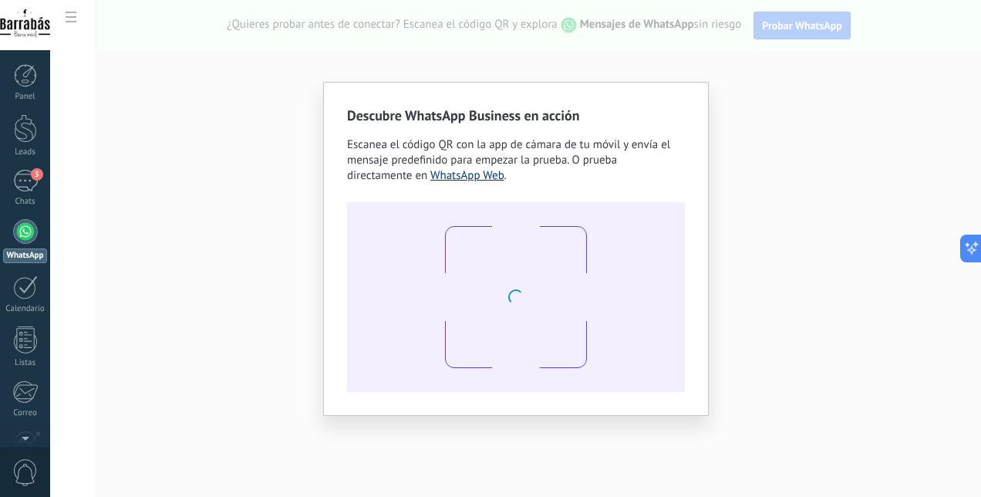
click at [471, 175] on link "WhatsApp Web" at bounding box center [467, 175] width 74 height 15
click at [757, 293] on div "Descubre WhatsApp Business en acción Escanea el código QR con la app de cámara …" at bounding box center [515, 248] width 931 height 497
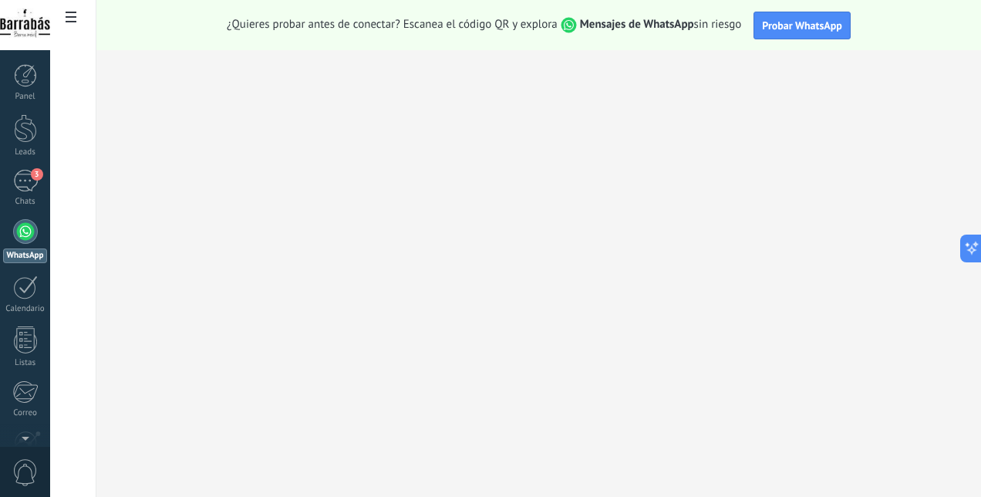
click at [75, 14] on use at bounding box center [71, 17] width 11 height 11
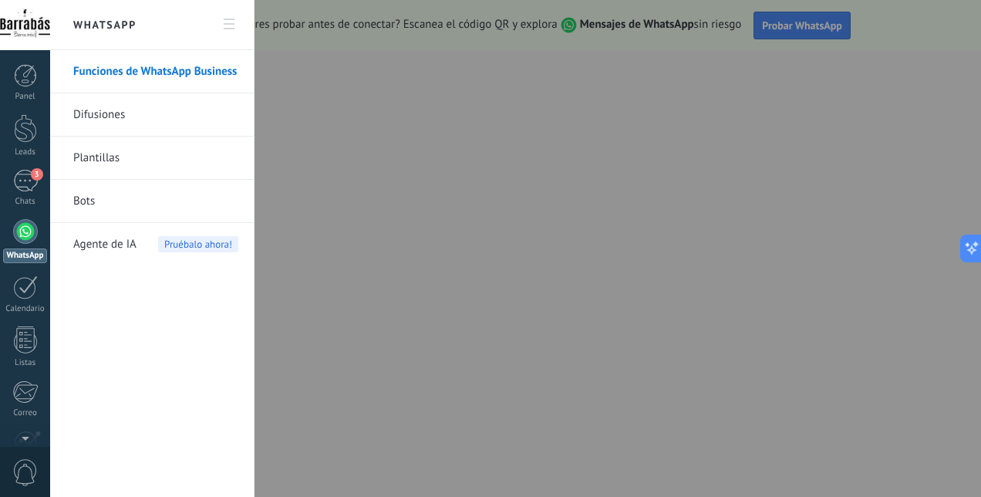
click at [147, 65] on link "Funciones de WhatsApp Business" at bounding box center [155, 71] width 165 height 43
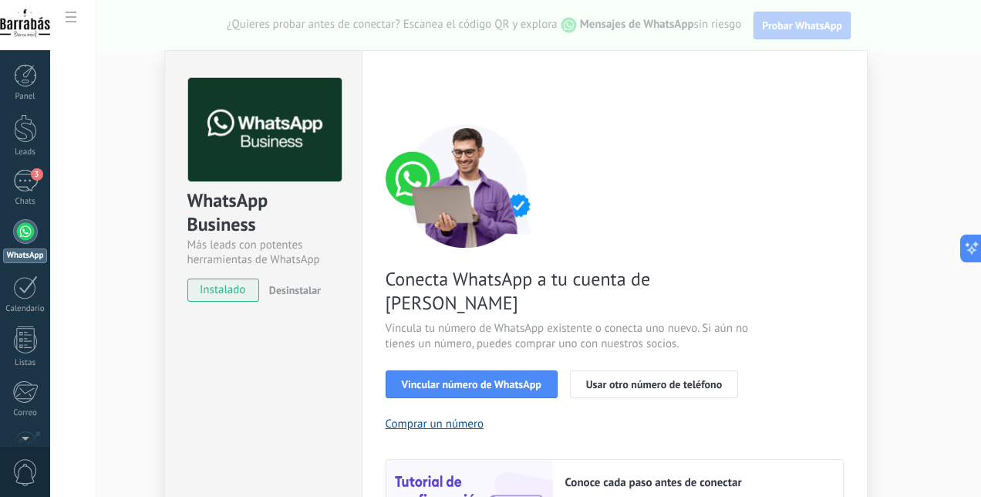
scroll to position [154, 0]
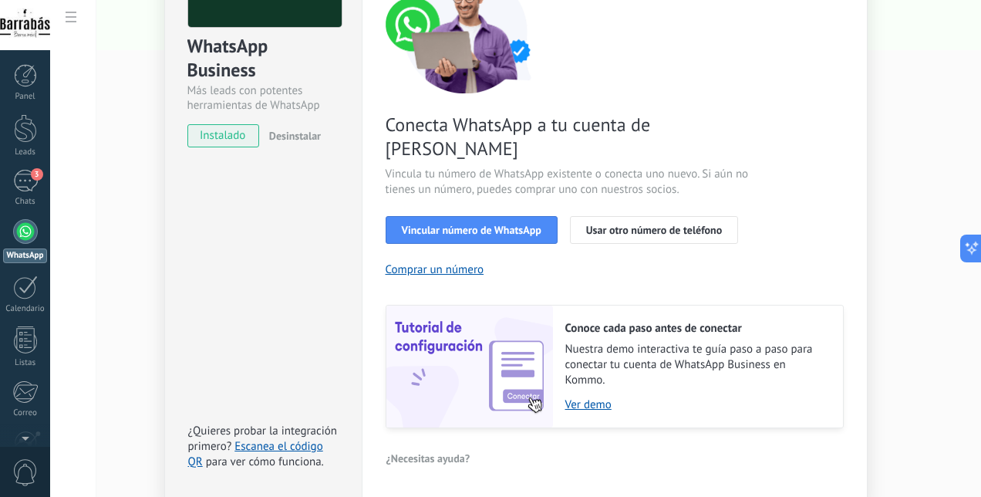
click at [222, 139] on span "instalado" at bounding box center [223, 135] width 70 height 23
click at [458, 224] on span "Vincular número de WhatsApp" at bounding box center [472, 229] width 140 height 11
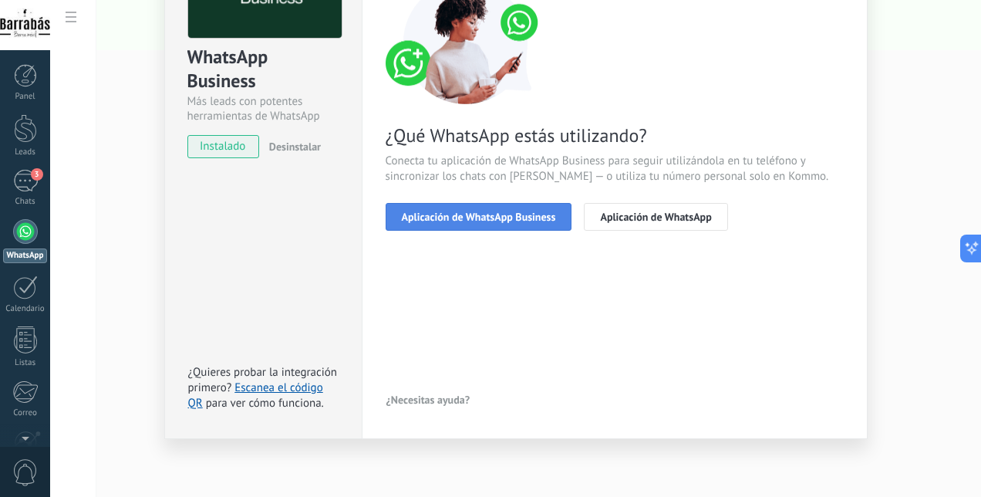
click at [483, 215] on span "Aplicación de WhatsApp Business" at bounding box center [479, 216] width 154 height 11
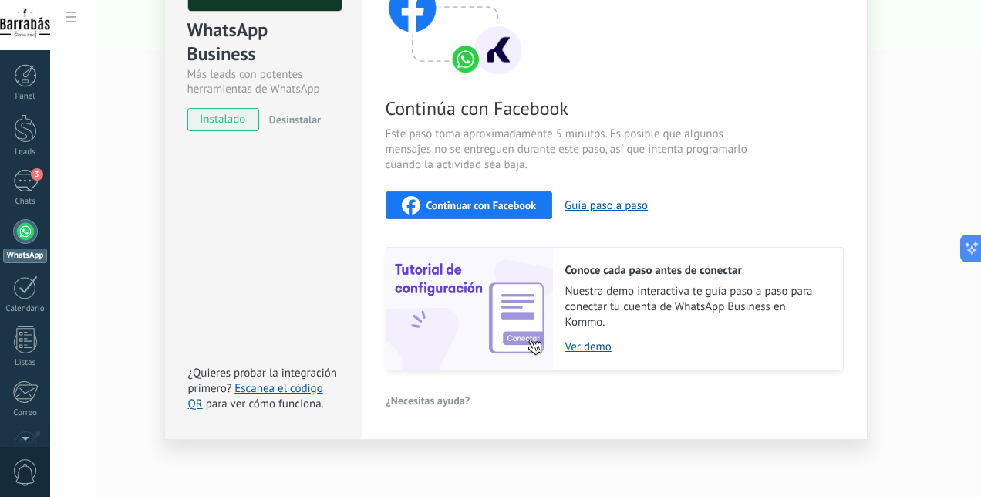
scroll to position [0, 0]
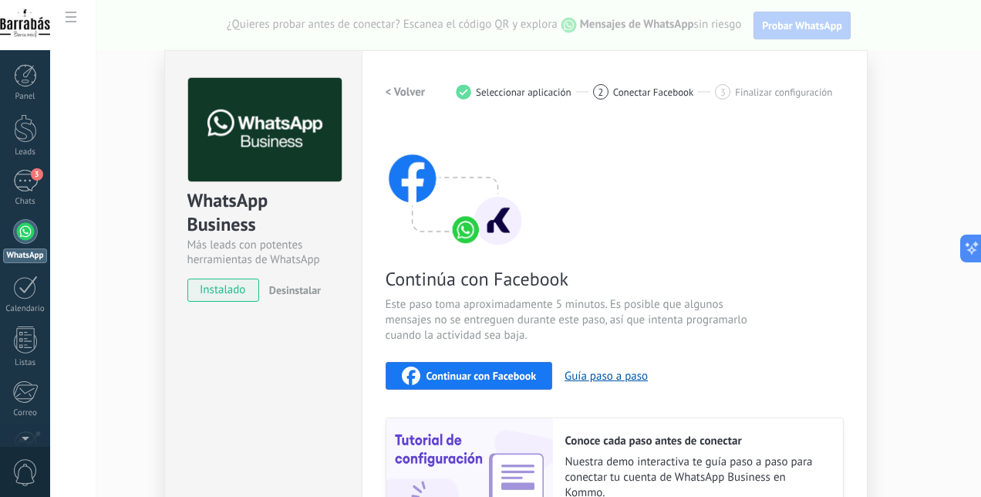
click at [515, 95] on span "Seleccionar aplicación" at bounding box center [524, 92] width 96 height 12
drag, startPoint x: 478, startPoint y: 88, endPoint x: 467, endPoint y: 88, distance: 11.6
click at [467, 88] on div "1 Seleccionar aplicación" at bounding box center [524, 91] width 137 height 15
copy div "1 Sele"
click at [397, 93] on h2 "< Volver" at bounding box center [406, 92] width 40 height 15
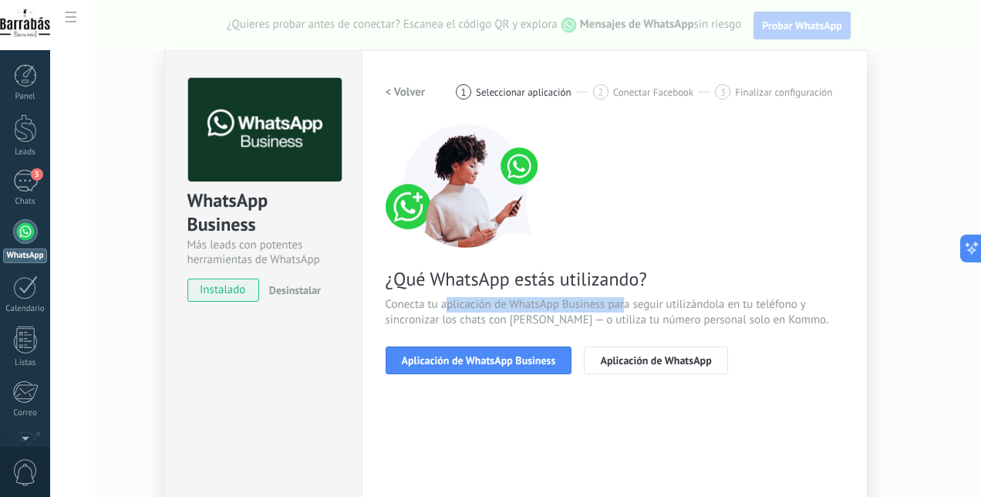
drag, startPoint x: 470, startPoint y: 309, endPoint x: 622, endPoint y: 302, distance: 152.1
click at [622, 302] on span "Conecta tu aplicación de WhatsApp Business para seguir utilizándola en tu teléf…" at bounding box center [615, 312] width 458 height 31
drag, startPoint x: 622, startPoint y: 302, endPoint x: 612, endPoint y: 326, distance: 26.4
click at [628, 324] on span "Conecta tu aplicación de WhatsApp Business para seguir utilizándola en tu teléf…" at bounding box center [615, 312] width 458 height 31
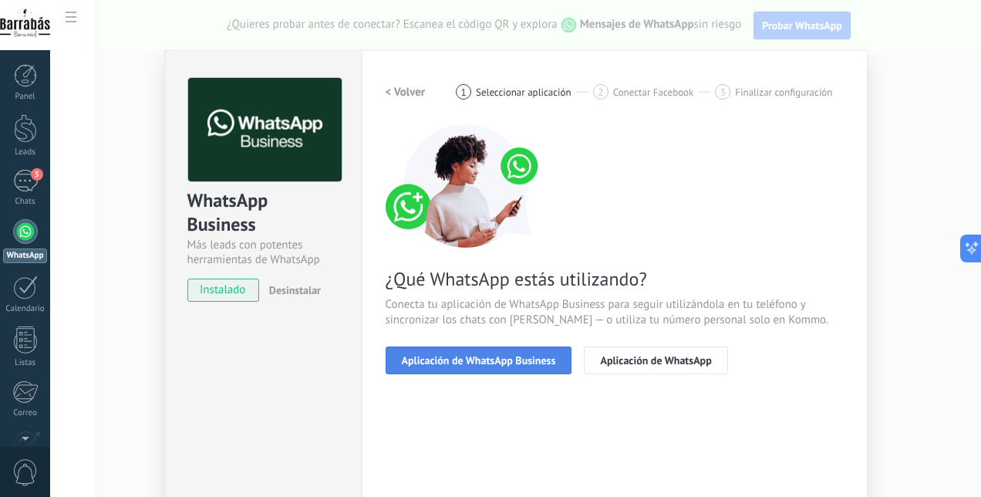
click at [491, 363] on span "Aplicación de WhatsApp Business" at bounding box center [479, 360] width 154 height 11
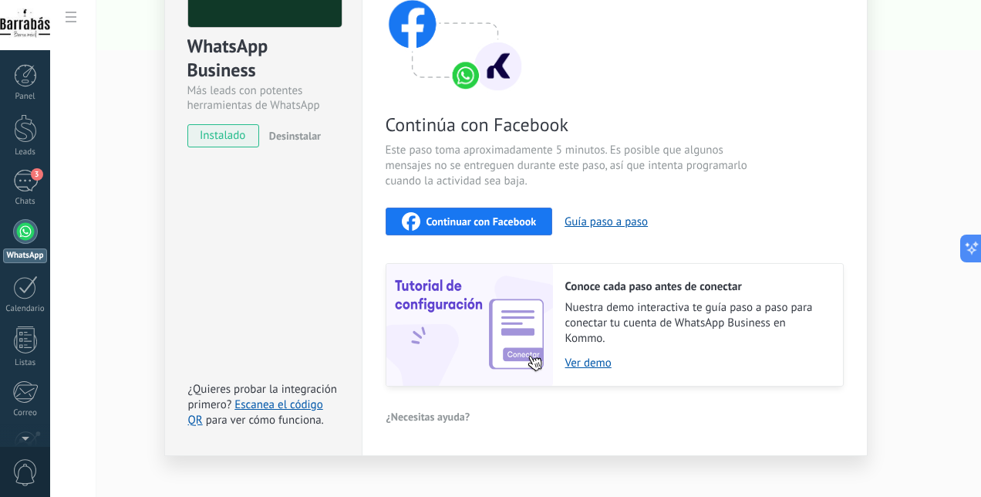
scroll to position [170, 0]
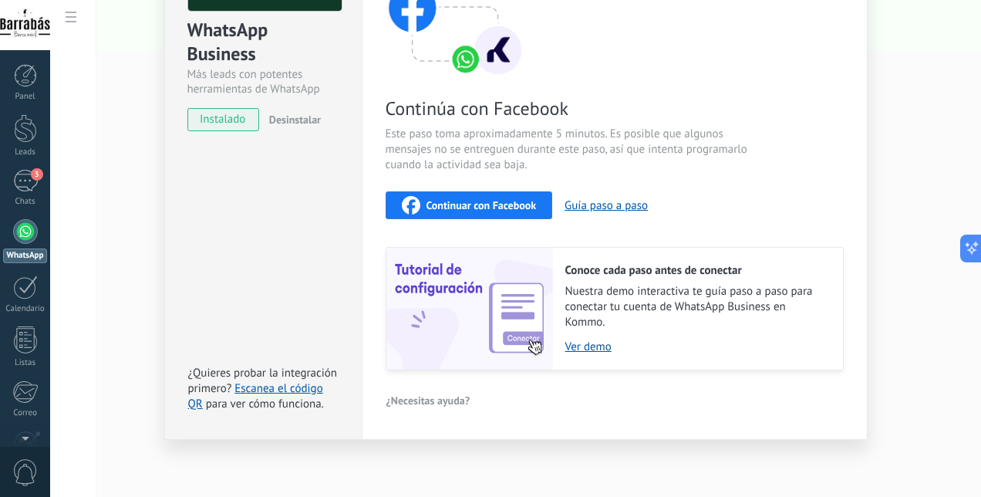
click at [428, 399] on span "¿Necesitas ayuda?" at bounding box center [428, 400] width 84 height 11
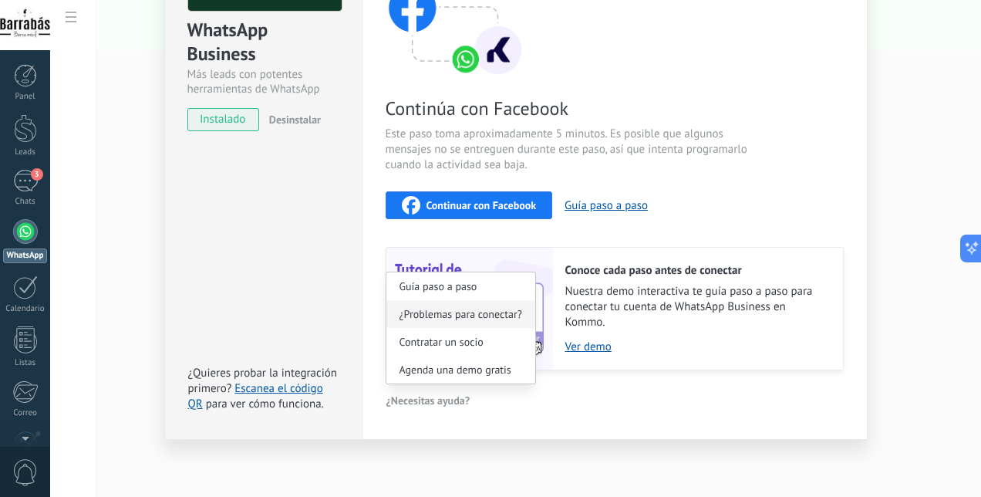
click at [460, 312] on span "¿Problemas para conectar?" at bounding box center [461, 314] width 123 height 11
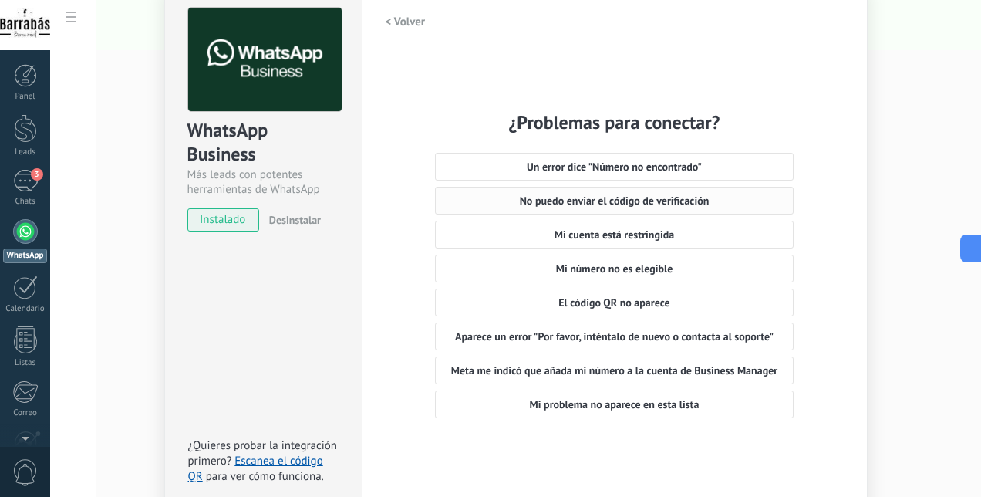
scroll to position [0, 0]
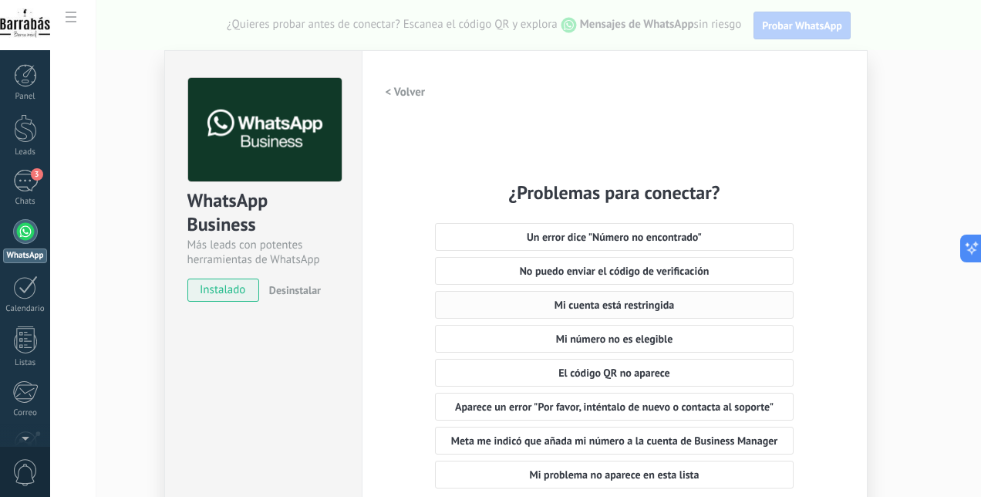
click at [655, 302] on span "Mi cuenta está restringida" at bounding box center [615, 304] width 120 height 11
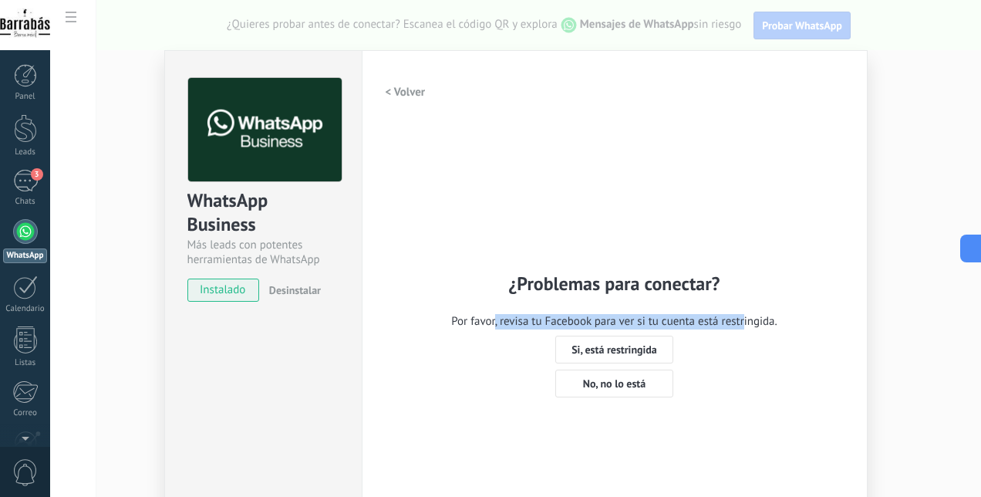
drag, startPoint x: 492, startPoint y: 319, endPoint x: 741, endPoint y: 327, distance: 249.3
click at [741, 327] on span "Por favor, revisa tu Facebook para ver si tu cuenta está restringida." at bounding box center [614, 321] width 326 height 15
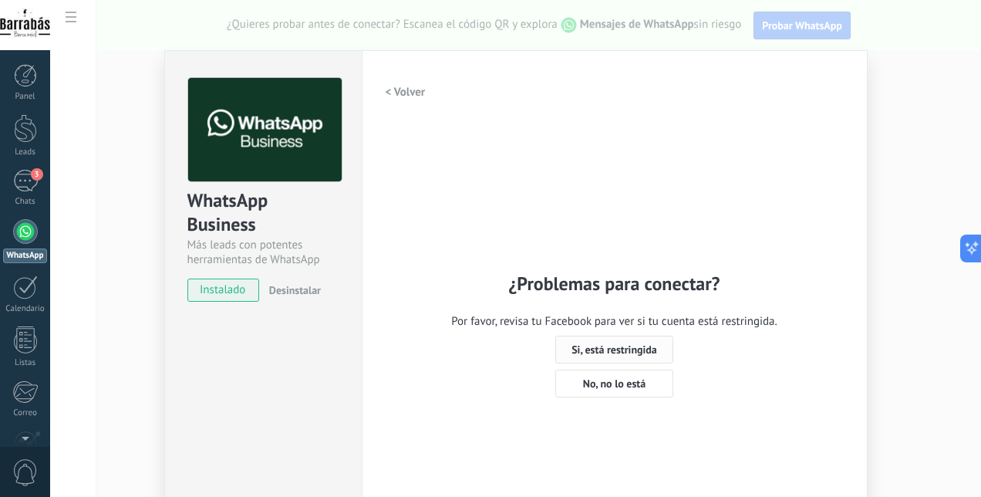
click at [642, 353] on span "Si, está restringida" at bounding box center [615, 349] width 86 height 11
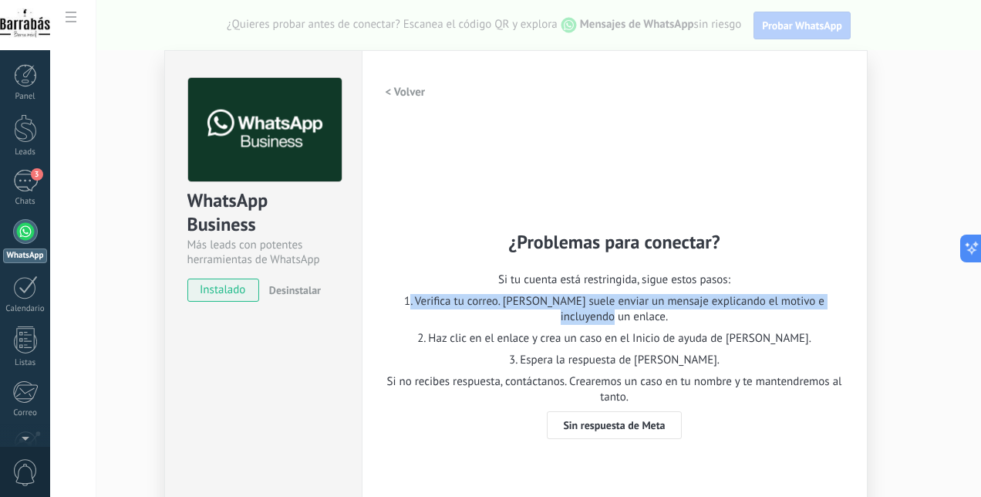
drag, startPoint x: 399, startPoint y: 298, endPoint x: 619, endPoint y: 310, distance: 221.0
click at [619, 310] on span "1. Verifica tu correo. Meta suele enviar un mensaje explicando el motivo e incl…" at bounding box center [615, 309] width 458 height 31
click at [618, 312] on span "1. Verifica tu correo. Meta suele enviar un mensaje explicando el motivo e incl…" at bounding box center [615, 309] width 458 height 31
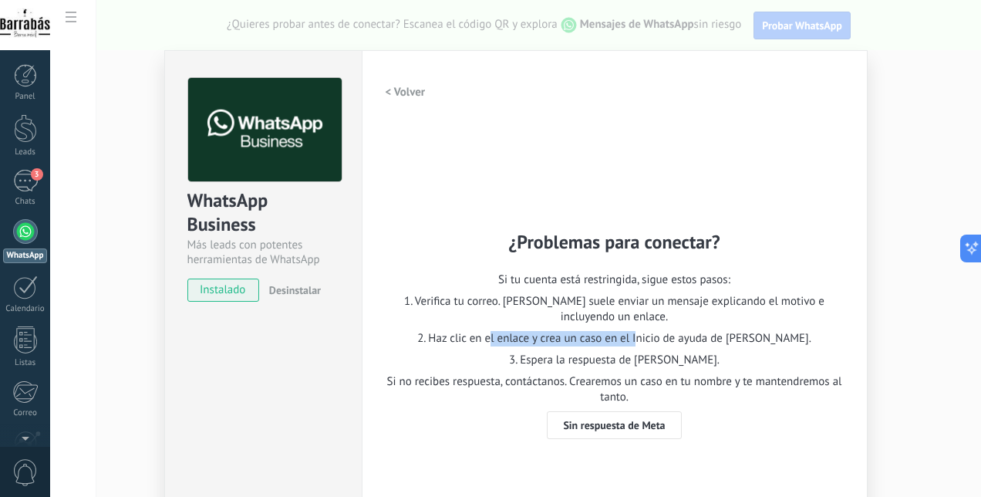
drag, startPoint x: 525, startPoint y: 345, endPoint x: 663, endPoint y: 345, distance: 137.3
click at [663, 345] on span "2. Haz clic en el enlace y crea un caso en el Inicio de ayuda de Meta." at bounding box center [615, 338] width 458 height 15
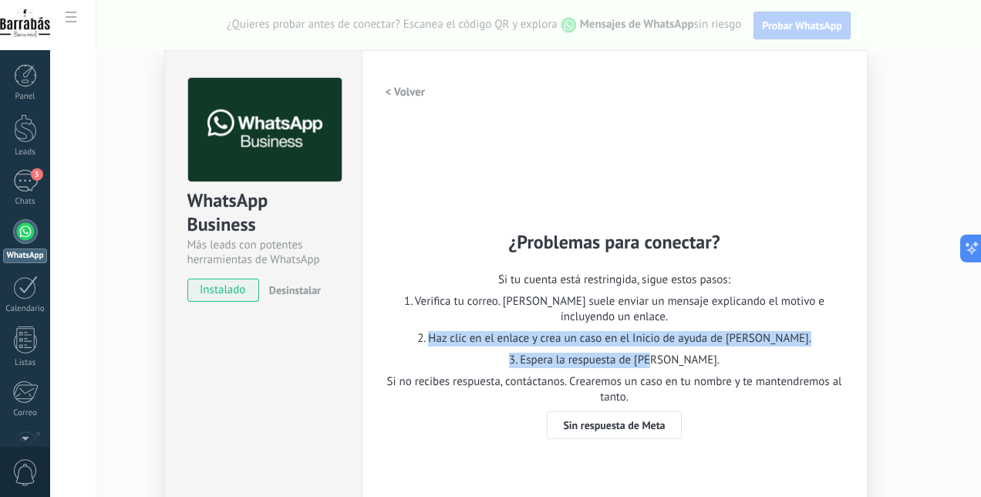
drag, startPoint x: 680, startPoint y: 361, endPoint x: 458, endPoint y: 336, distance: 223.5
click at [458, 336] on div "Si tu cuenta está restringida, sigue estos pasos: 1. Verifica tu correo. Meta s…" at bounding box center [615, 341] width 458 height 139
click at [457, 336] on span "2. Haz clic en el enlace y crea un caso en el Inicio de ayuda de Meta." at bounding box center [615, 338] width 458 height 15
